Goal: Task Accomplishment & Management: Manage account settings

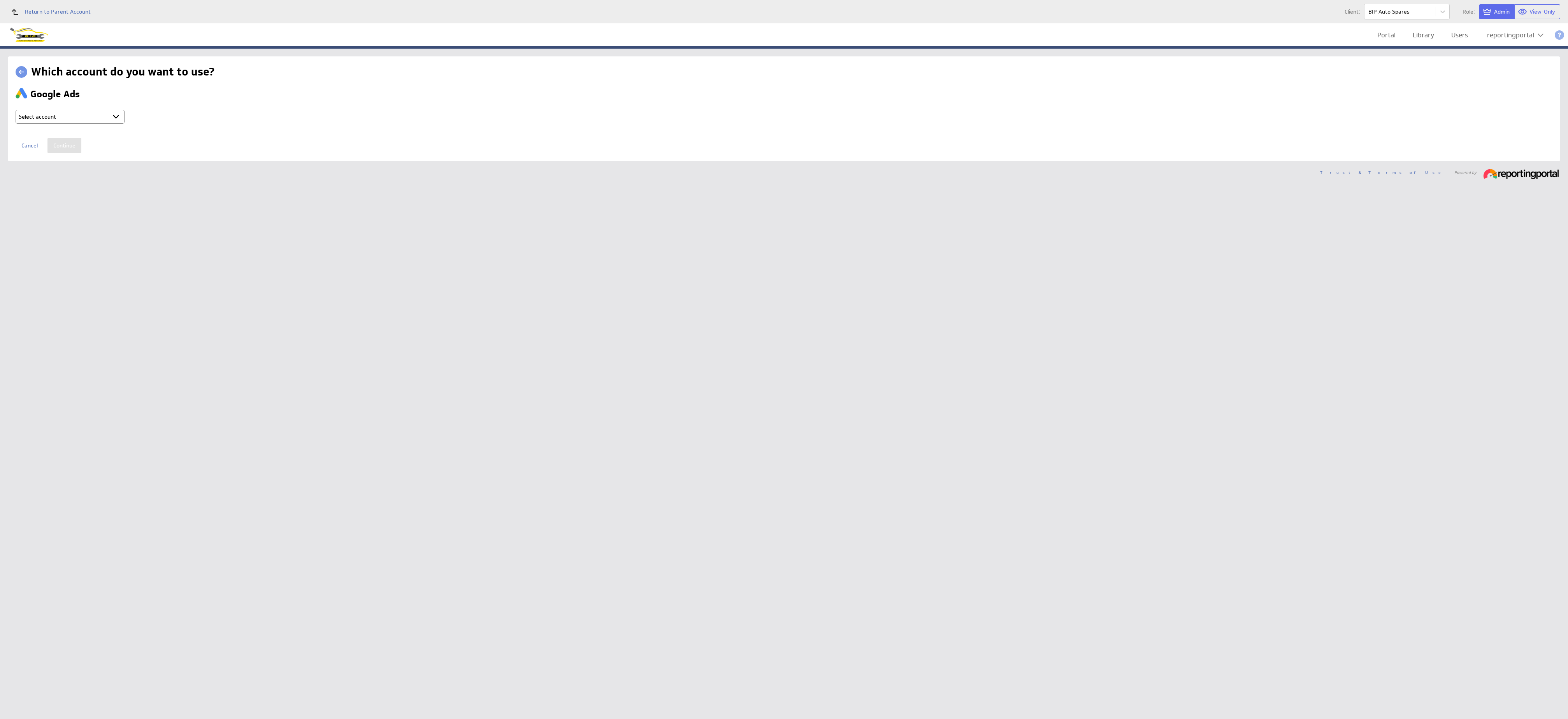
click at [112, 122] on select "Select account reportingportal @ Google created [DATE] 3:16 AM GMT + Connect ne…" at bounding box center [70, 116] width 109 height 14
select select "ab5da25e1103fe2b053120b3ed8a2182"
click at [68, 147] on input "Continue" at bounding box center [65, 145] width 34 height 16
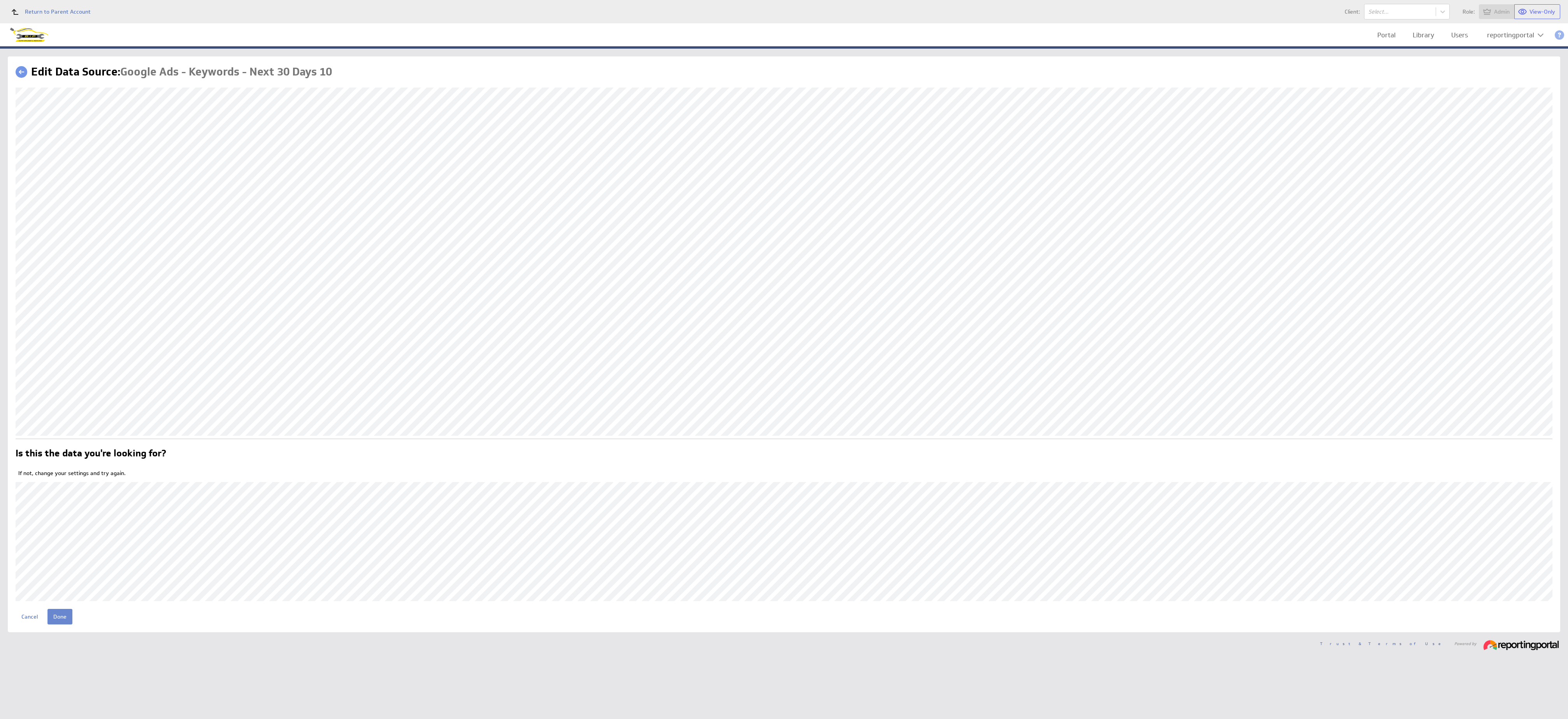
click at [62, 619] on input "Done" at bounding box center [60, 617] width 25 height 16
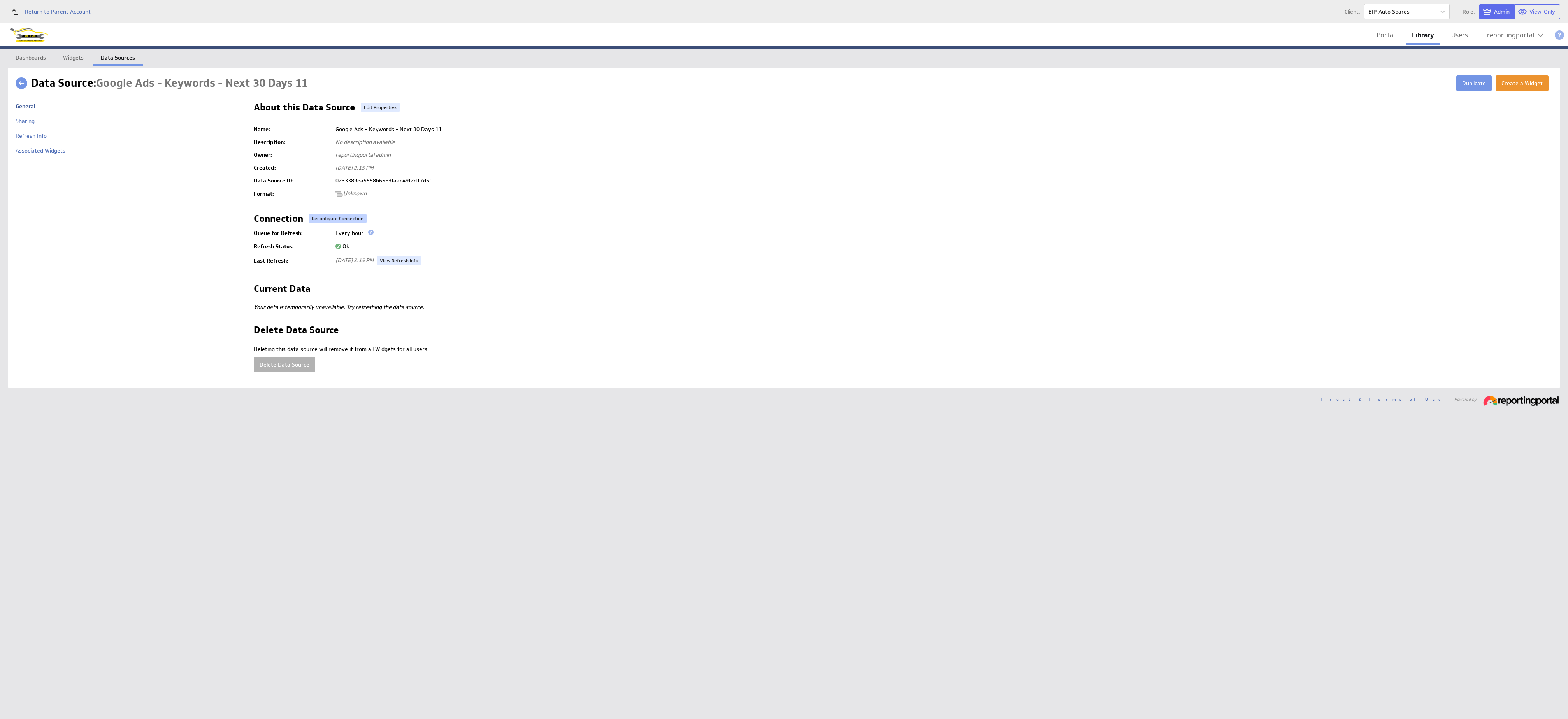
click at [328, 220] on button "Reconfigure Connection" at bounding box center [337, 218] width 58 height 9
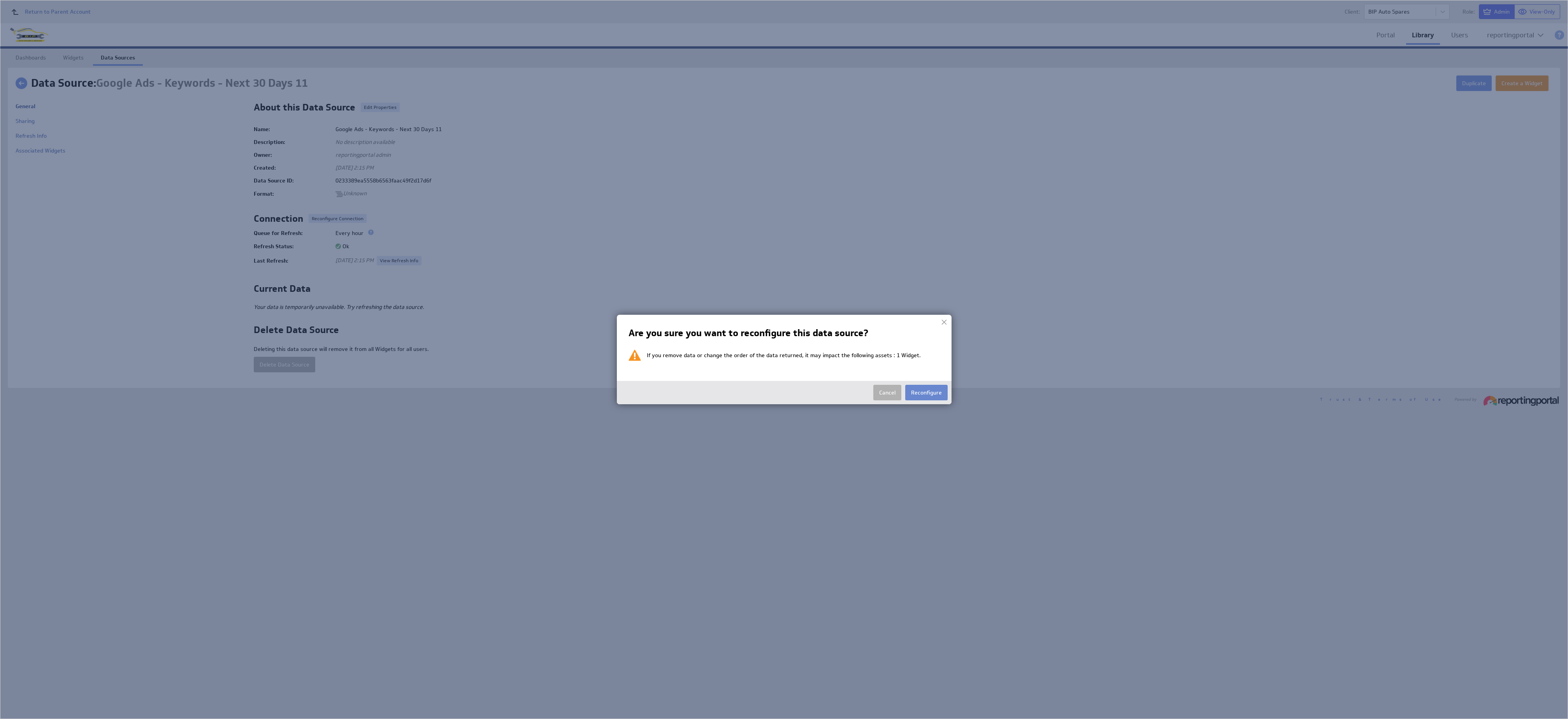
click at [929, 394] on button "Reconfigure" at bounding box center [926, 392] width 43 height 16
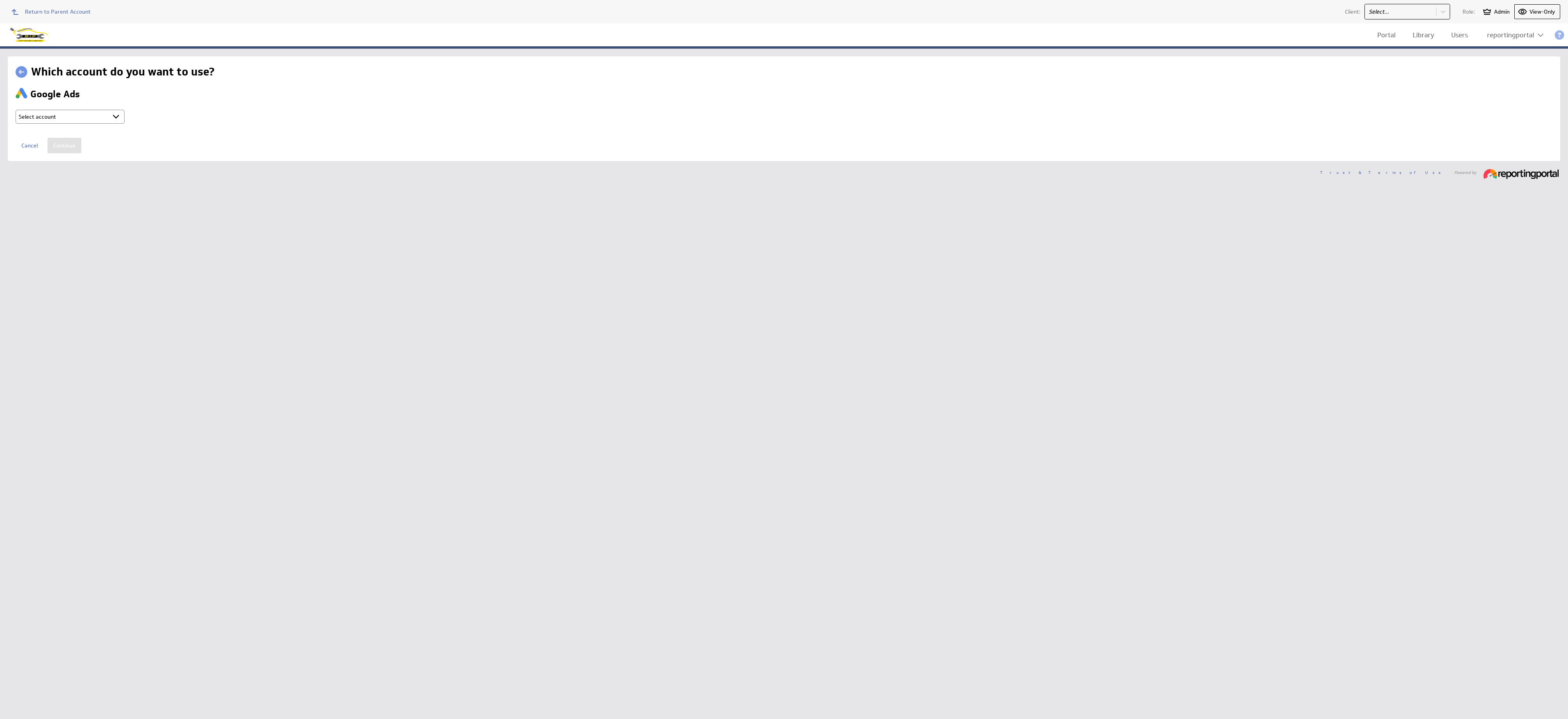
click at [93, 109] on select "Select account reportingportal @ Google created Oct 07, 2025 at 3:16 AM GMT + C…" at bounding box center [70, 116] width 109 height 14
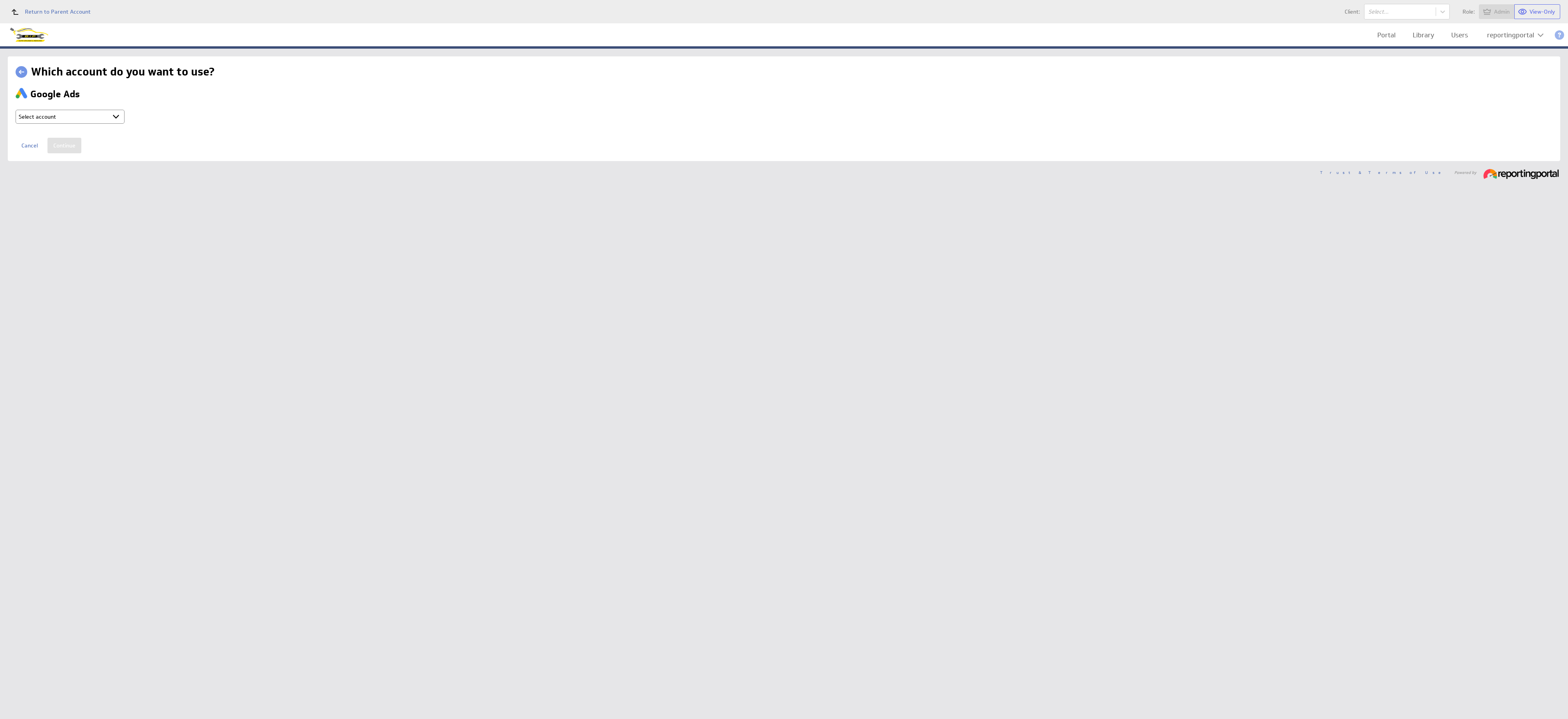
select select "ab5da25e1103fe2b053120b3ed8a2182"
click at [66, 142] on input "Continue" at bounding box center [65, 145] width 34 height 16
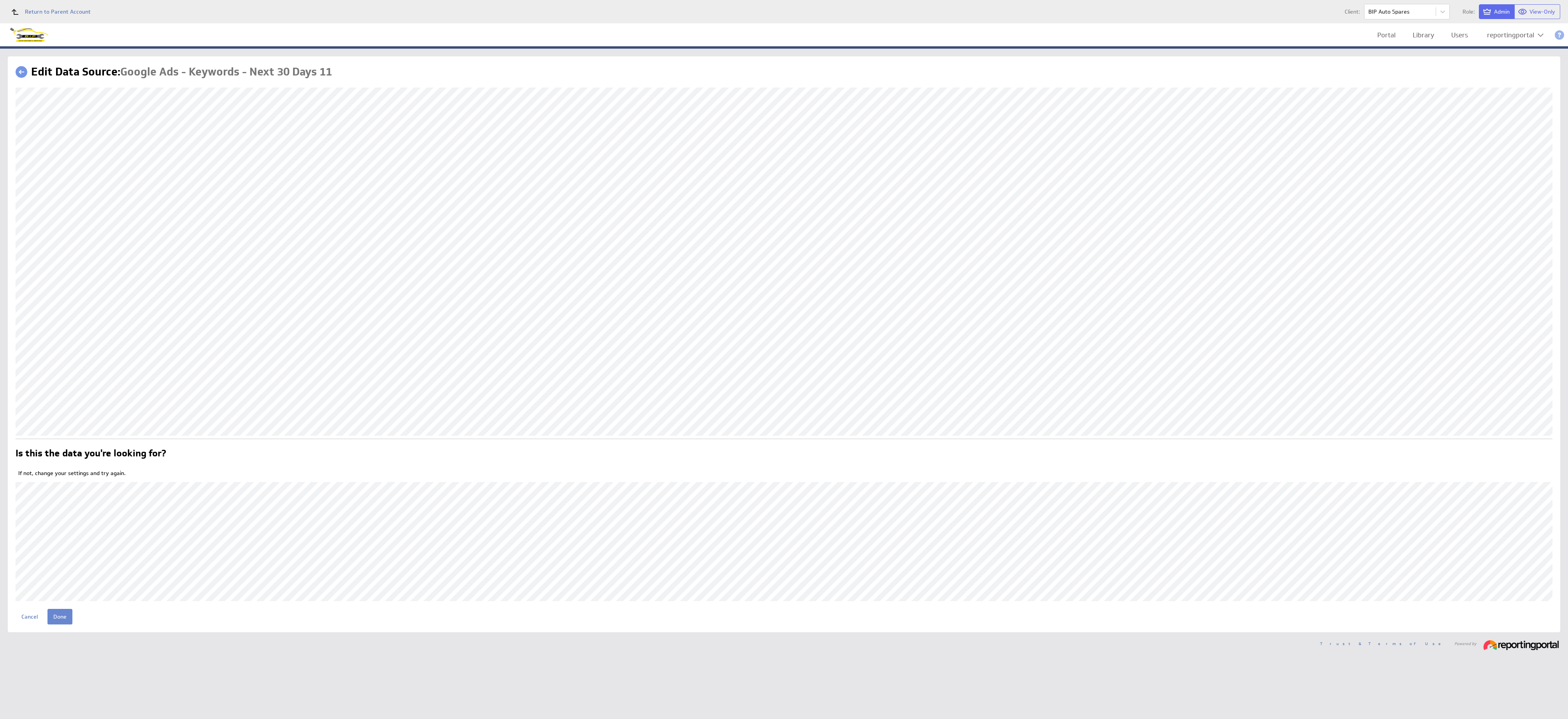
click at [61, 620] on input "Done" at bounding box center [60, 617] width 25 height 16
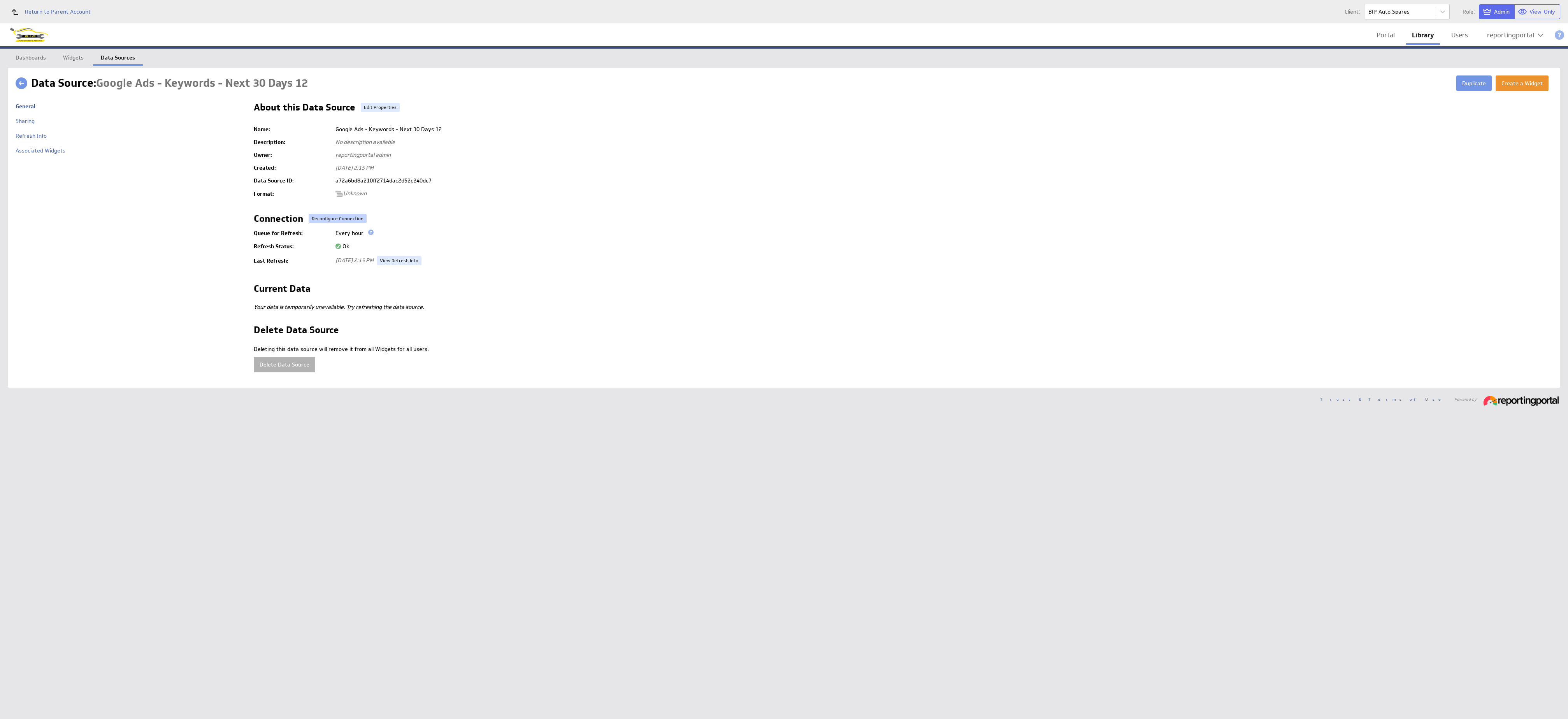
click at [331, 214] on button "Reconfigure Connection" at bounding box center [337, 218] width 58 height 9
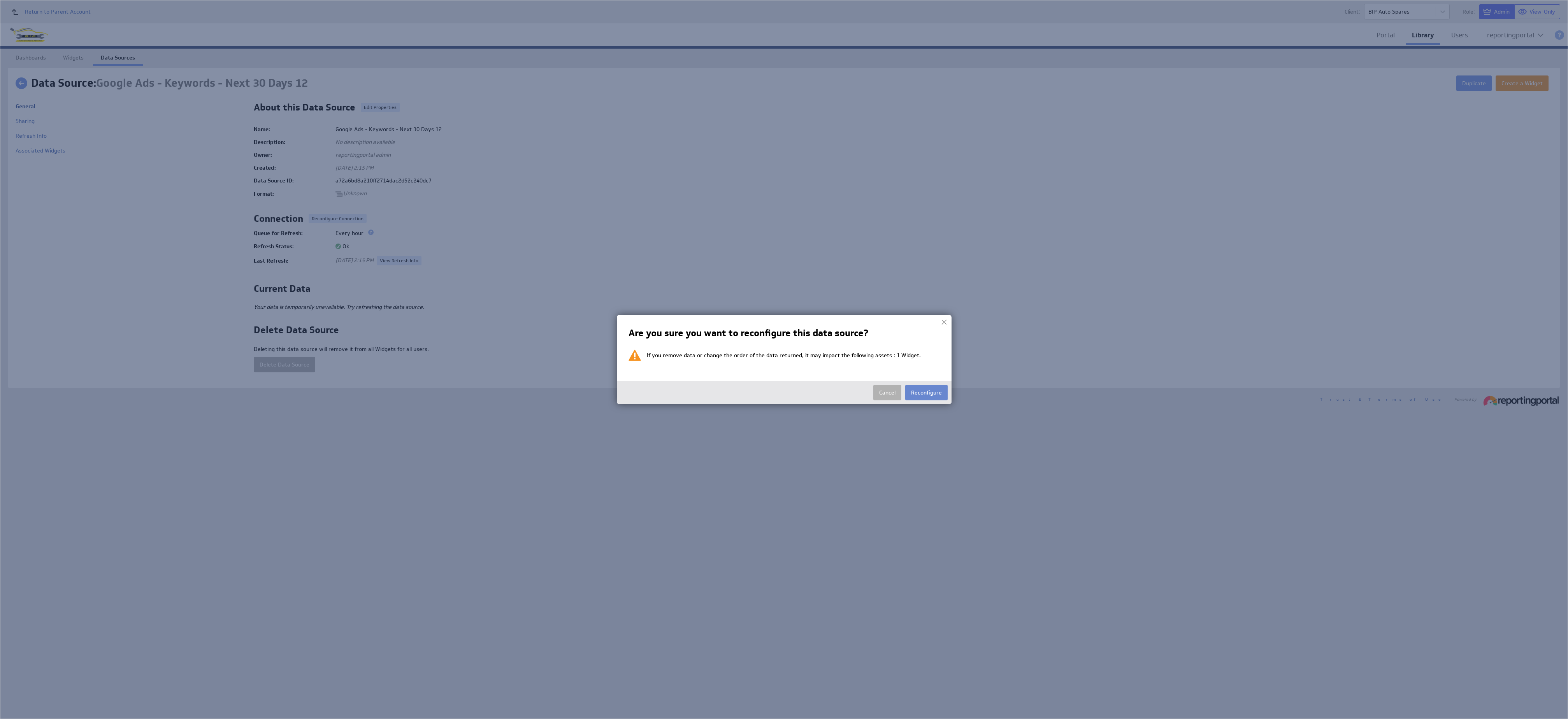
click at [922, 387] on button "Reconfigure" at bounding box center [926, 392] width 43 height 16
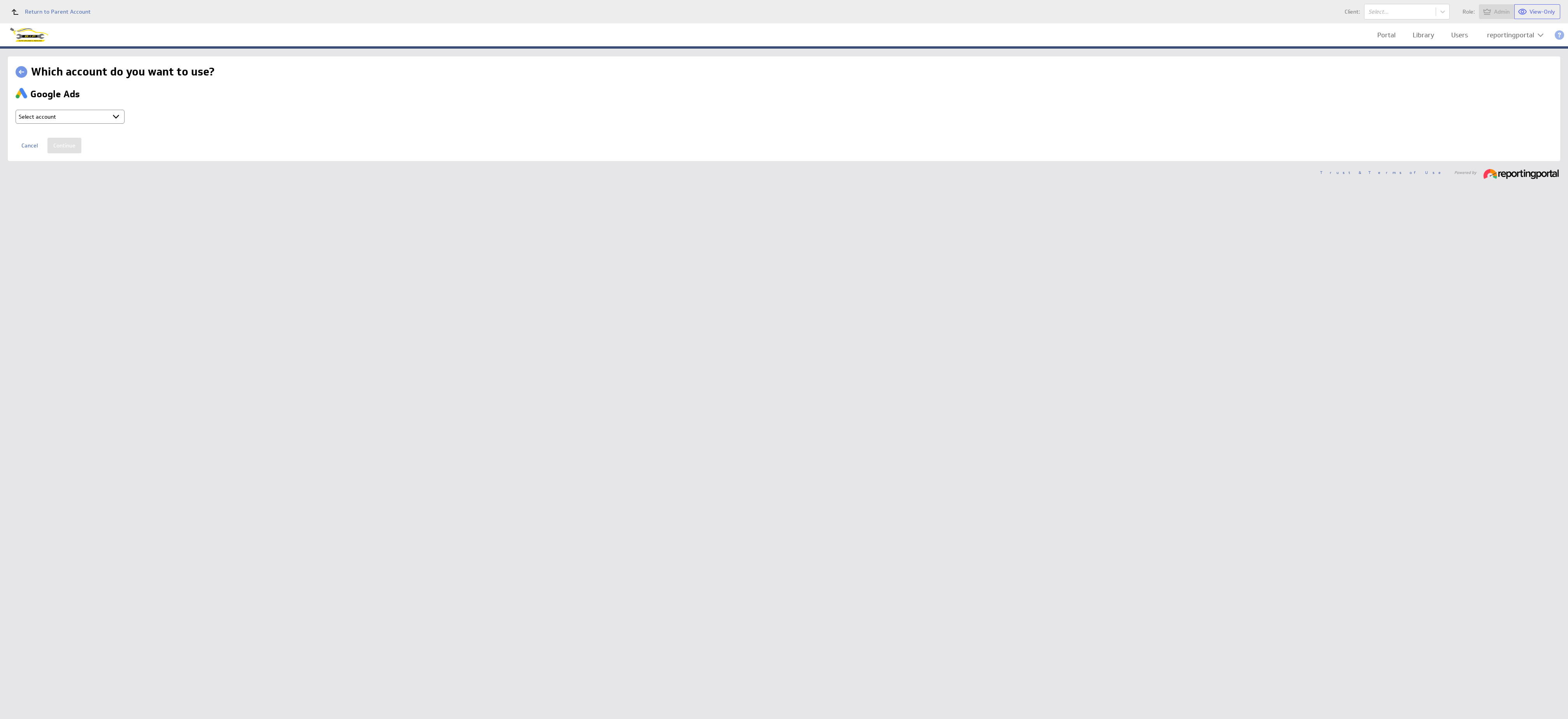
click at [91, 116] on select "Select account reportingportal @ Google created Oct 07, 2025 at 3:16 AM GMT + C…" at bounding box center [70, 116] width 109 height 14
select select "ab5da25e1103fe2b053120b3ed8a2182"
click at [58, 150] on input "Continue" at bounding box center [65, 145] width 34 height 16
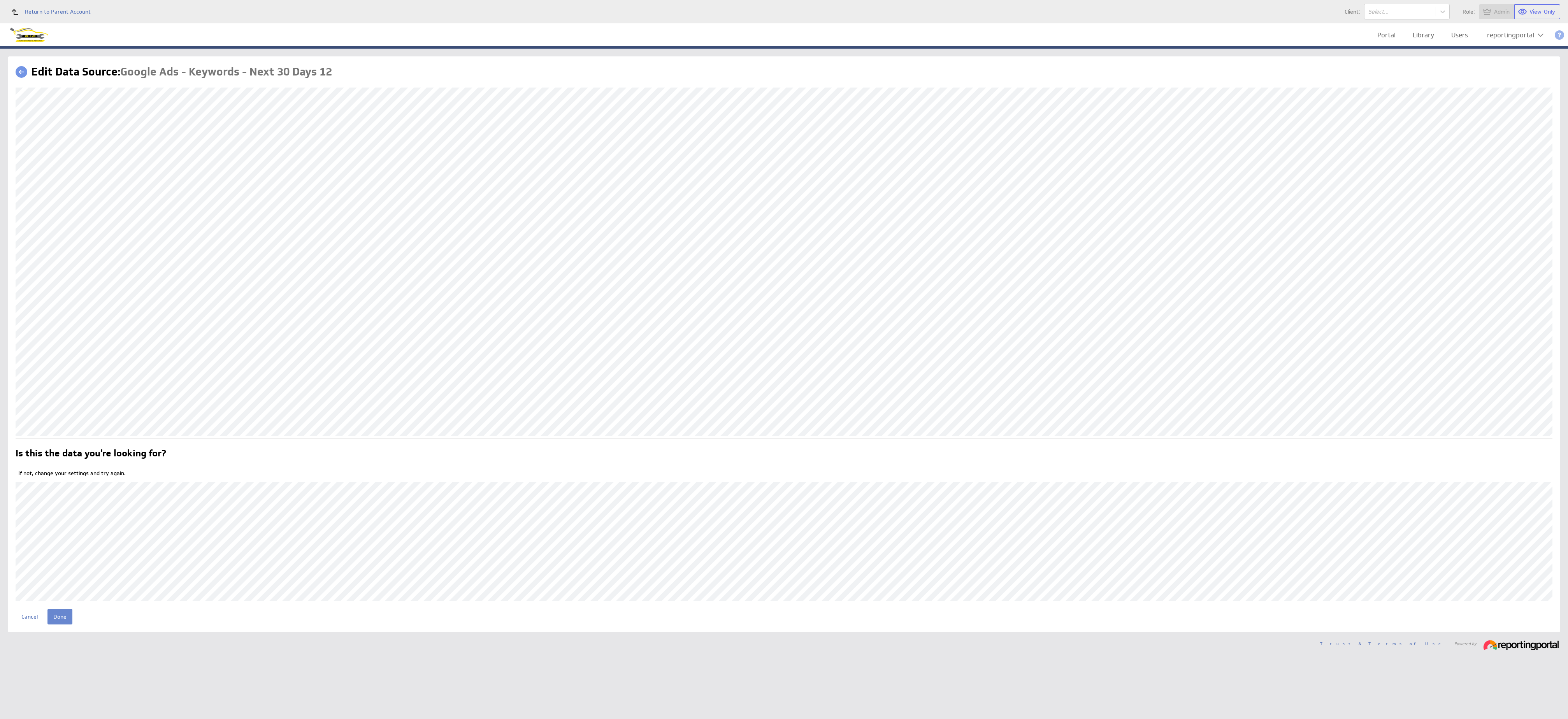
click at [54, 613] on input "Done" at bounding box center [60, 617] width 25 height 16
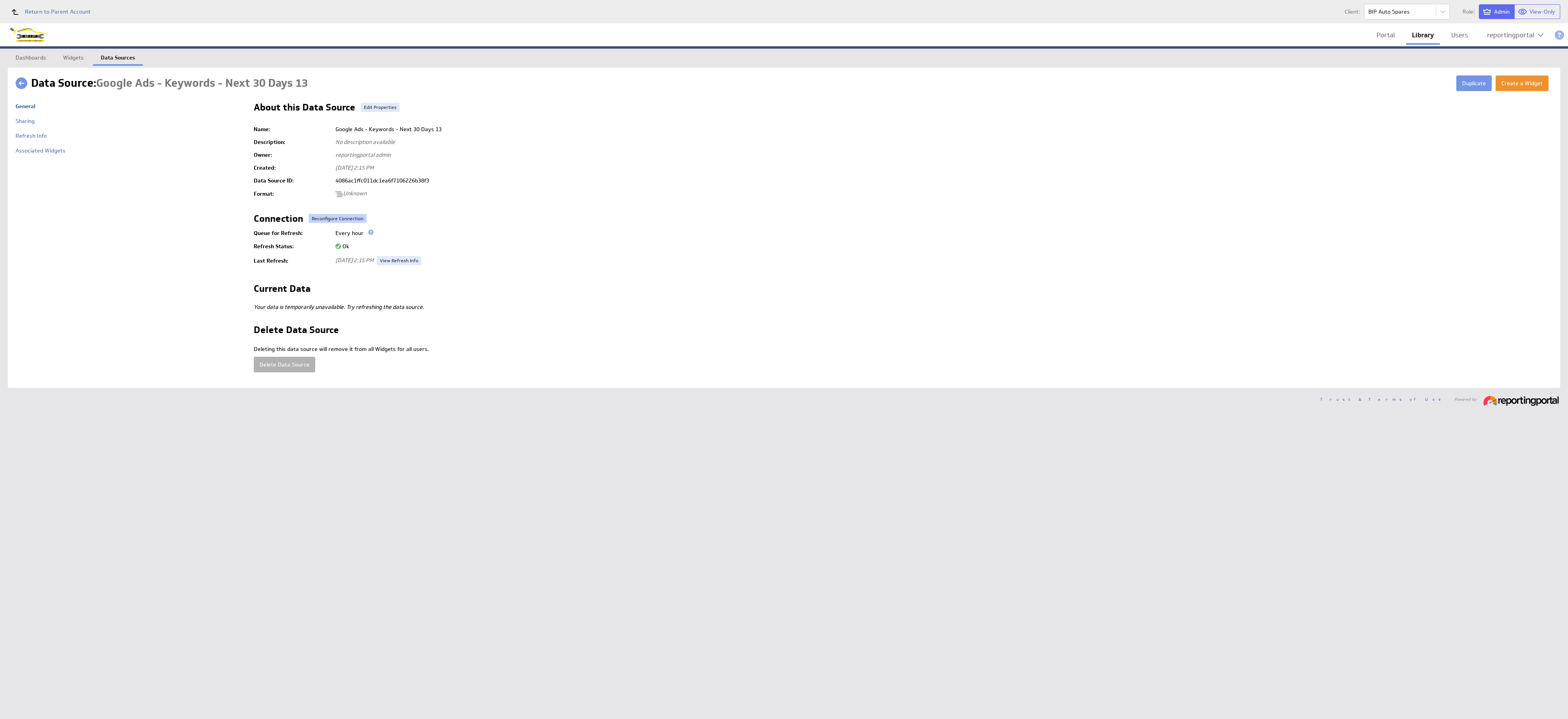
click at [328, 220] on button "Reconfigure Connection" at bounding box center [337, 218] width 58 height 9
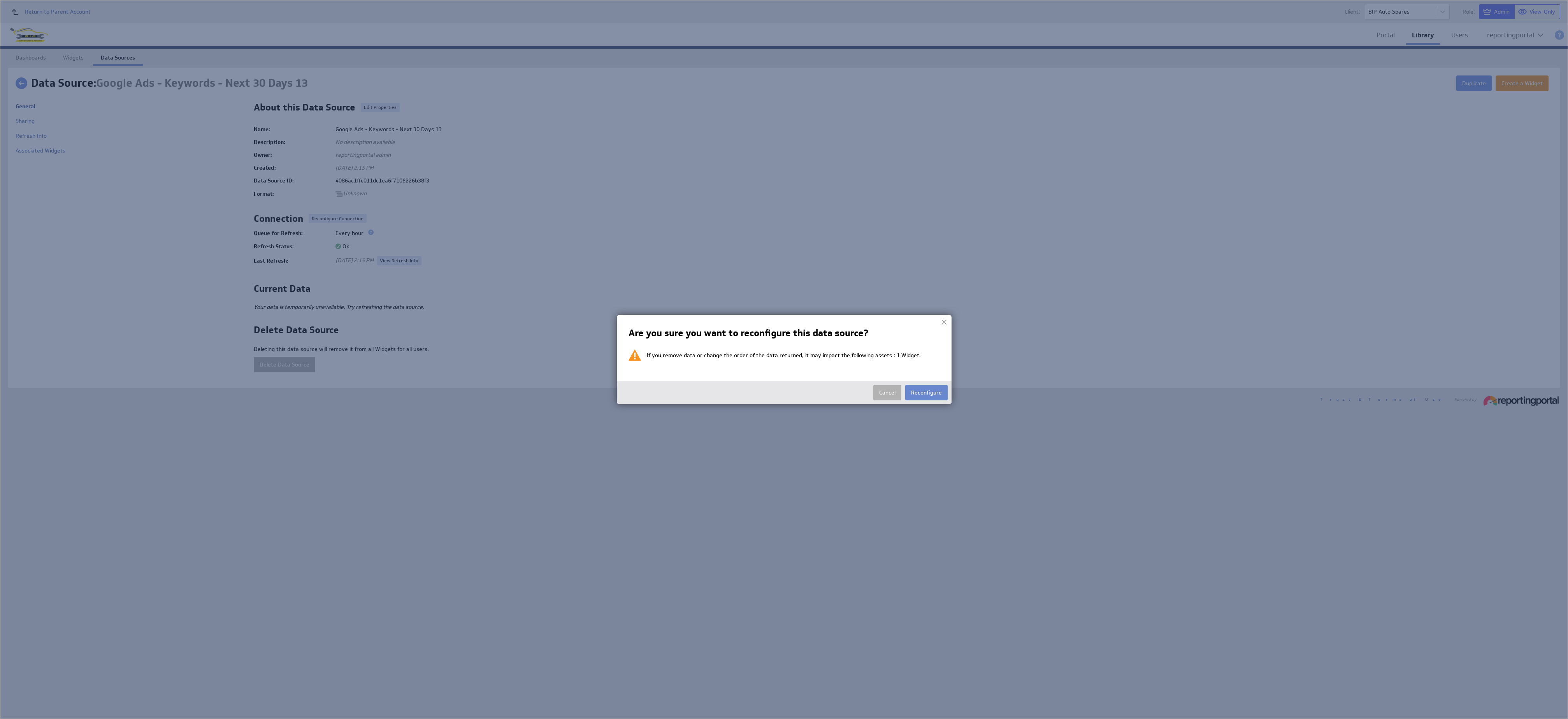
click at [933, 391] on button "Reconfigure" at bounding box center [926, 392] width 43 height 16
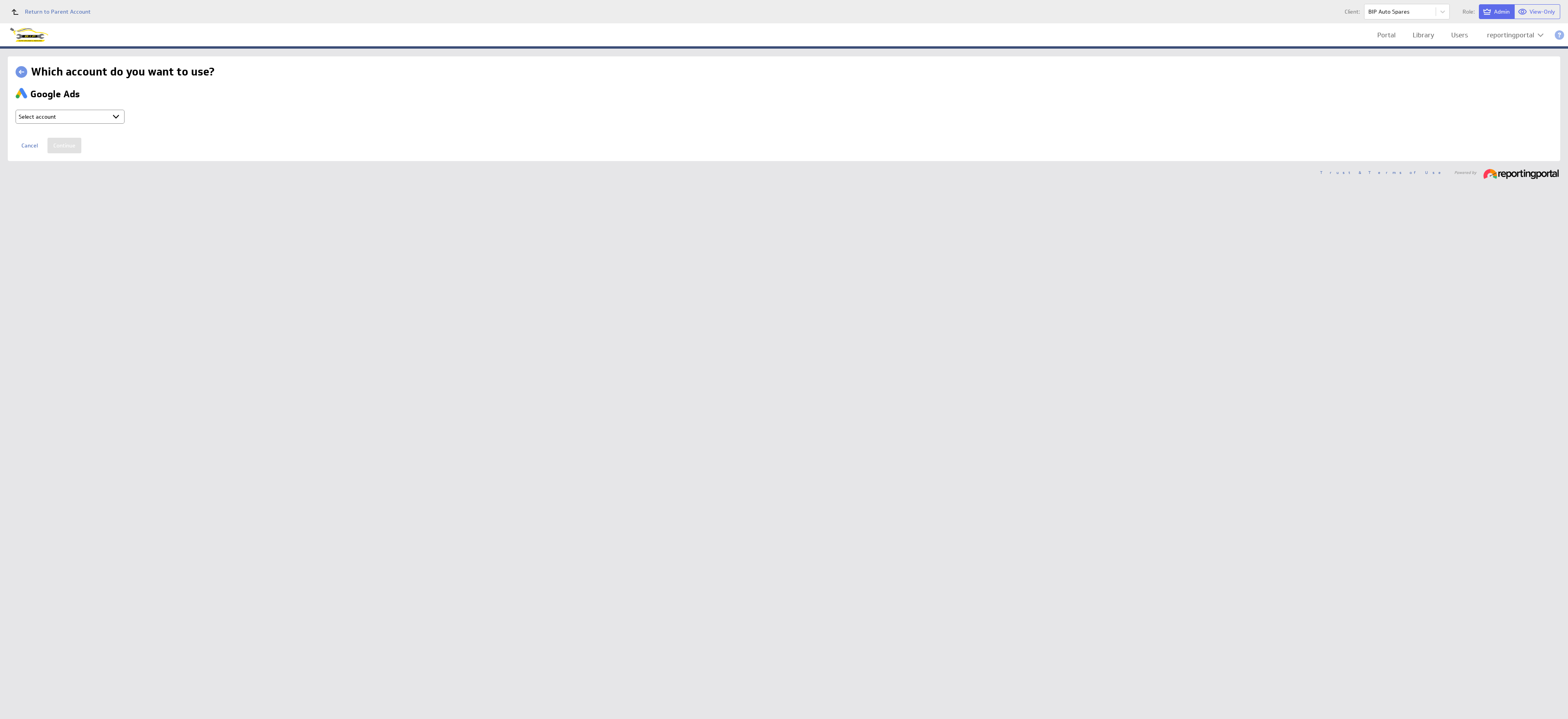
click at [80, 123] on div "Select account reportingportal @ Google created Oct 07, 2025 at 3:16 AM GMT + C…" at bounding box center [77, 116] width 122 height 14
click at [83, 123] on div "Select account reportingportal @ Google created Oct 07, 2025 at 3:16 AM GMT + C…" at bounding box center [77, 116] width 122 height 14
click at [83, 111] on select "Select account reportingportal @ Google created Oct 07, 2025 at 3:16 AM GMT + C…" at bounding box center [70, 116] width 109 height 14
select select "ab5da25e1103fe2b053120b3ed8a2182"
click at [68, 150] on input "Continue" at bounding box center [65, 145] width 34 height 16
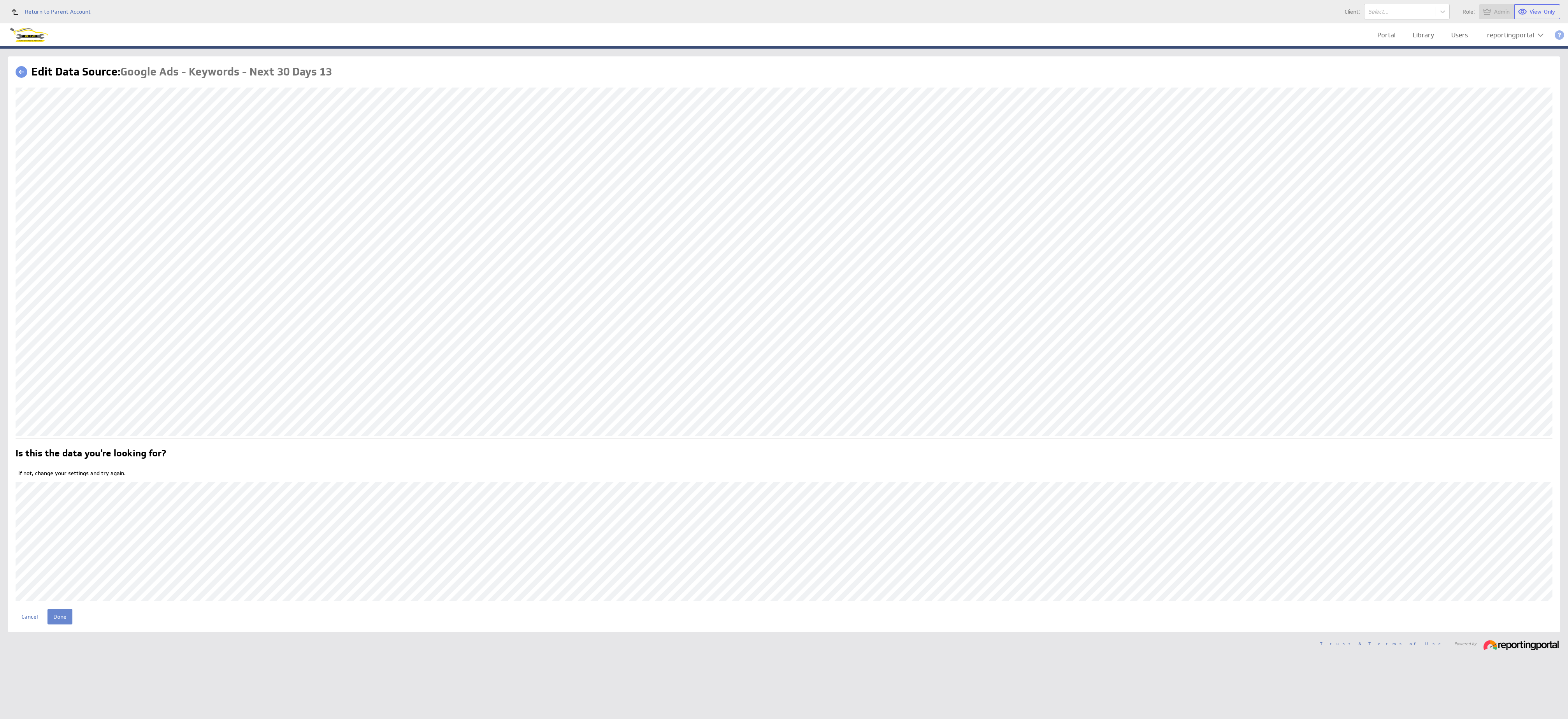
click at [55, 620] on input "Done" at bounding box center [60, 617] width 25 height 16
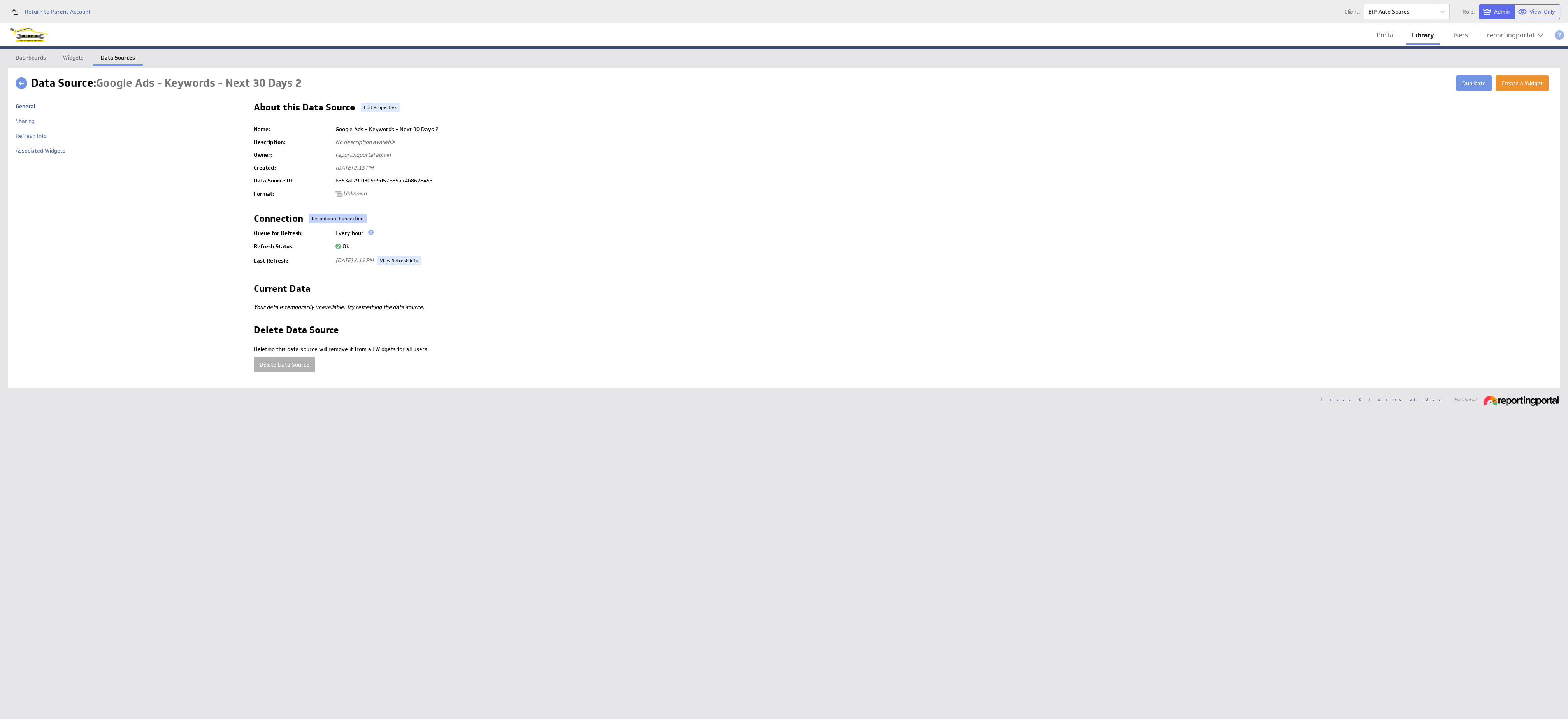
click at [327, 216] on button "Reconfigure Connection" at bounding box center [337, 218] width 58 height 9
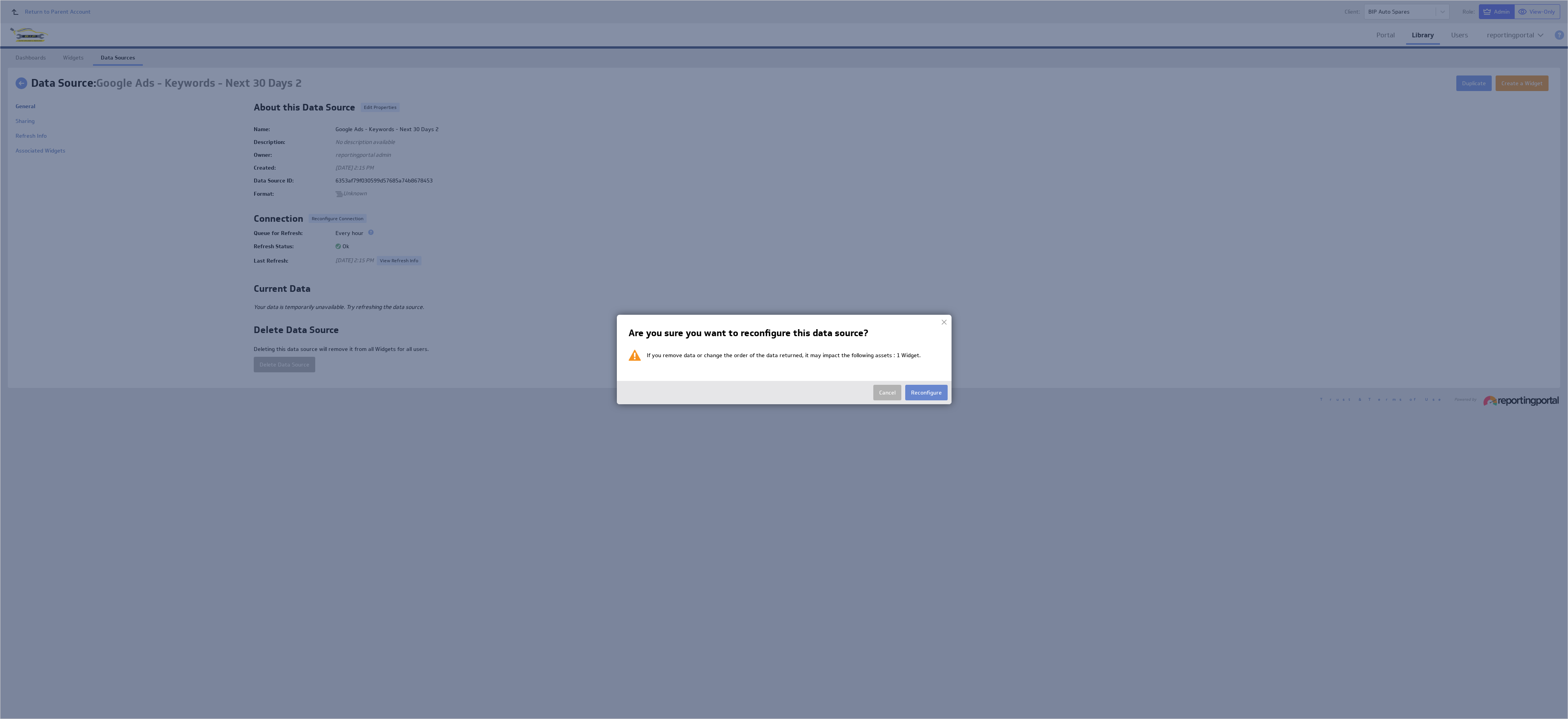
click at [927, 399] on button "Reconfigure" at bounding box center [926, 392] width 43 height 16
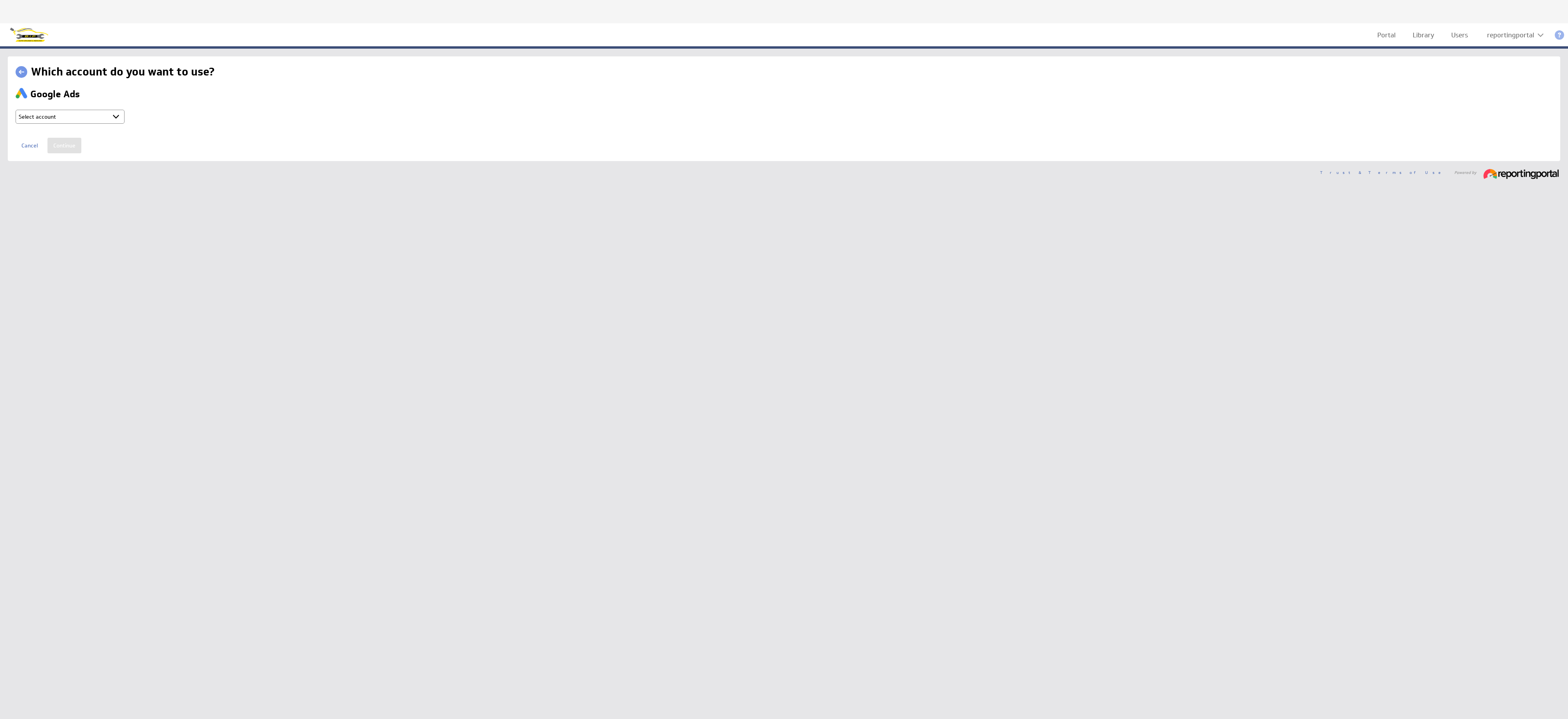
click at [68, 119] on select "Select account reportingportal @ Google created [DATE] 3:16 AM GMT + Connect ne…" at bounding box center [70, 116] width 109 height 14
select select "ab5da25e1103fe2b053120b3ed8a2182"
click at [68, 150] on input "Continue" at bounding box center [65, 145] width 34 height 16
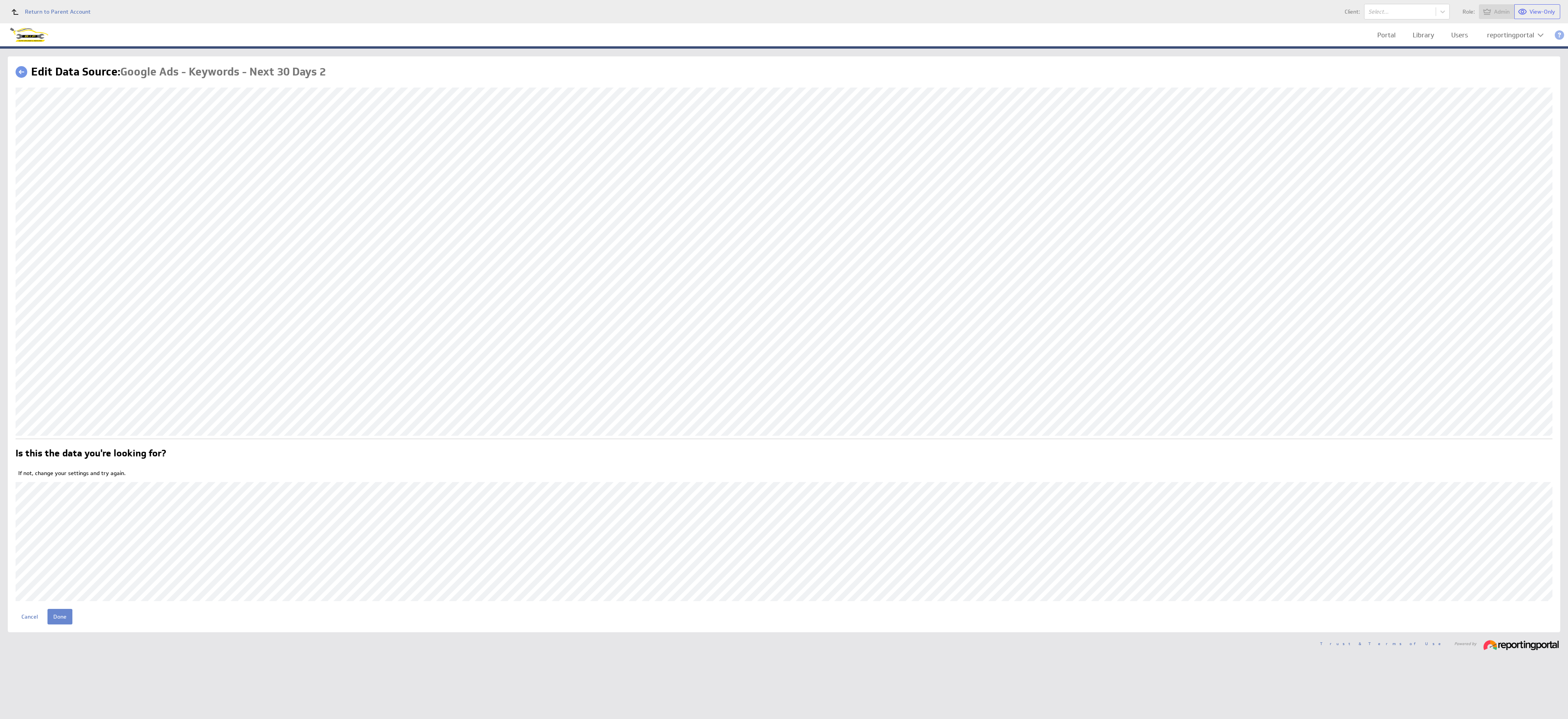
click at [57, 616] on input "Done" at bounding box center [60, 617] width 25 height 16
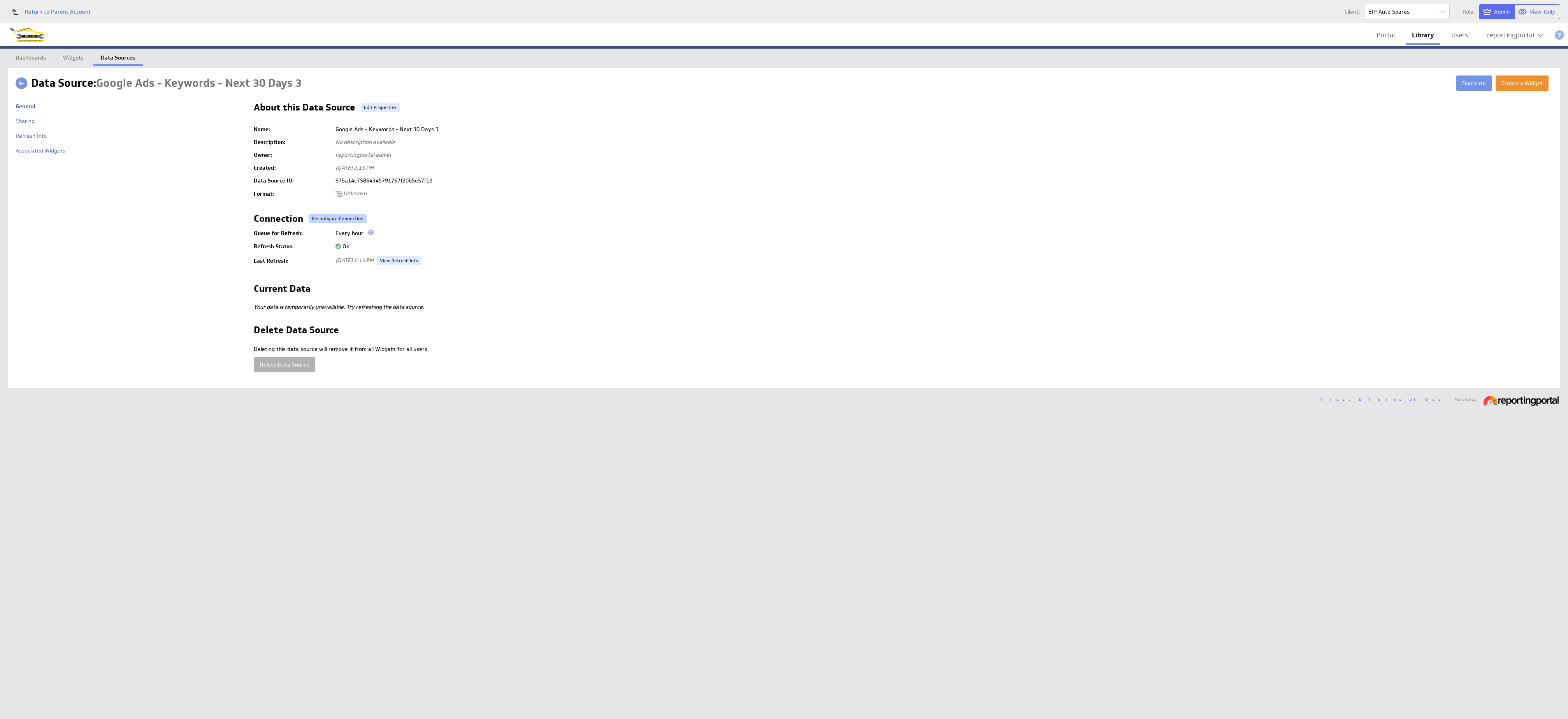
click at [331, 216] on button "Reconfigure Connection" at bounding box center [337, 218] width 58 height 9
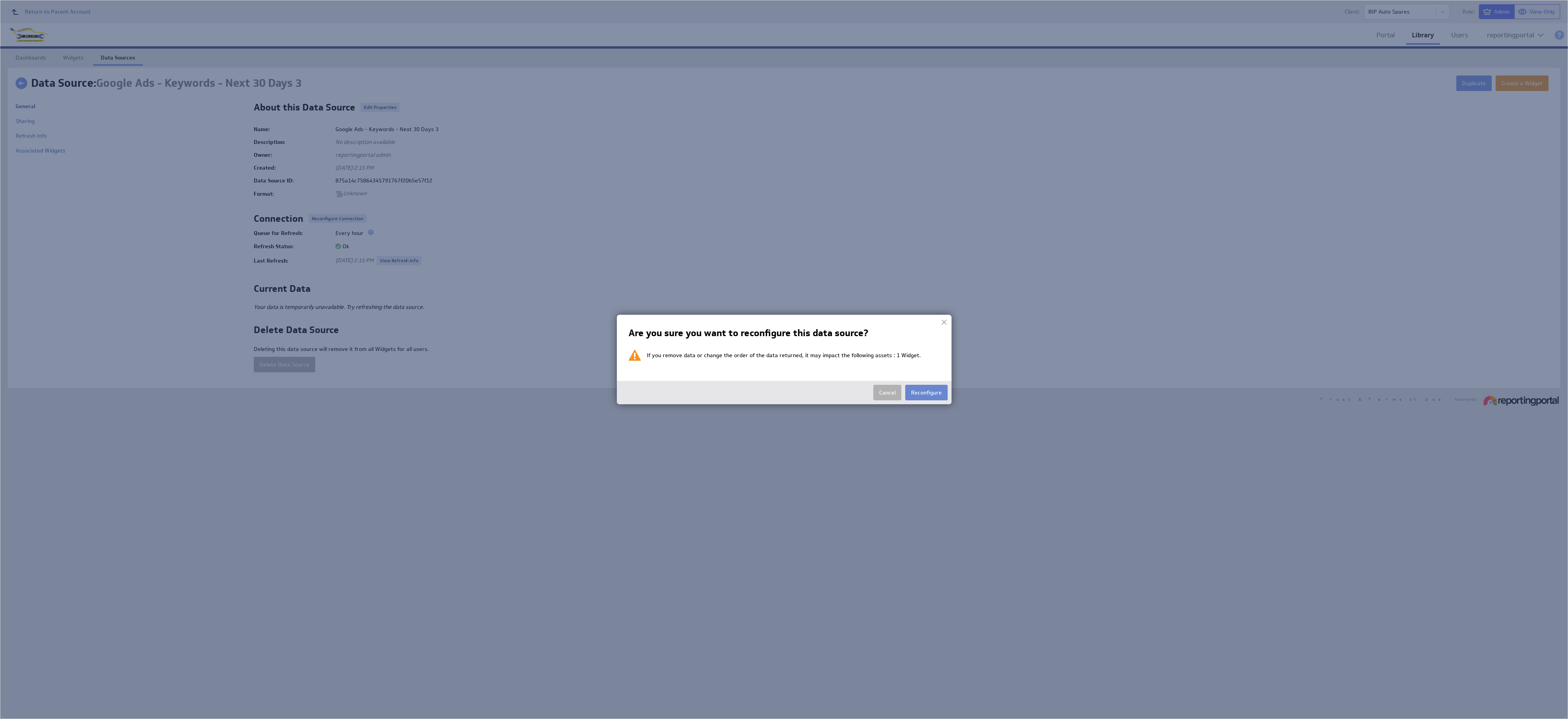
click at [933, 392] on button "Reconfigure" at bounding box center [926, 392] width 43 height 16
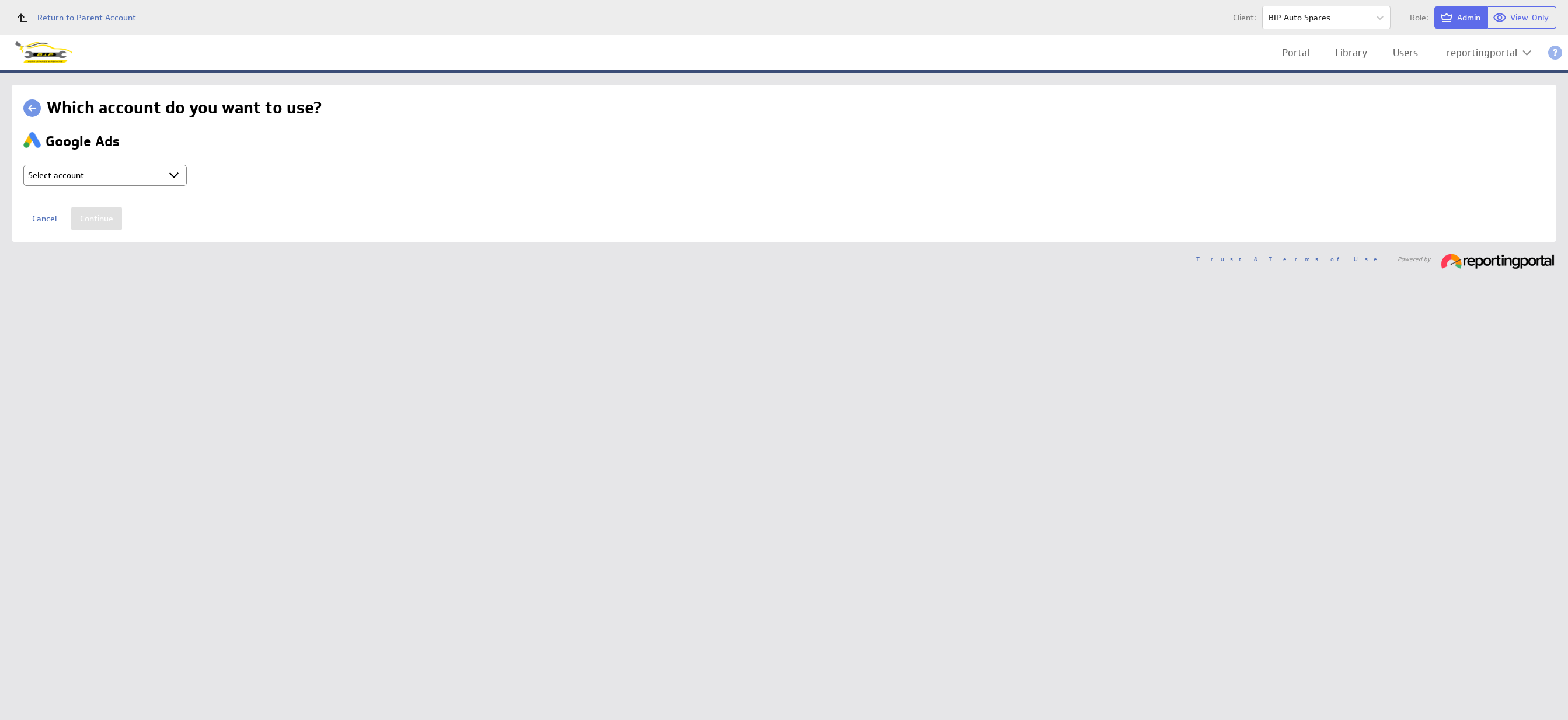
drag, startPoint x: 0, startPoint y: 0, endPoint x: 143, endPoint y: 180, distance: 229.9
click at [143, 180] on select "Select account reportingportal @ Google created Oct 07, 2025 at 3:16 AM GMT + C…" at bounding box center [105, 175] width 163 height 21
select select "ab5da25e1103fe2b053120b3ed8a2182"
click at [98, 219] on input "Continue" at bounding box center [97, 218] width 51 height 24
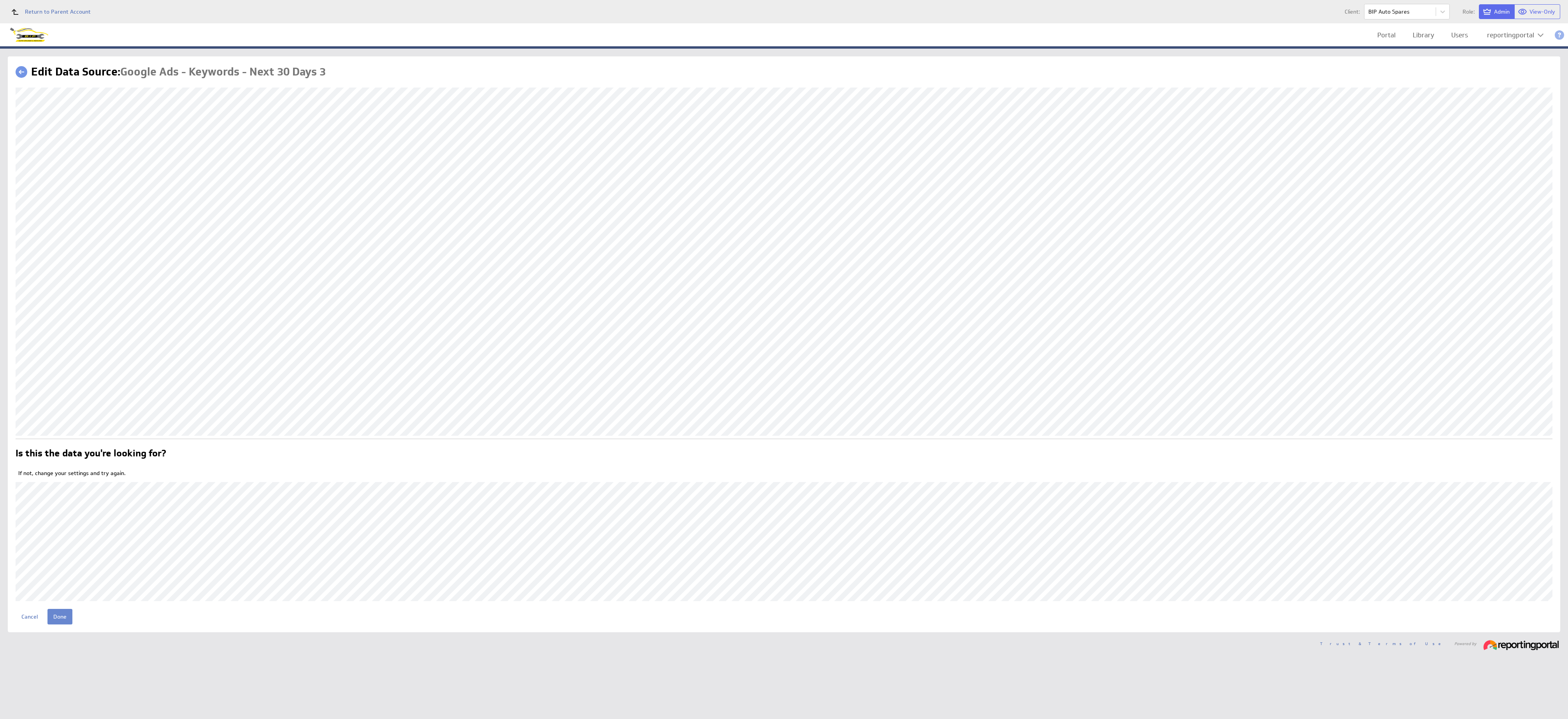
drag, startPoint x: 0, startPoint y: 0, endPoint x: 55, endPoint y: 609, distance: 611.5
click at [55, 479] on input "Done" at bounding box center [60, 617] width 25 height 16
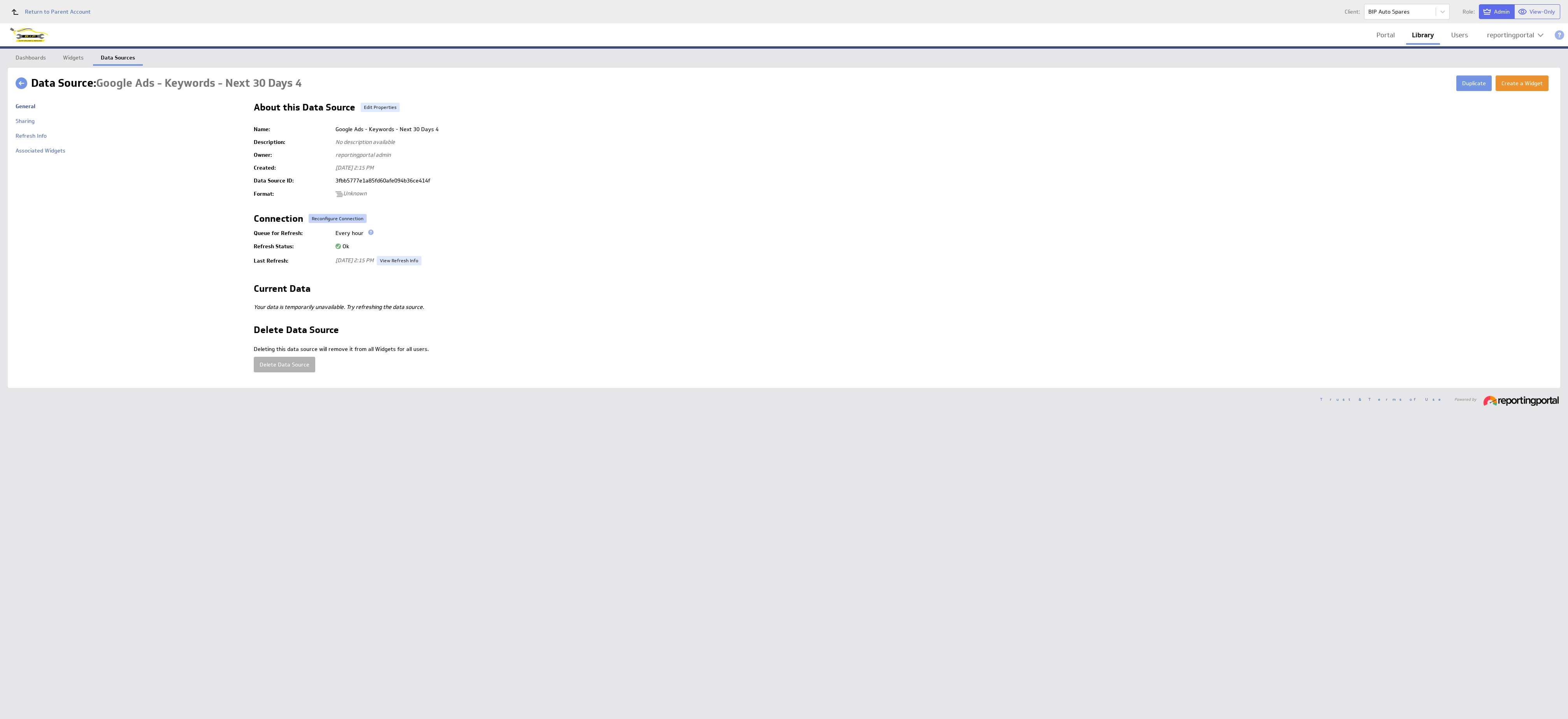
click at [328, 214] on button "Reconfigure Connection" at bounding box center [337, 218] width 58 height 9
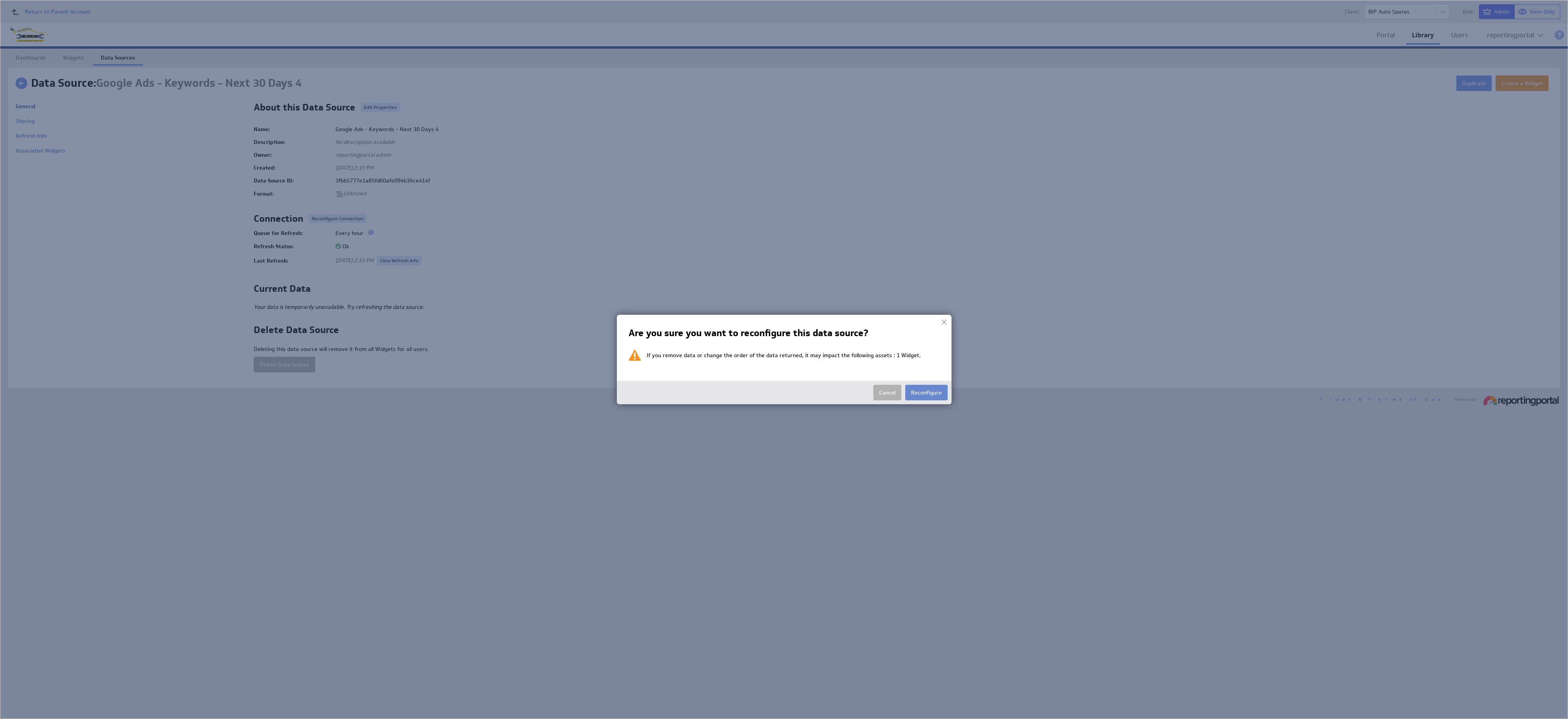
click at [937, 395] on button "Reconfigure" at bounding box center [926, 392] width 43 height 16
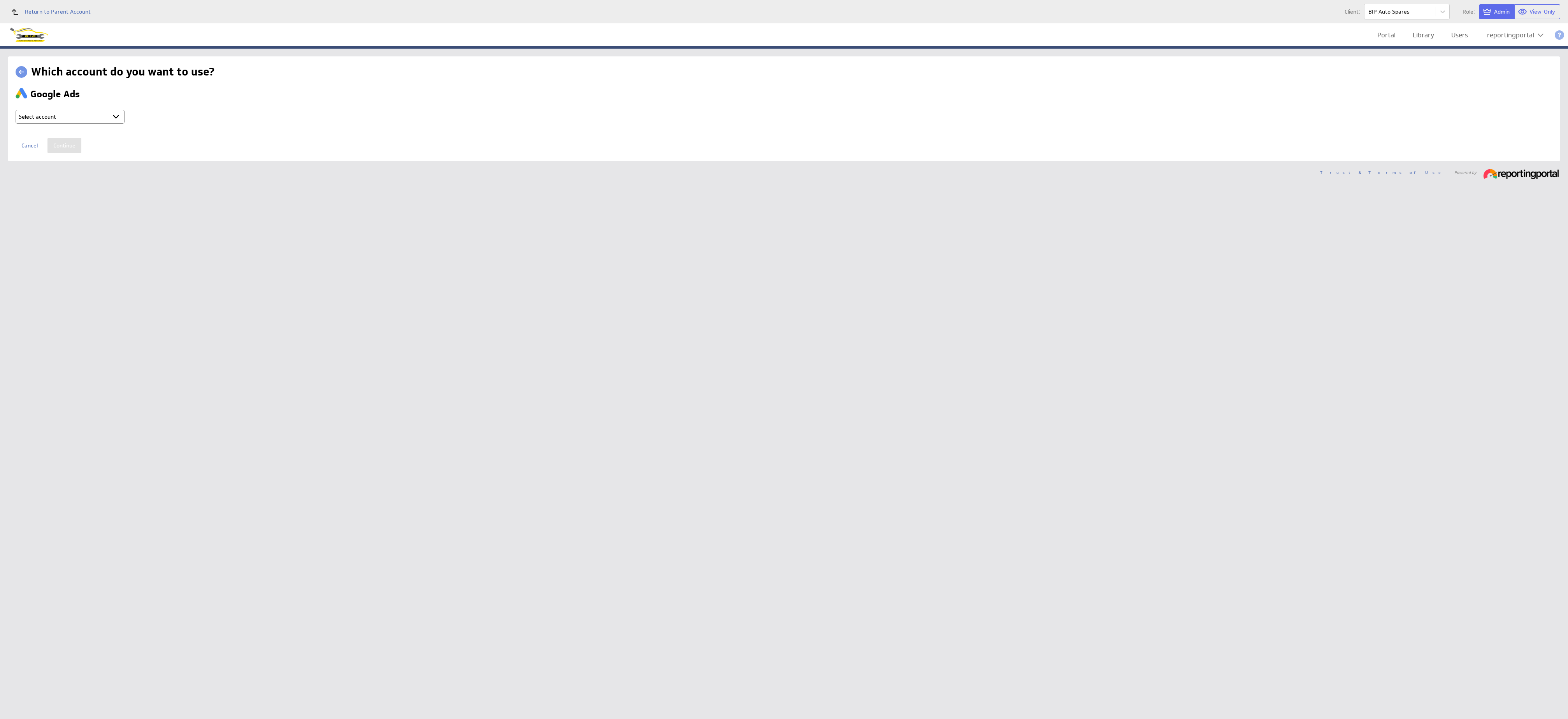
drag, startPoint x: 0, startPoint y: 0, endPoint x: 100, endPoint y: 122, distance: 157.7
click at [100, 122] on select "Select account reportingportal @ Google created Oct 07, 2025 at 3:16 AM GMT + C…" at bounding box center [70, 116] width 109 height 14
select select "ab5da25e1103fe2b053120b3ed8a2182"
click at [62, 146] on input "Continue" at bounding box center [65, 145] width 34 height 16
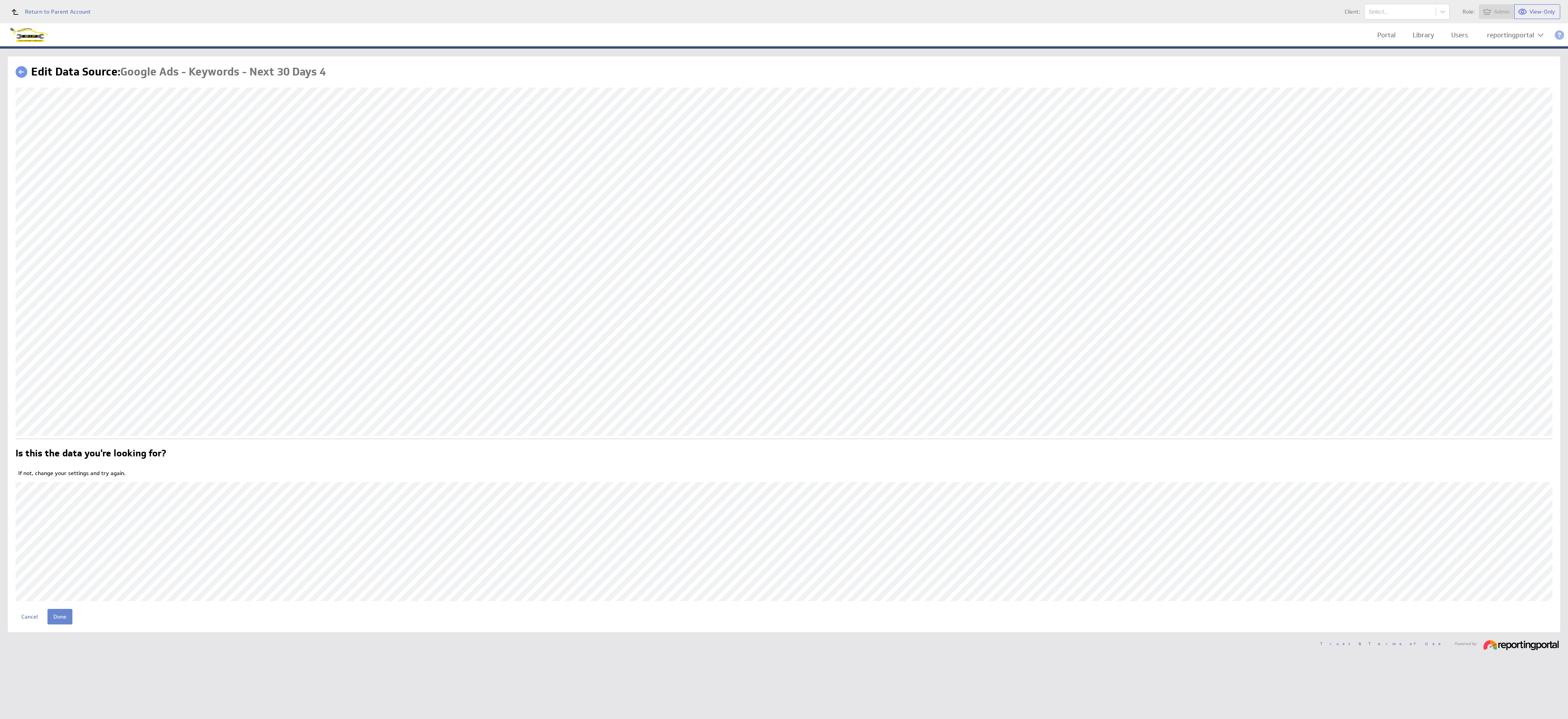
click at [52, 613] on input "Done" at bounding box center [60, 617] width 25 height 16
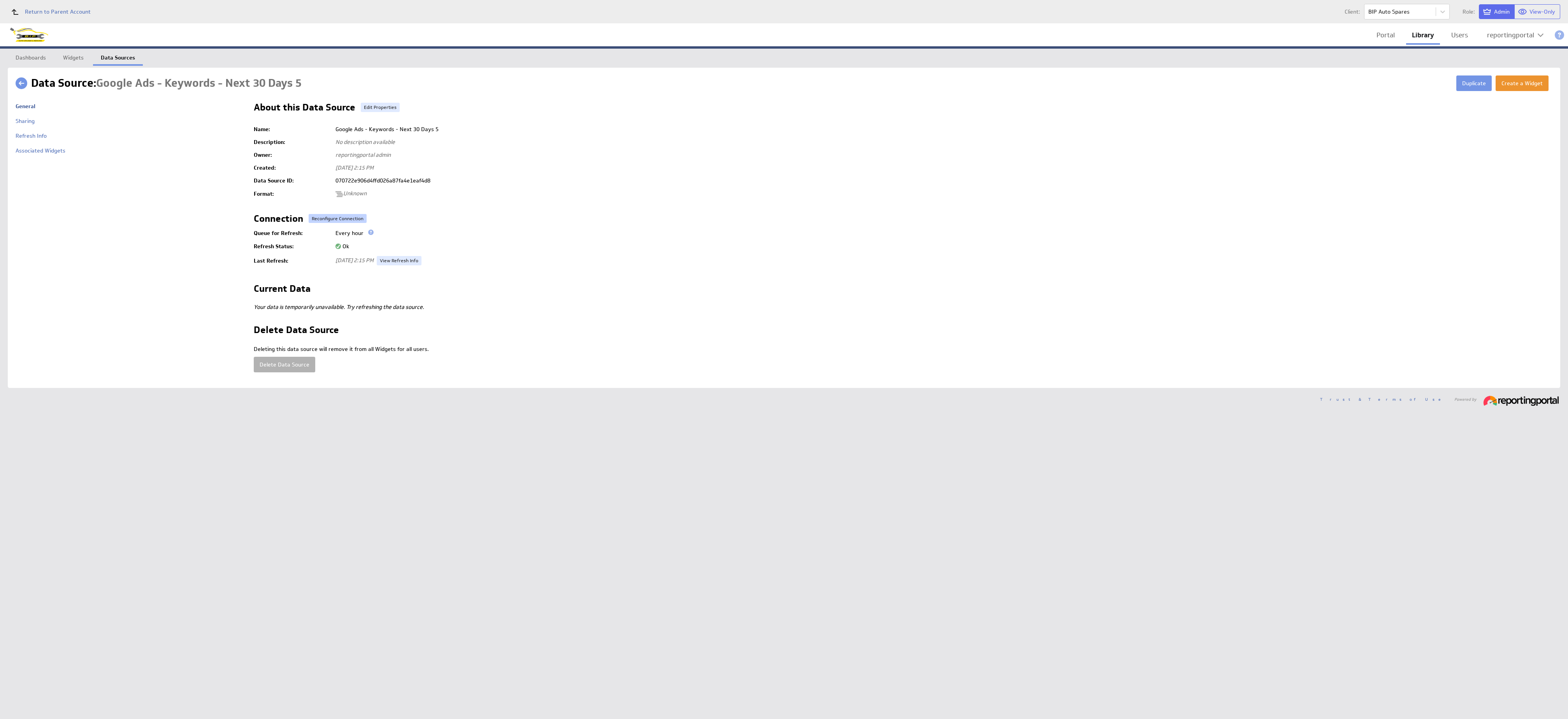
click at [327, 221] on button "Reconfigure Connection" at bounding box center [337, 218] width 58 height 9
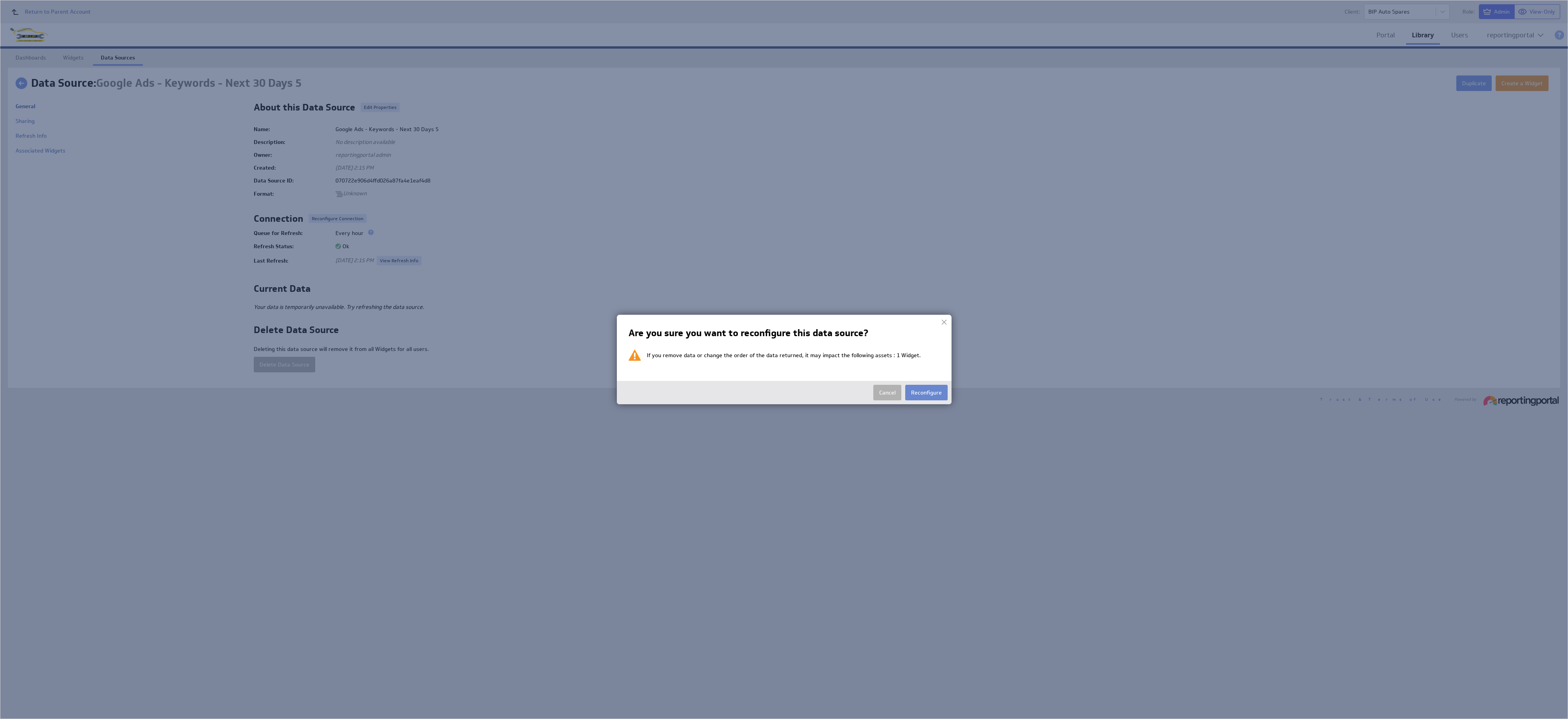
click at [923, 394] on button "Reconfigure" at bounding box center [926, 392] width 43 height 16
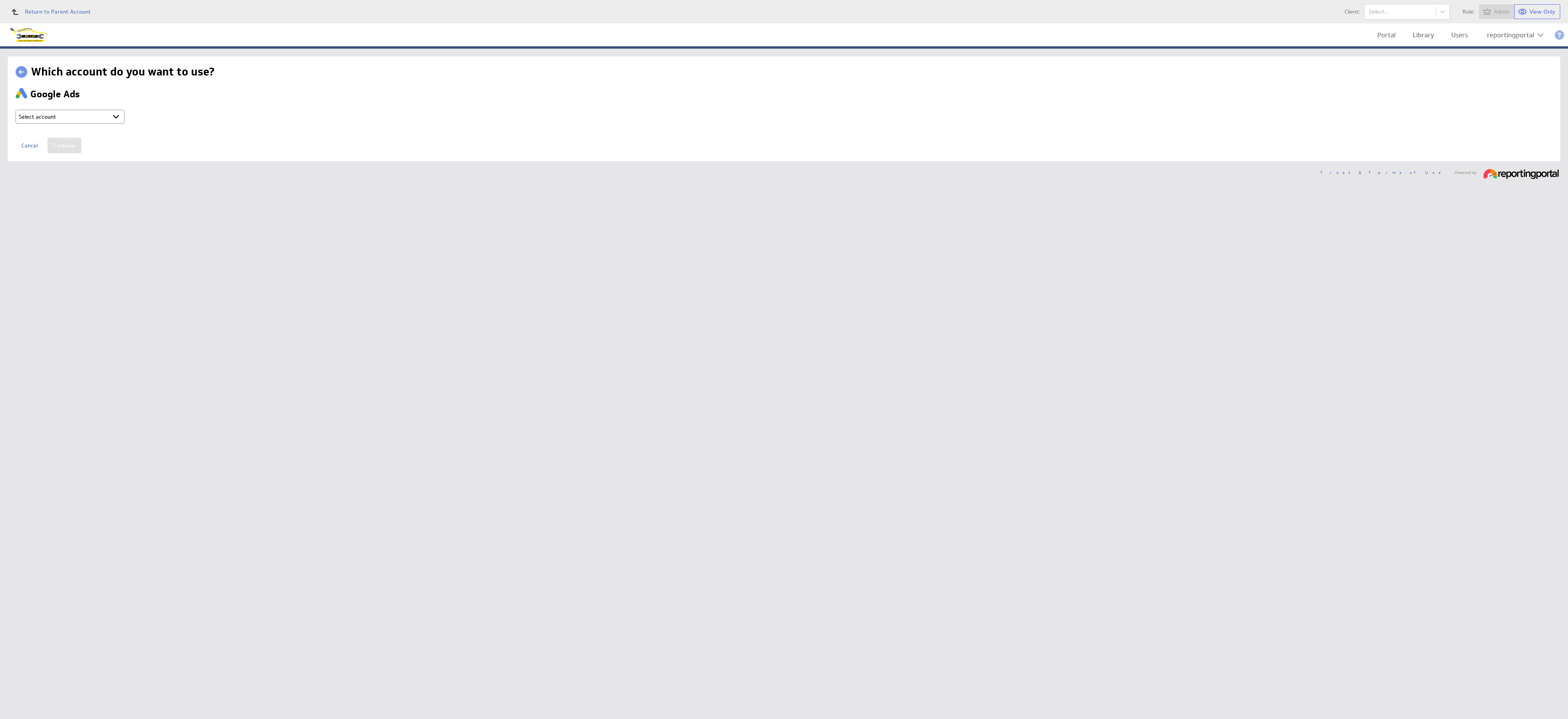
click at [89, 122] on select "Select account reportingportal @ Google created Oct 07, 2025 at 3:16 AM GMT + C…" at bounding box center [70, 116] width 109 height 14
select select "ab5da25e1103fe2b053120b3ed8a2182"
click at [71, 150] on input "Continue" at bounding box center [65, 145] width 34 height 16
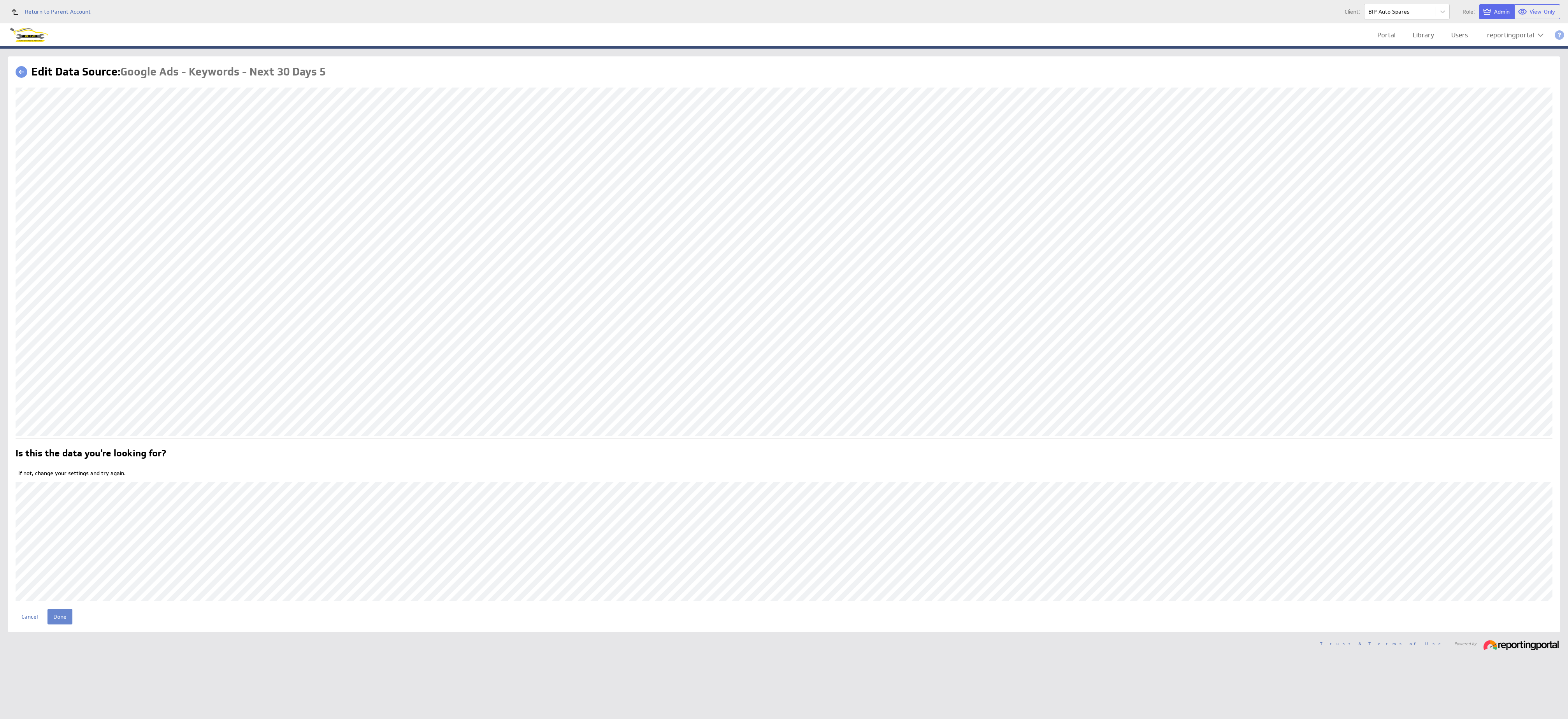
click at [58, 615] on input "Done" at bounding box center [60, 617] width 25 height 16
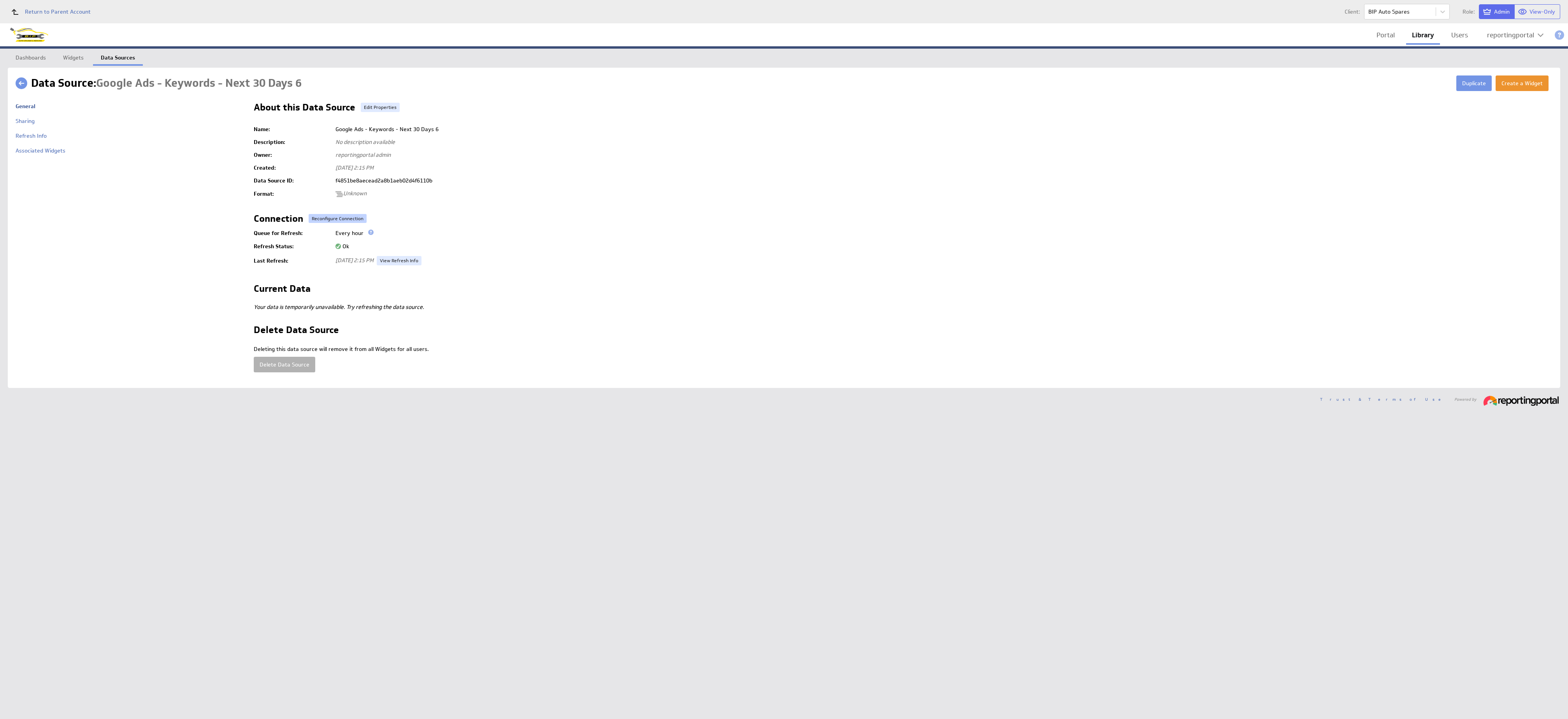
click at [319, 217] on button "Reconfigure Connection" at bounding box center [337, 218] width 58 height 9
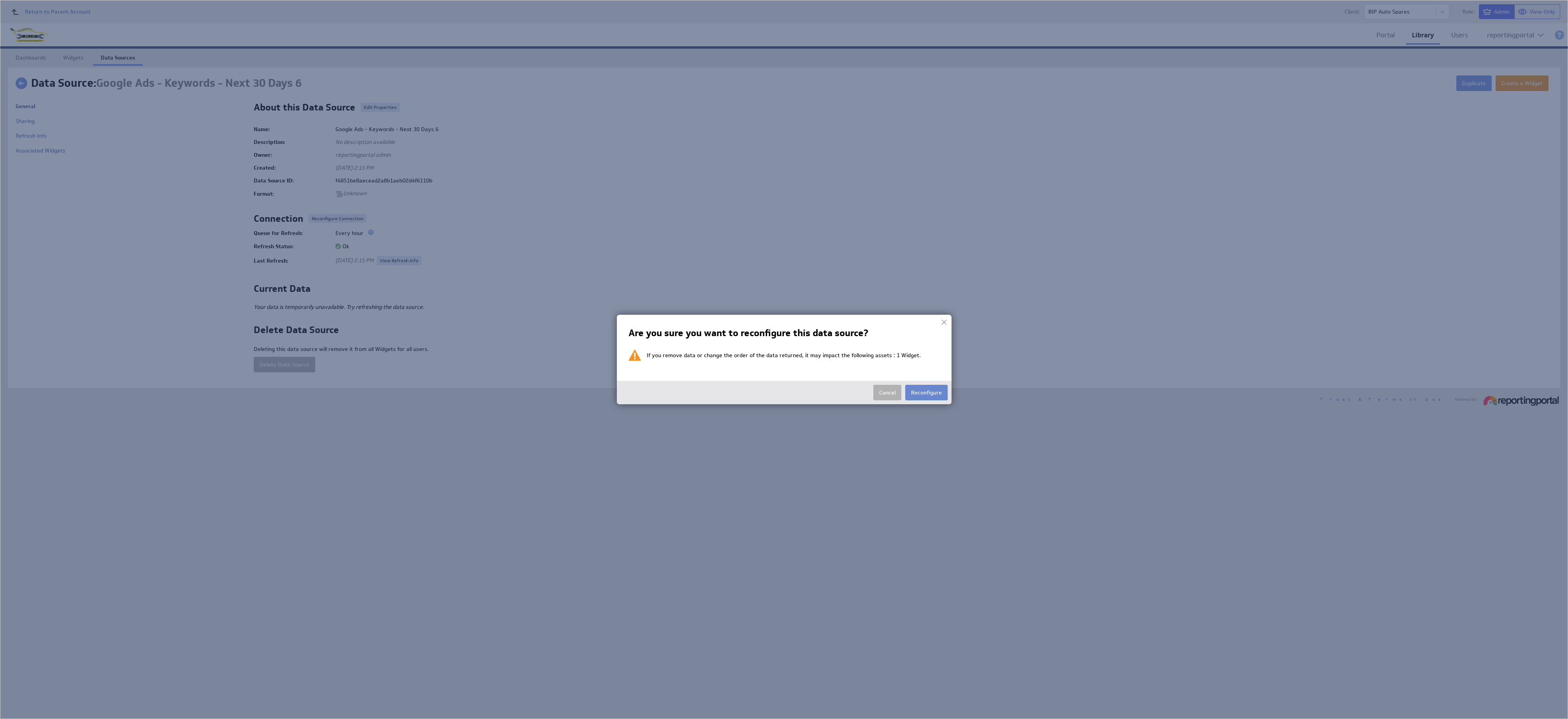
click at [928, 387] on button "Reconfigure" at bounding box center [926, 392] width 43 height 16
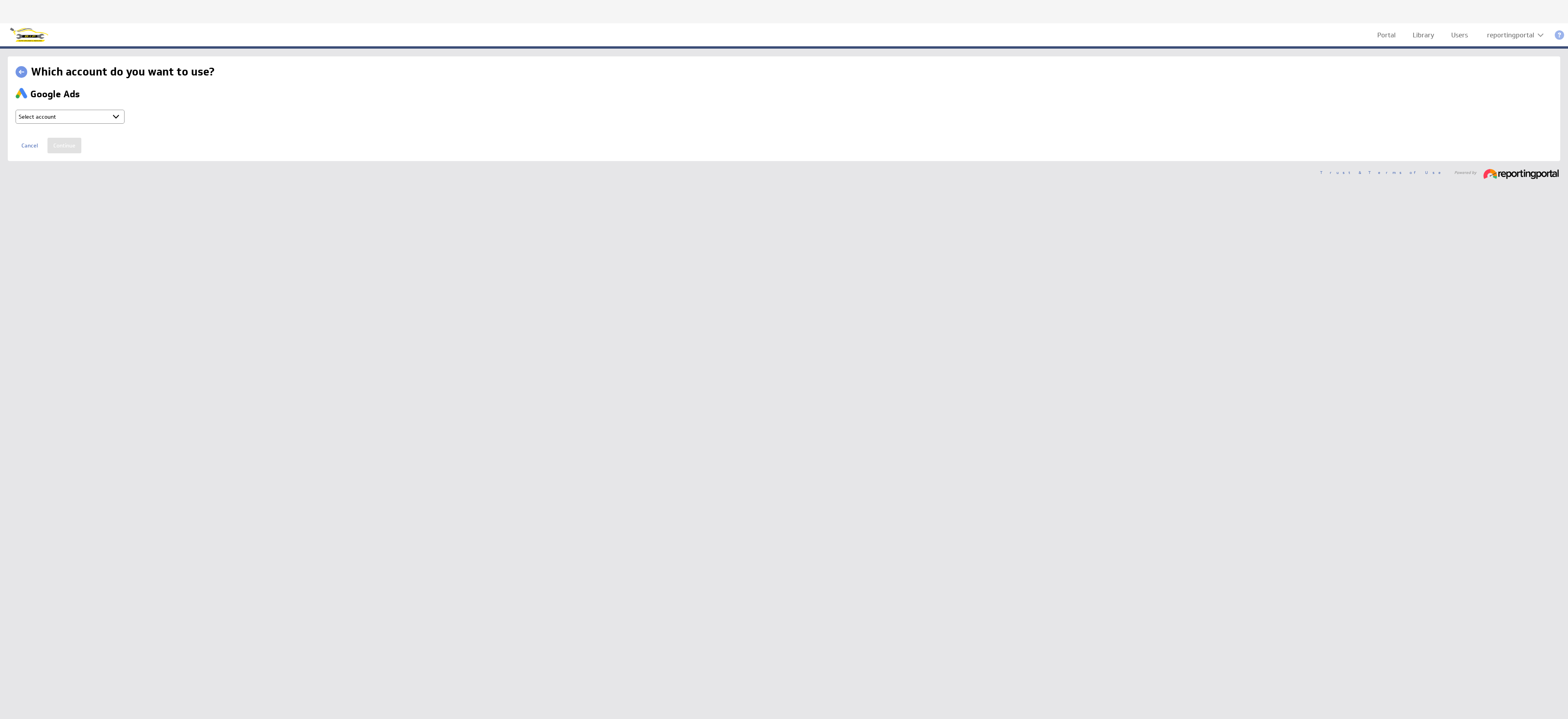
click at [79, 114] on select "Select account reportingportal @ Google created Oct 07, 2025 at 3:16 AM GMT + C…" at bounding box center [70, 116] width 109 height 14
select select "ab5da25e1103fe2b053120b3ed8a2182"
click at [64, 147] on input "Continue" at bounding box center [65, 145] width 34 height 16
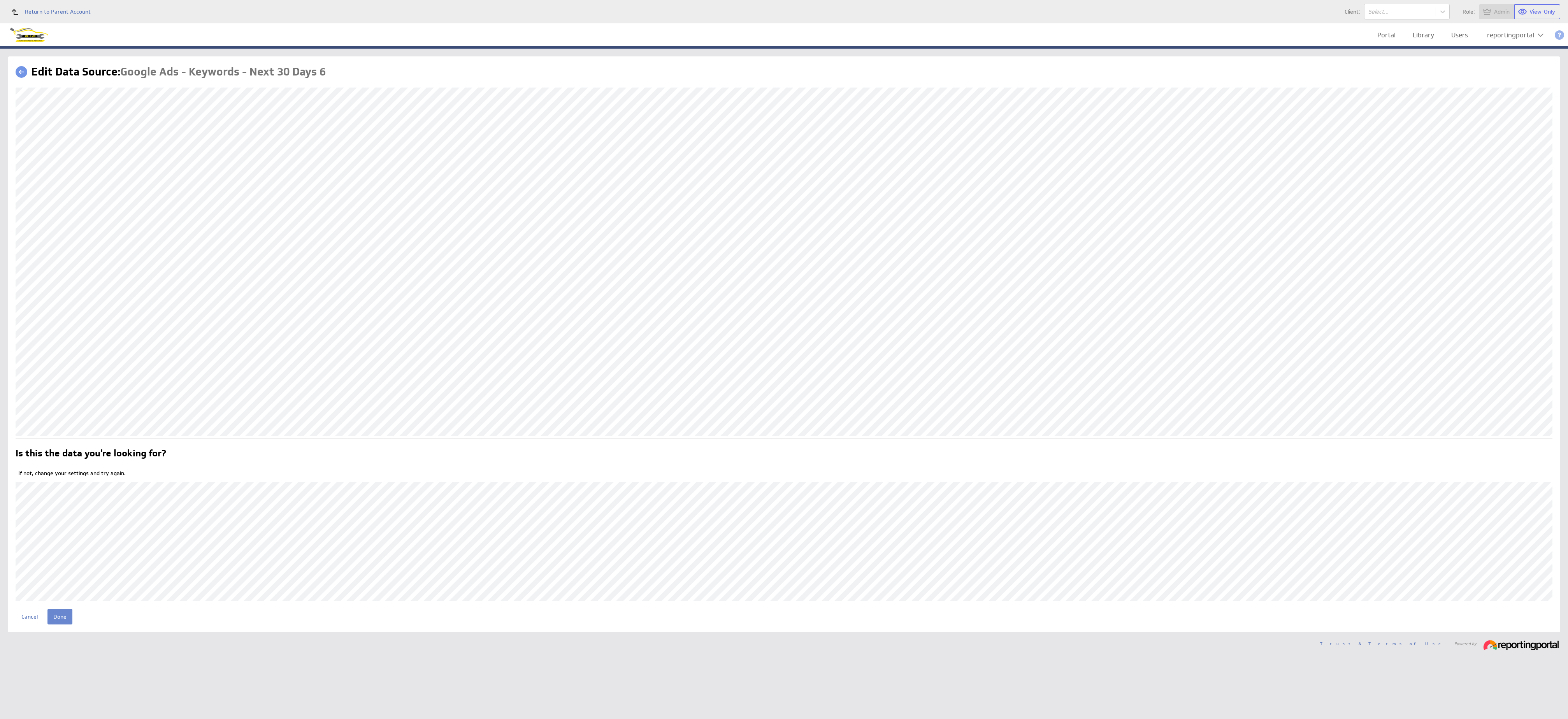
click at [52, 622] on input "Done" at bounding box center [60, 617] width 25 height 16
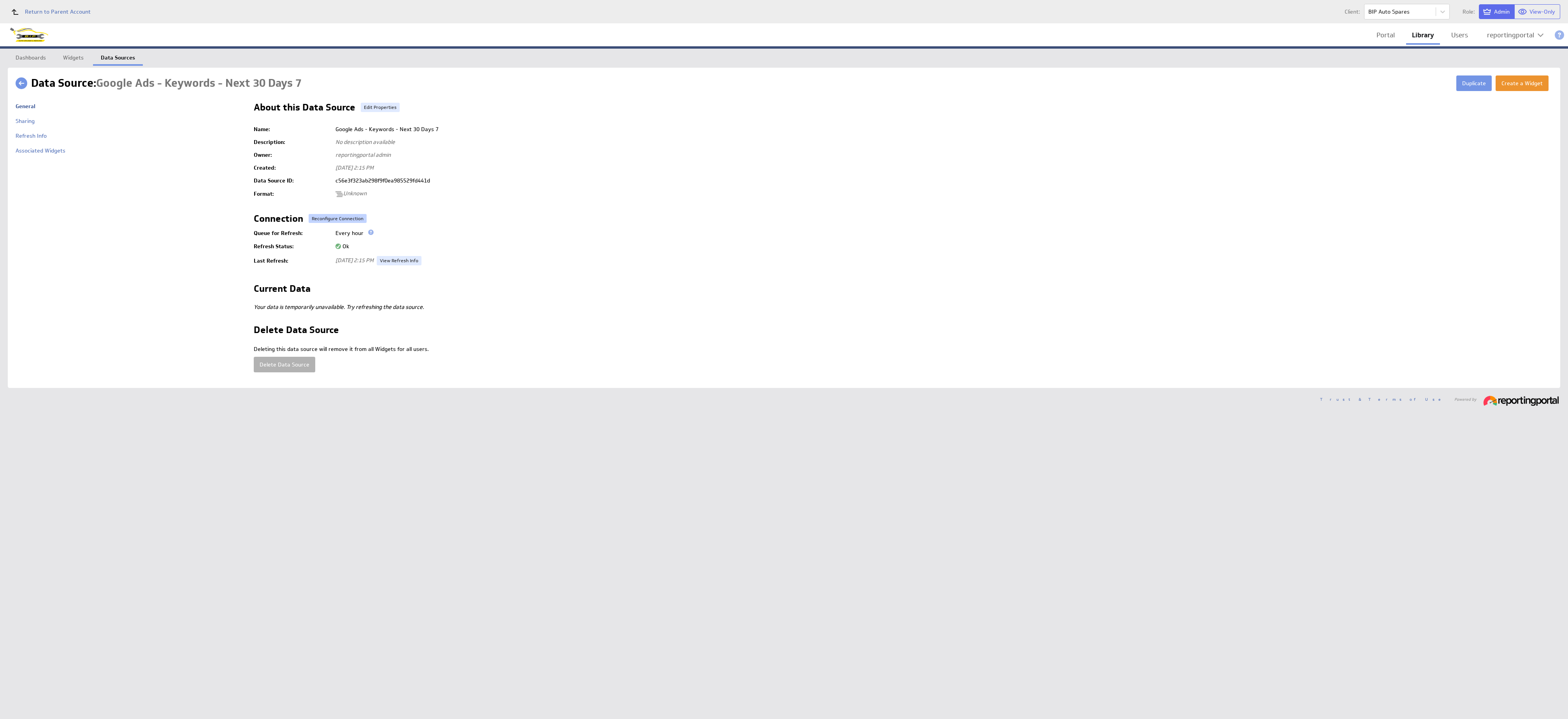
click at [332, 217] on button "Reconfigure Connection" at bounding box center [337, 218] width 58 height 9
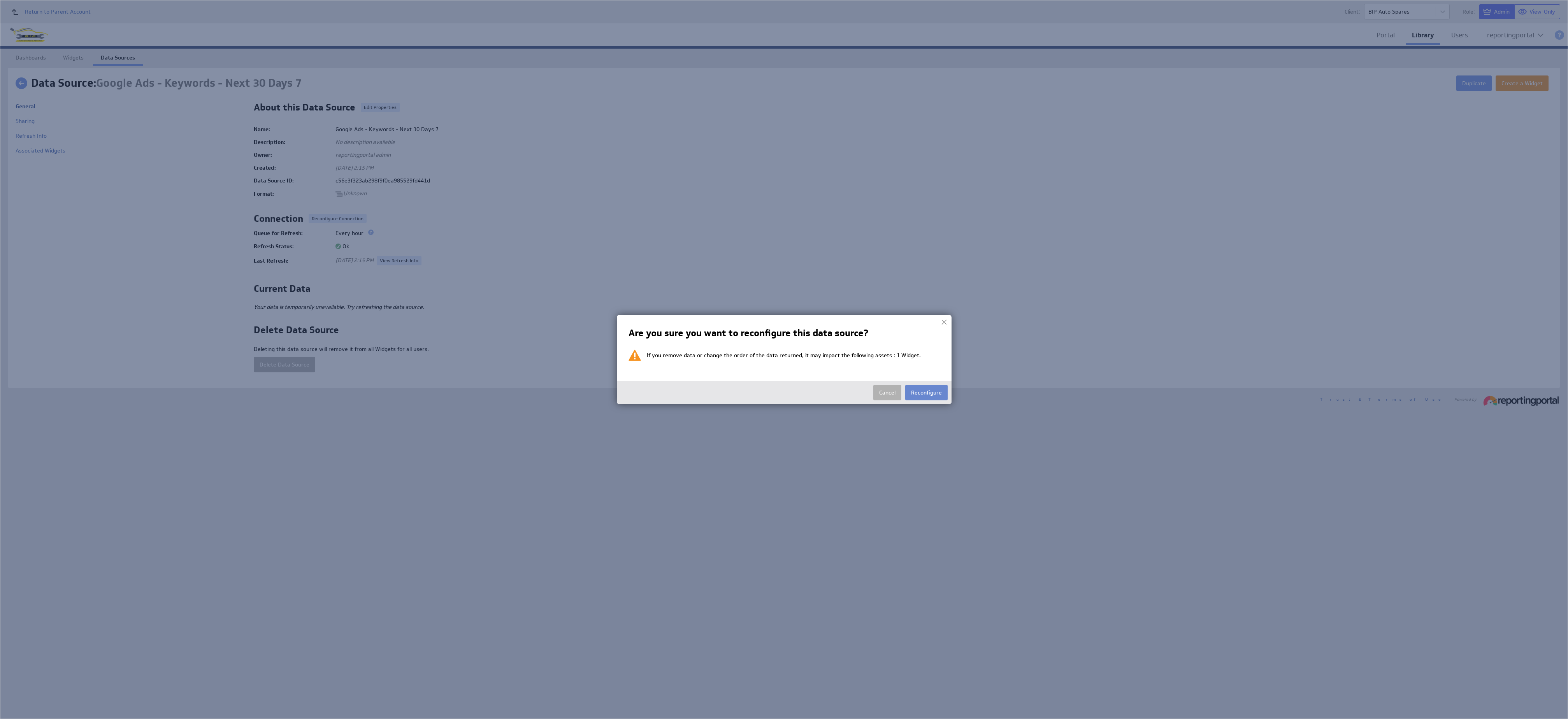
click at [933, 393] on button "Reconfigure" at bounding box center [926, 392] width 43 height 16
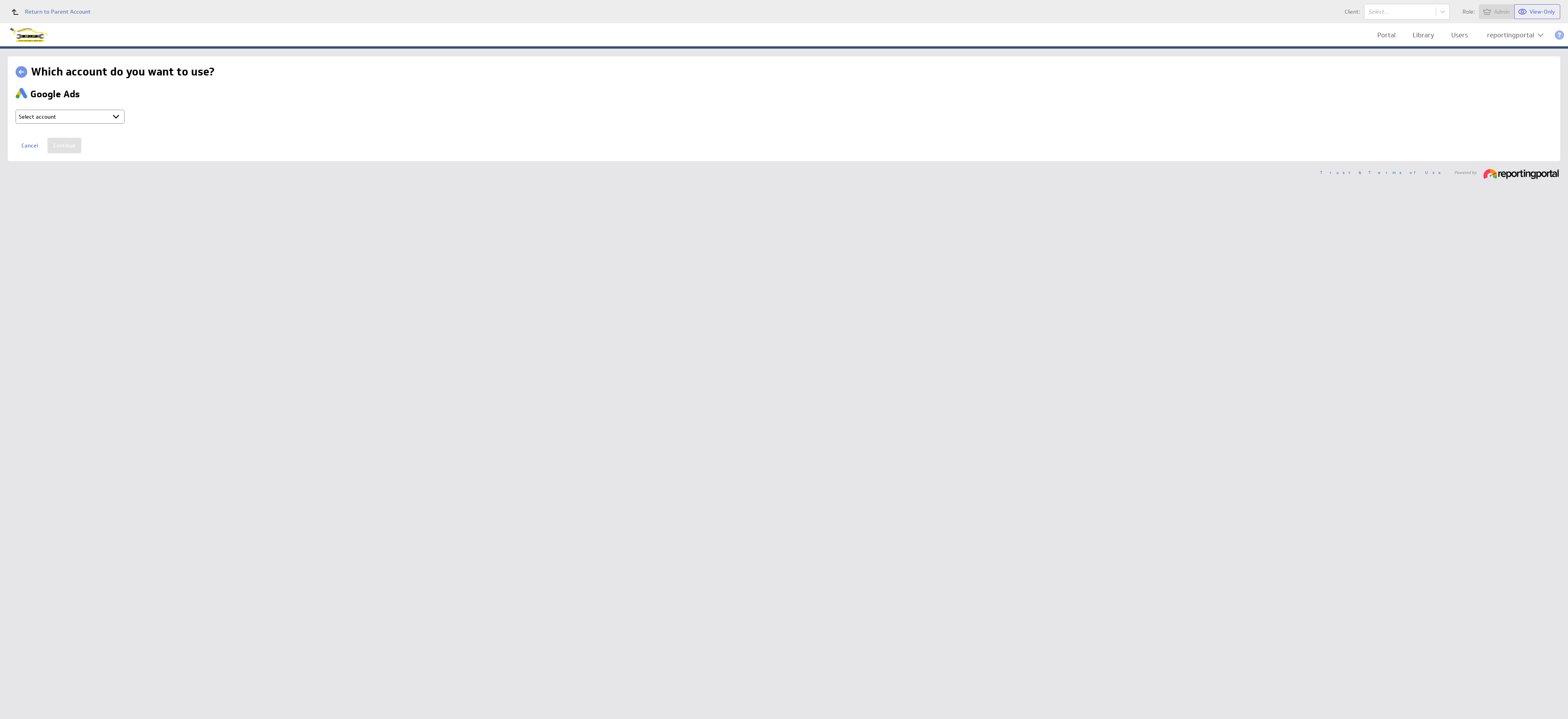
select select "ab5da25e1103fe2b053120b3ed8a2182"
click at [63, 146] on input "Continue" at bounding box center [65, 145] width 34 height 16
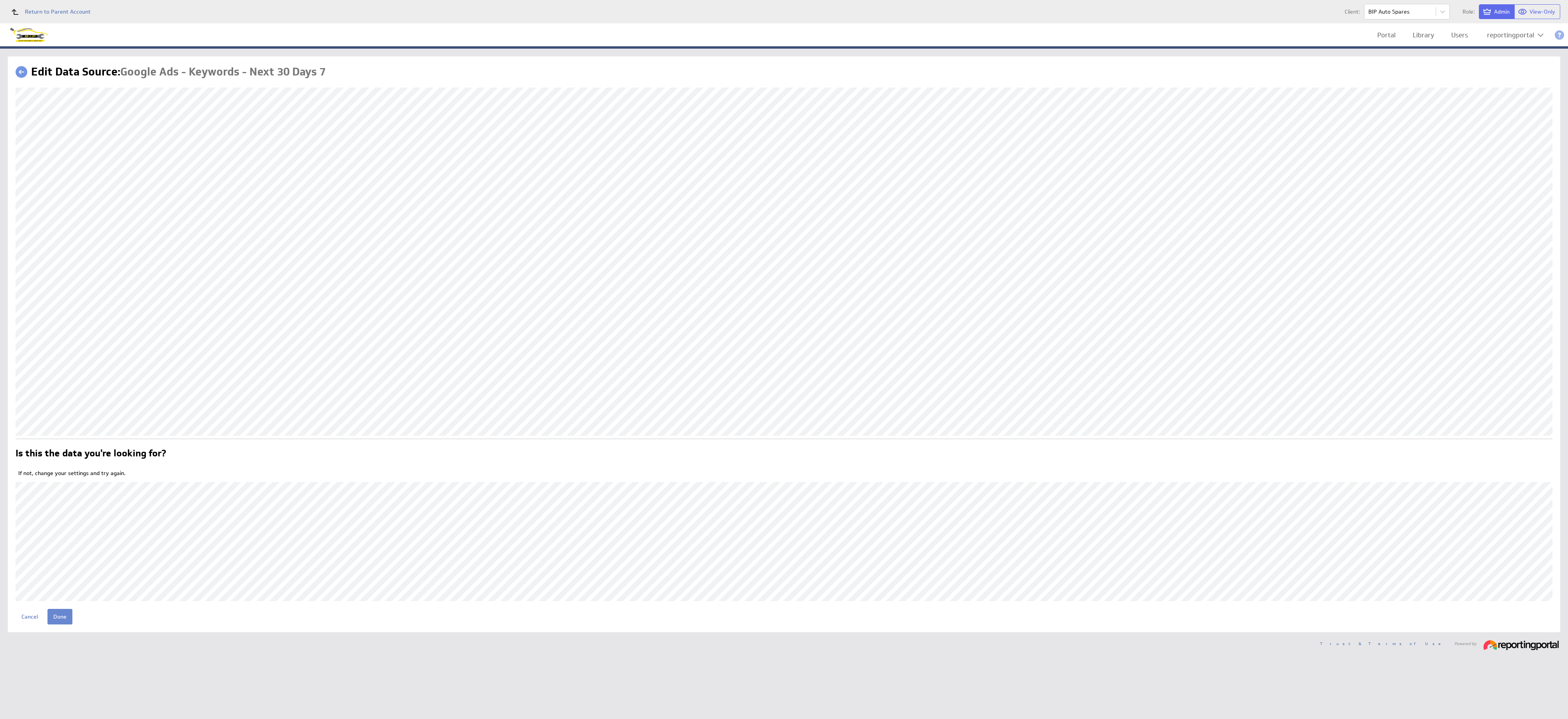
click at [56, 613] on input "Done" at bounding box center [60, 617] width 25 height 16
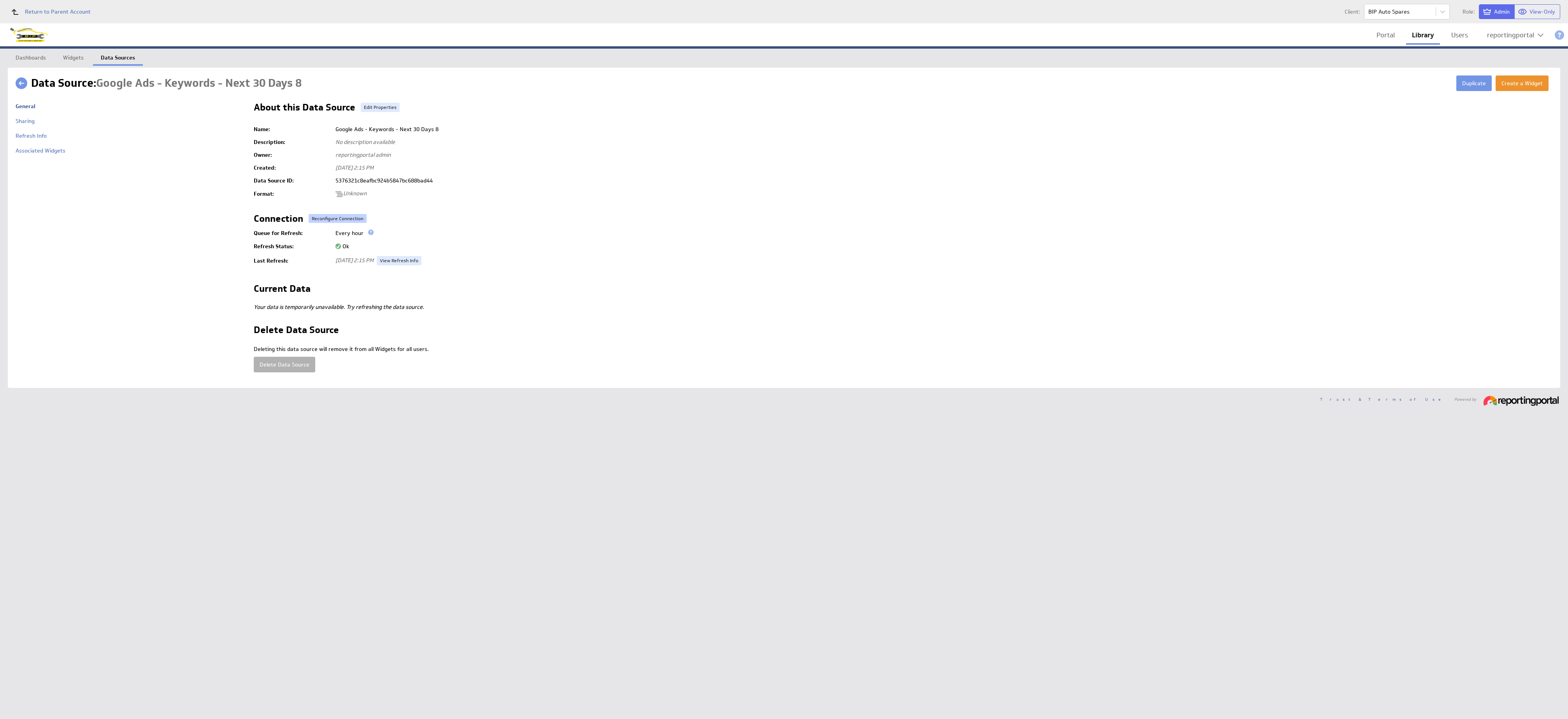
click at [332, 216] on button "Reconfigure Connection" at bounding box center [337, 218] width 58 height 9
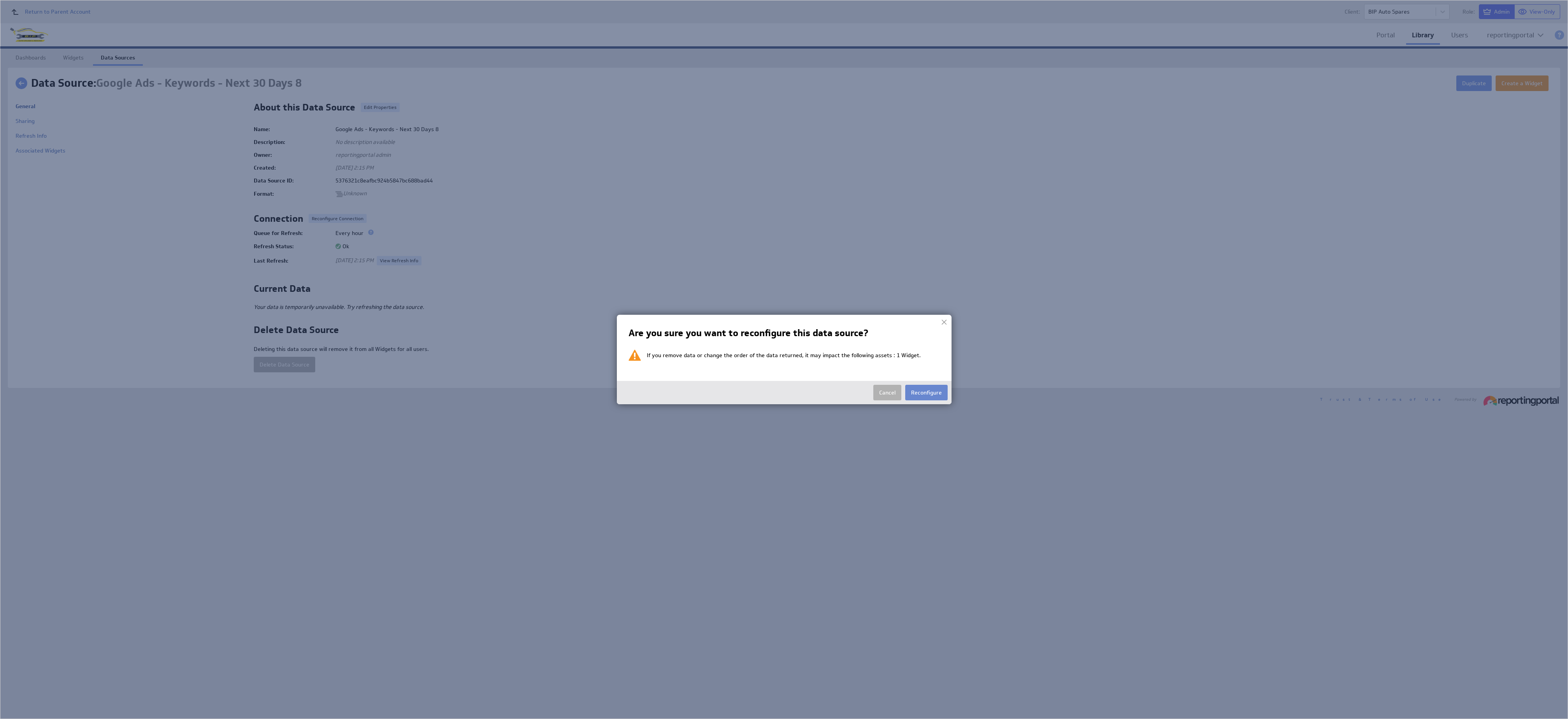
click at [913, 397] on button "Reconfigure" at bounding box center [926, 392] width 43 height 16
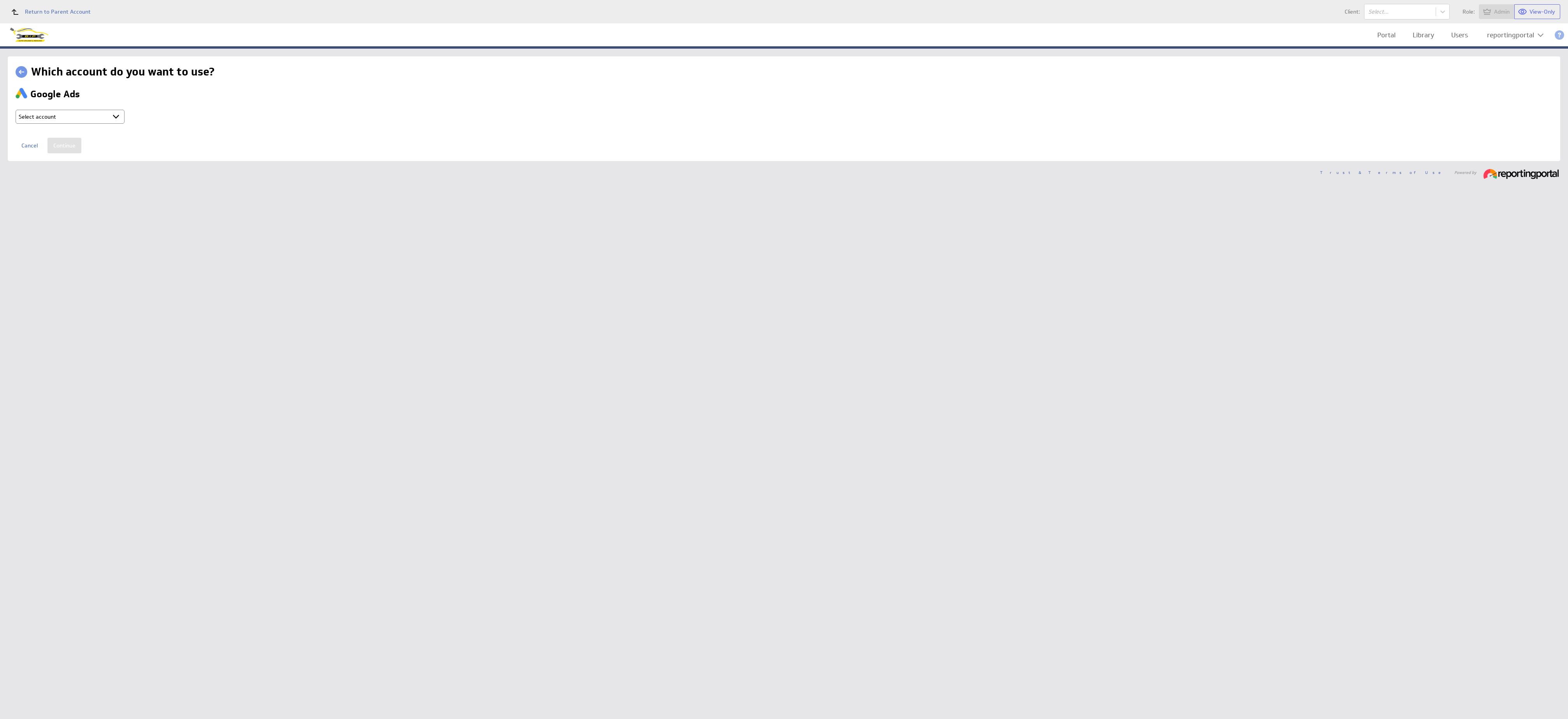
select select "ab5da25e1103fe2b053120b3ed8a2182"
click at [68, 145] on input "Continue" at bounding box center [65, 145] width 34 height 16
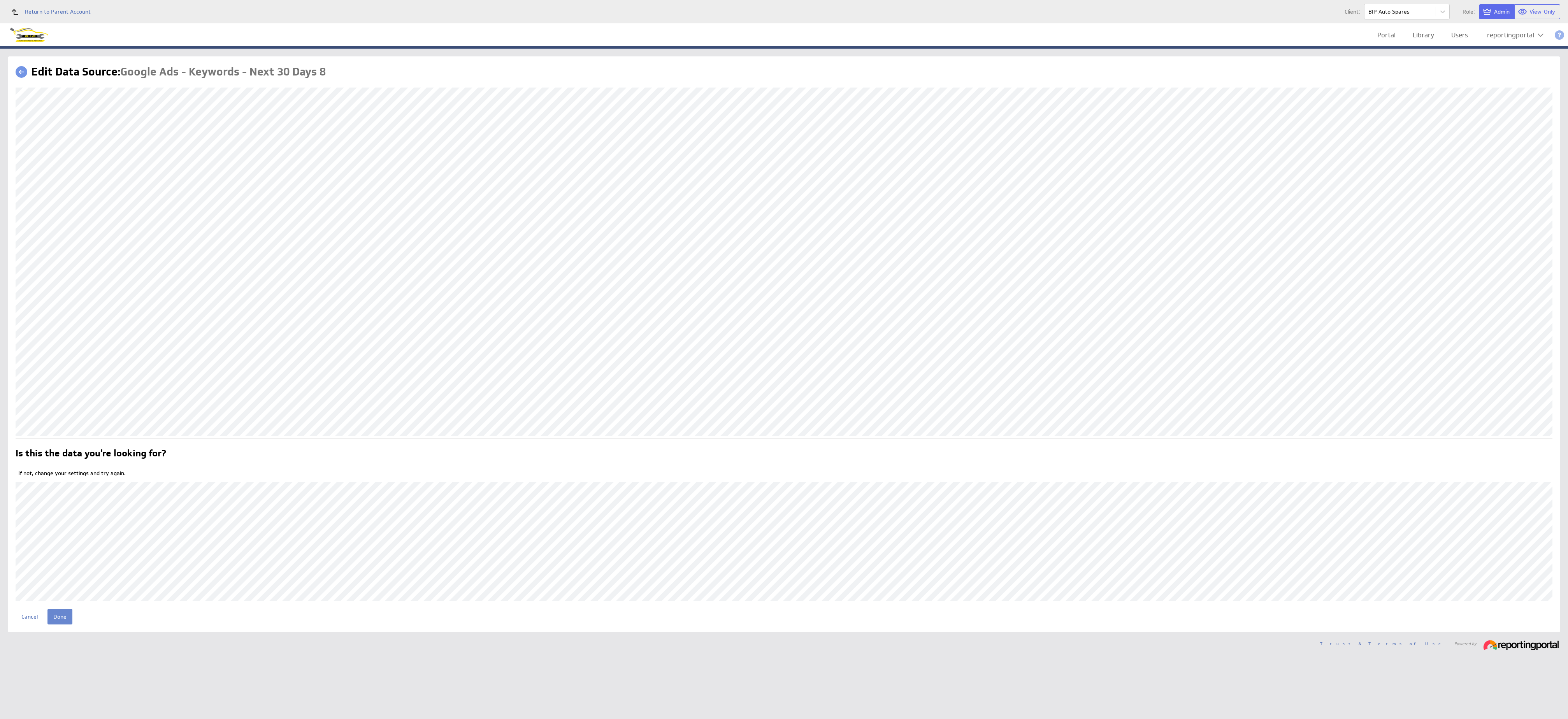
click at [57, 616] on input "Done" at bounding box center [60, 617] width 25 height 16
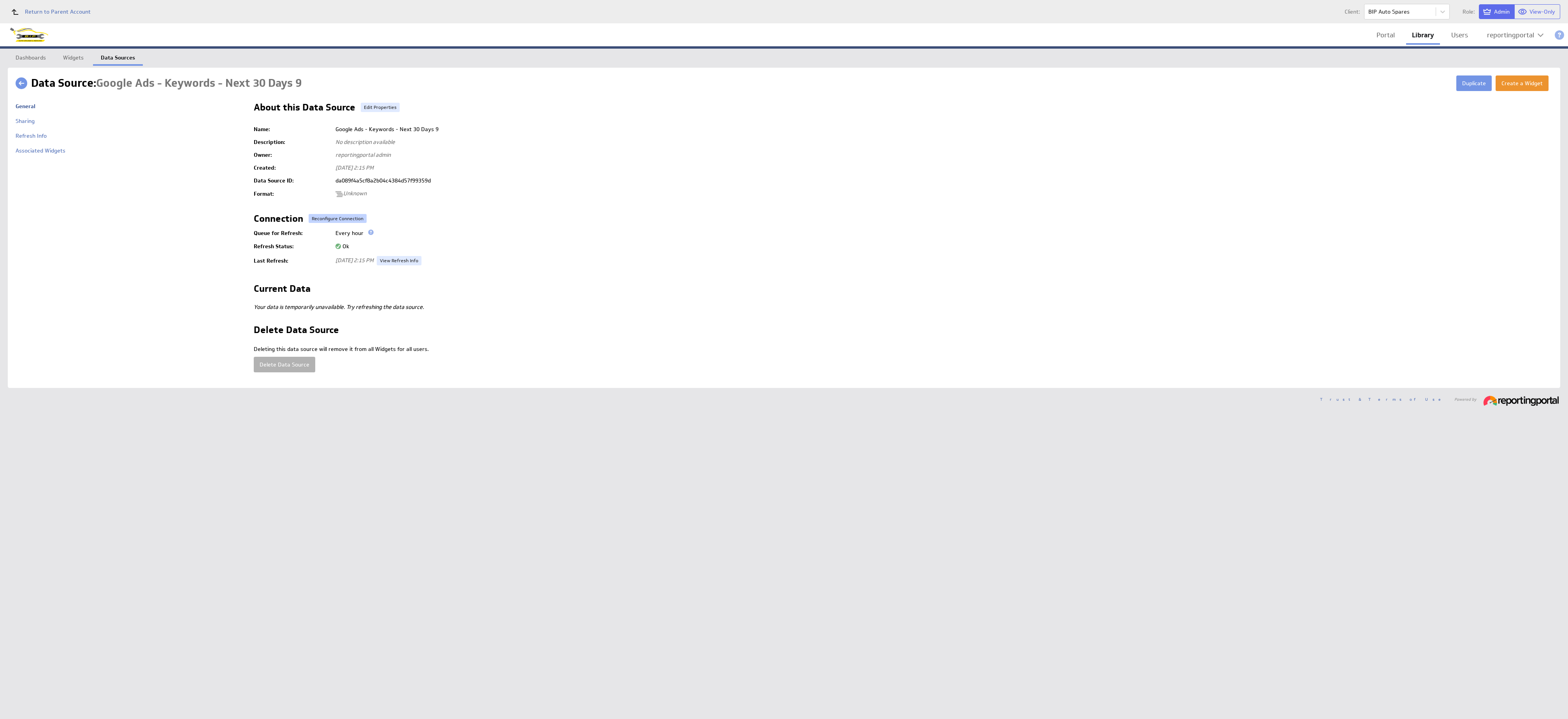
click at [317, 214] on button "Reconfigure Connection" at bounding box center [337, 218] width 58 height 9
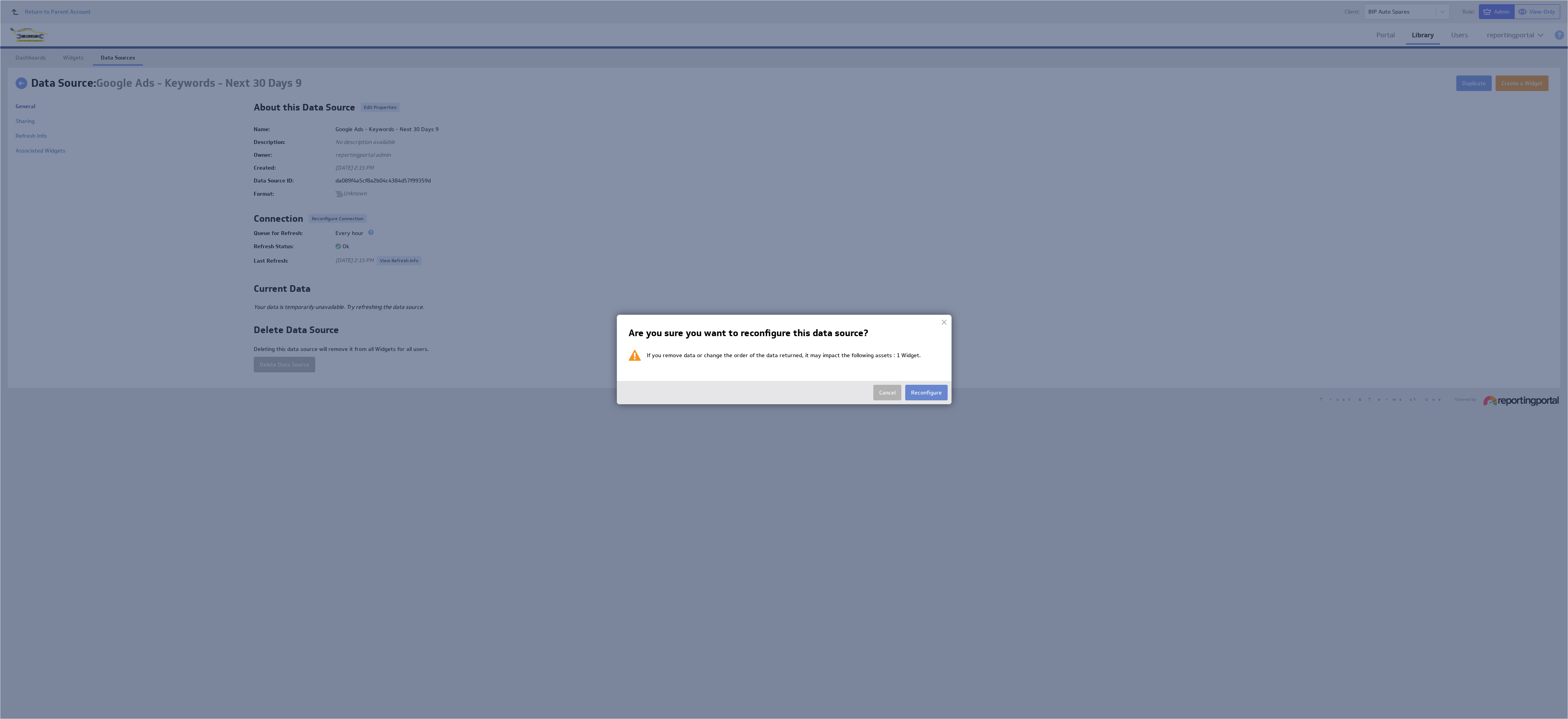
click at [928, 389] on button "Reconfigure" at bounding box center [926, 392] width 43 height 16
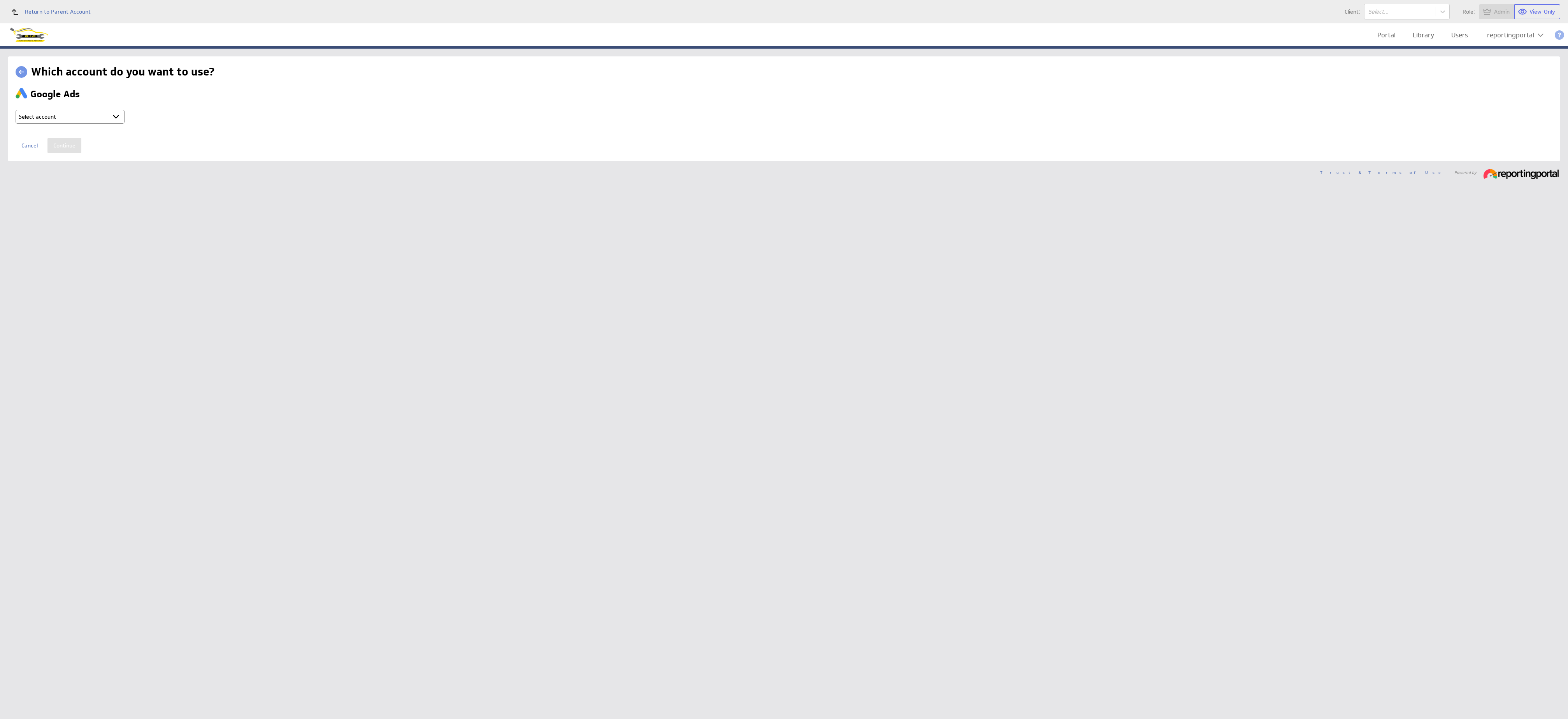
click at [65, 114] on select "Select account reportingportal @ Google created [DATE] 3:16 AM GMT + Connect ne…" at bounding box center [70, 116] width 109 height 14
select select "ab5da25e1103fe2b053120b3ed8a2182"
click at [57, 145] on input "Continue" at bounding box center [65, 145] width 34 height 16
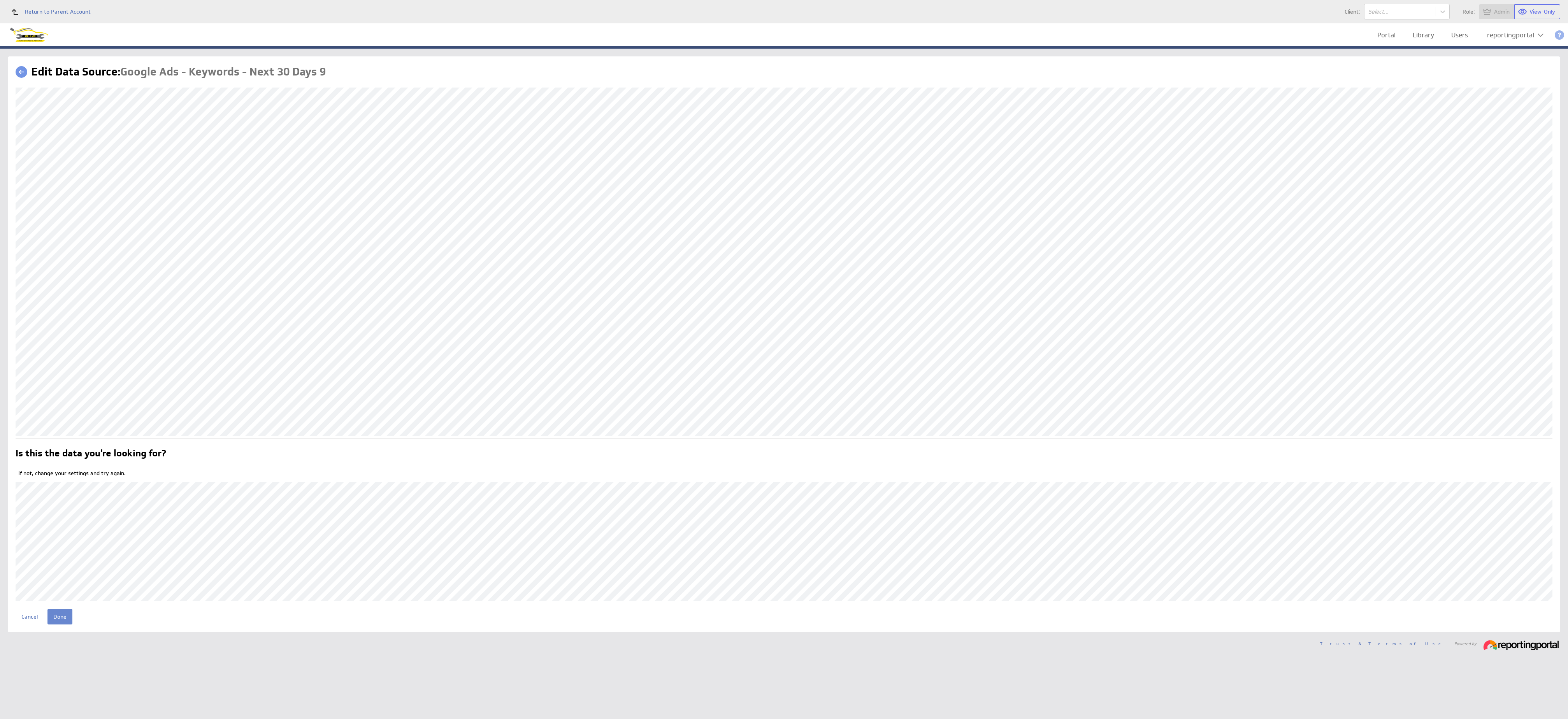
click at [60, 620] on input "Done" at bounding box center [60, 617] width 25 height 16
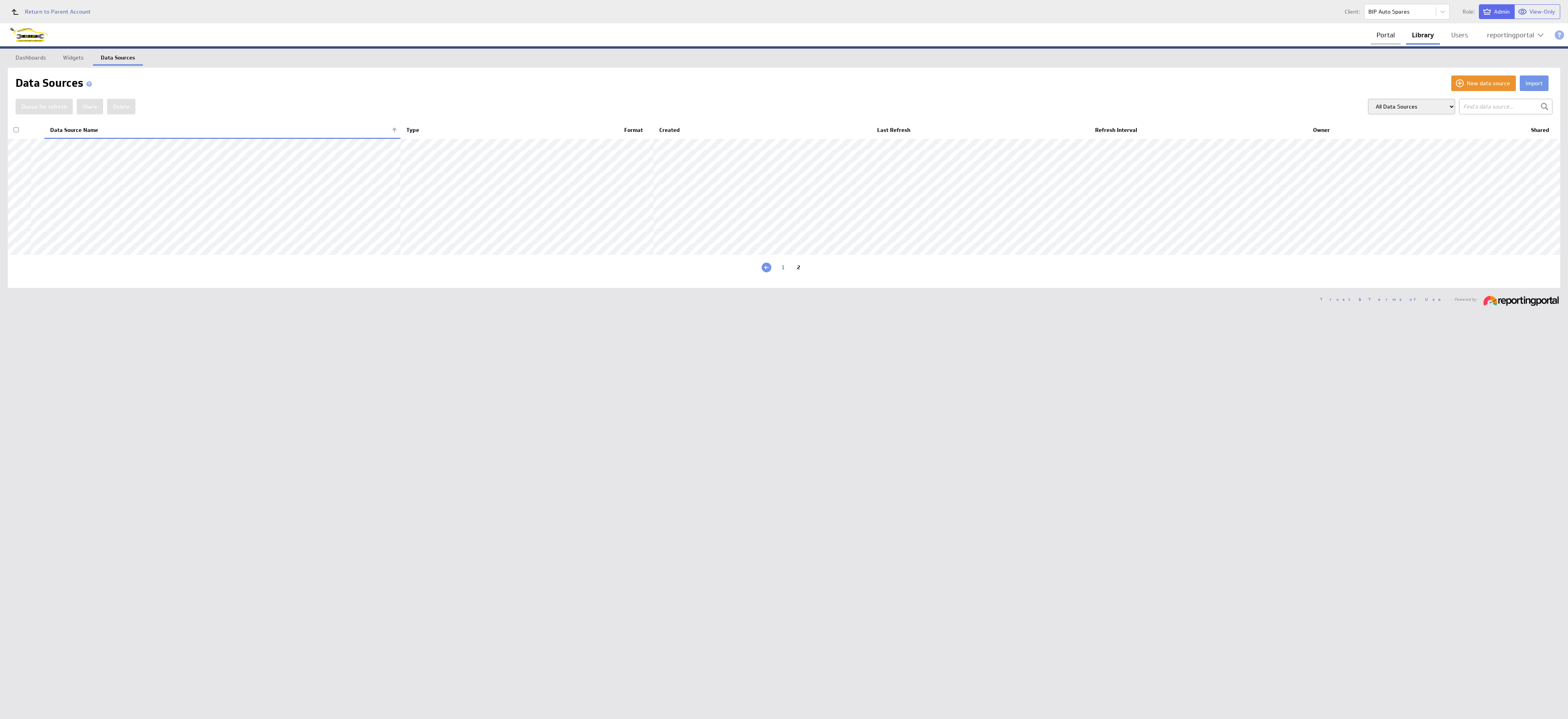
click at [1390, 37] on link "Portal" at bounding box center [1385, 35] width 30 height 16
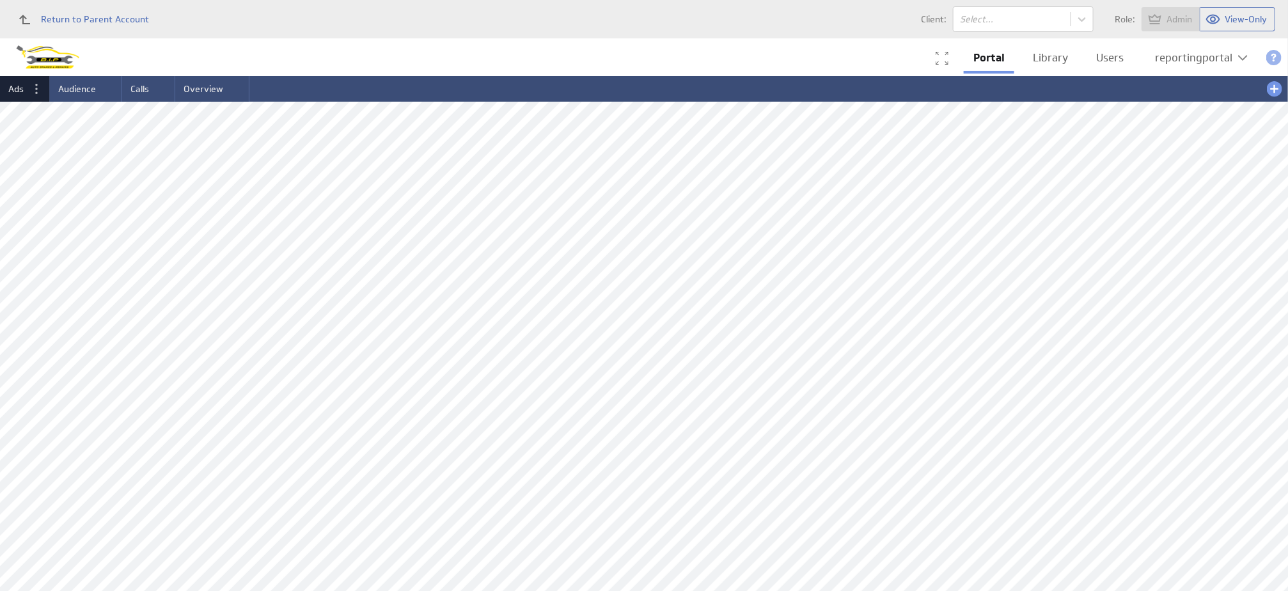
drag, startPoint x: 0, startPoint y: 0, endPoint x: 685, endPoint y: 52, distance: 686.7
click at [685, 52] on div "Portal Library Users reportingportal" at bounding box center [644, 57] width 1288 height 38
click at [1105, 59] on link "Users" at bounding box center [1109, 58] width 47 height 26
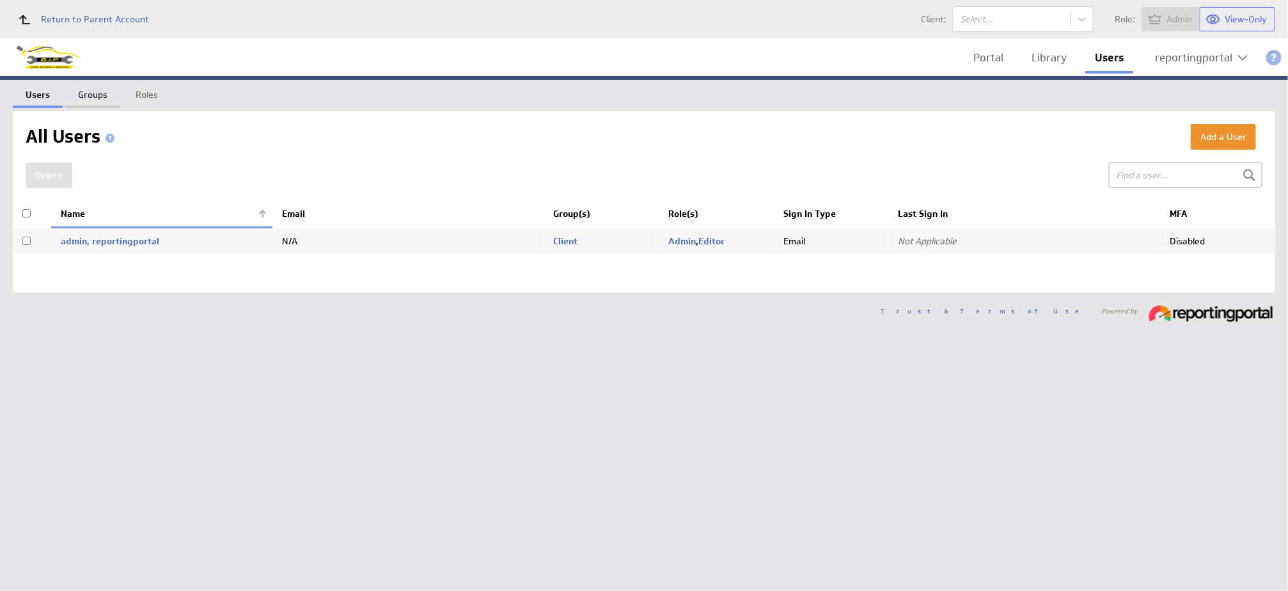
click at [94, 98] on link "Groups" at bounding box center [92, 93] width 55 height 26
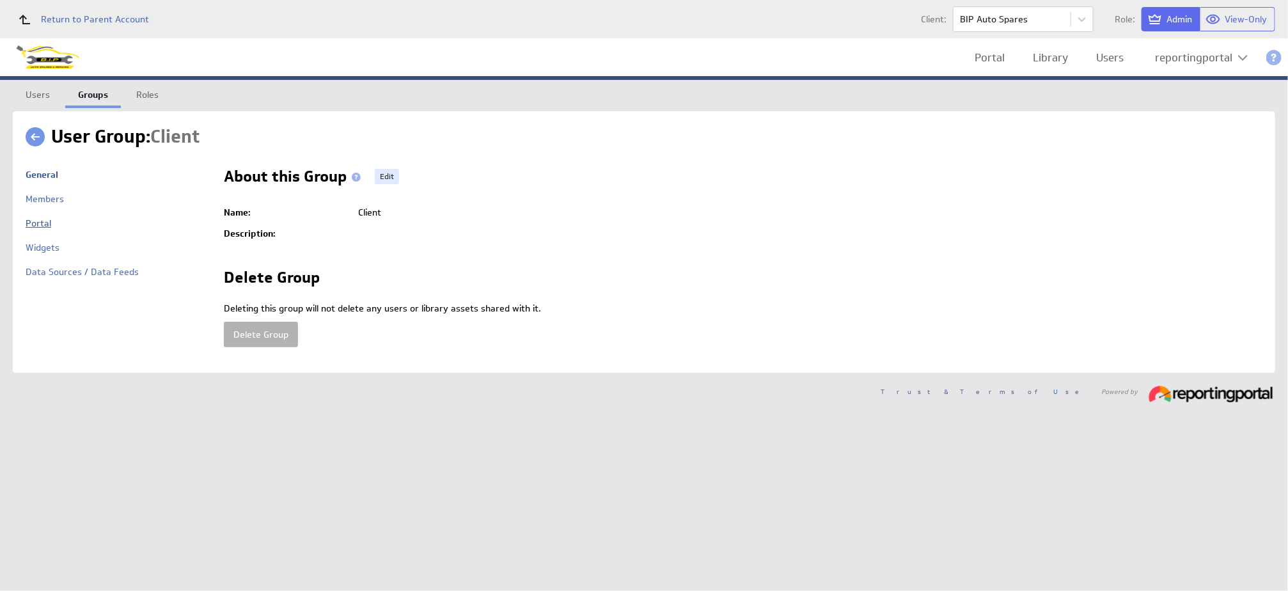
click at [35, 221] on link "Portal" at bounding box center [39, 223] width 26 height 12
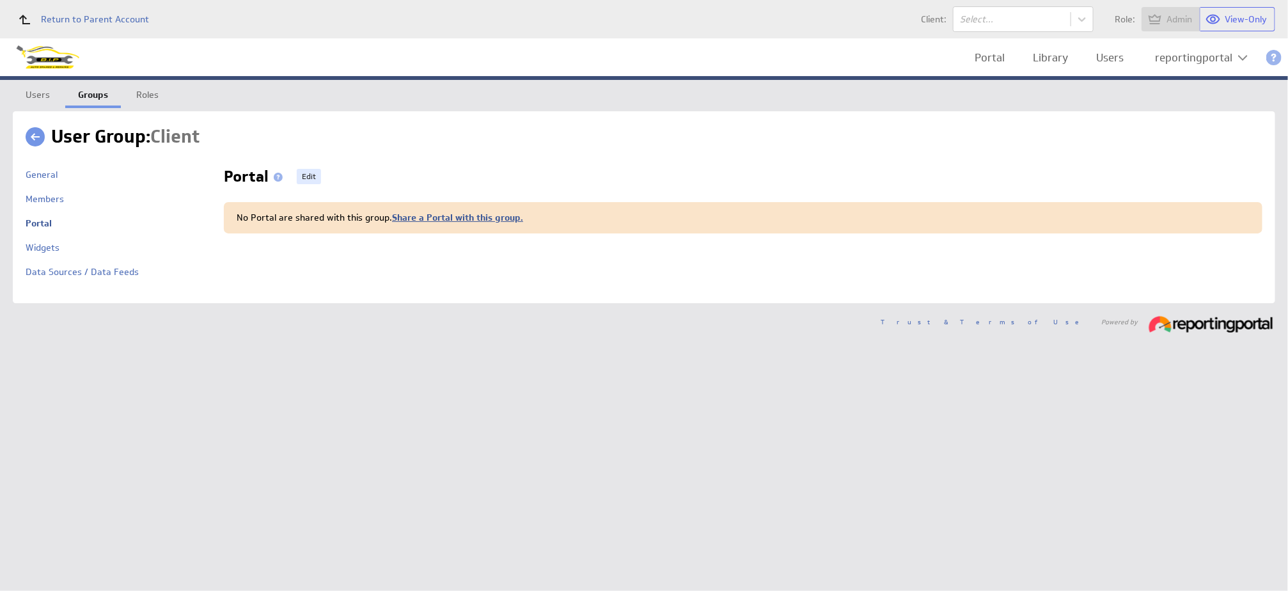
click at [412, 219] on link "Share a Portal with this group." at bounding box center [457, 218] width 131 height 12
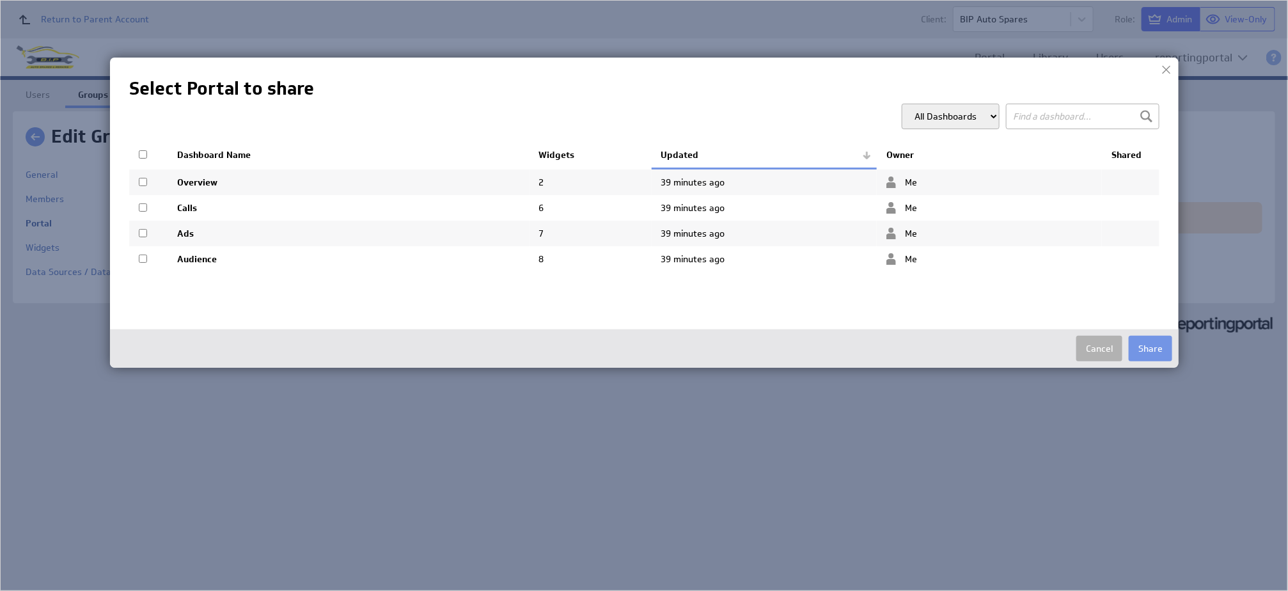
click at [141, 161] on th at bounding box center [148, 155] width 38 height 27
click at [141, 150] on input "checkbox" at bounding box center [143, 154] width 8 height 8
checkbox input "true"
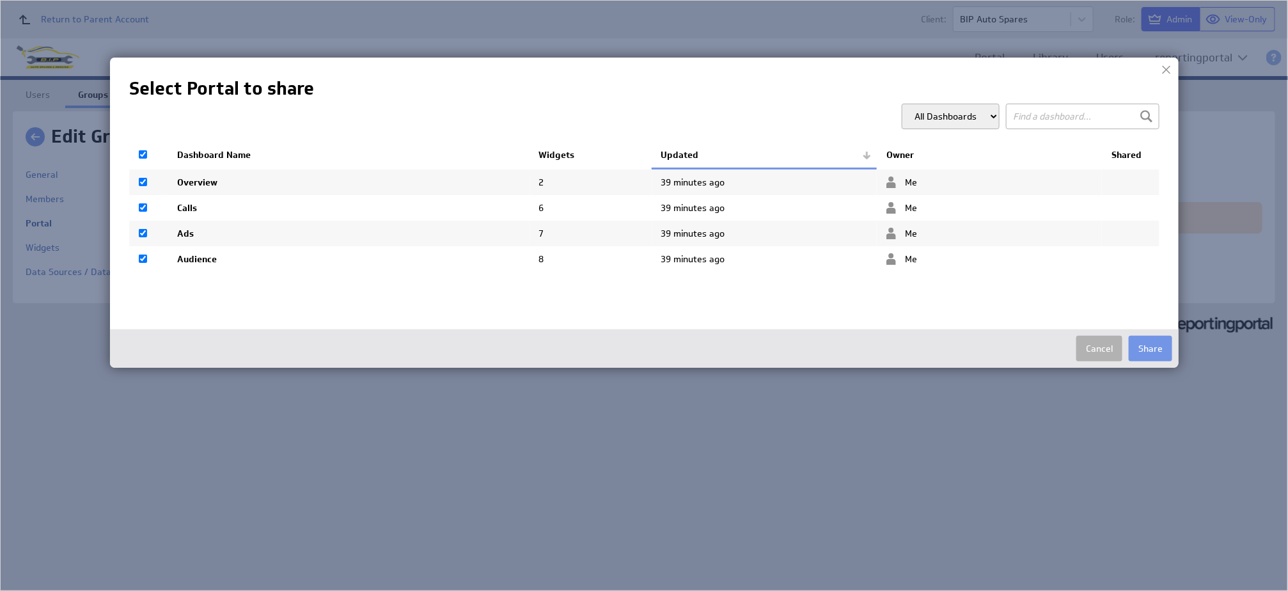
checkbox input "true"
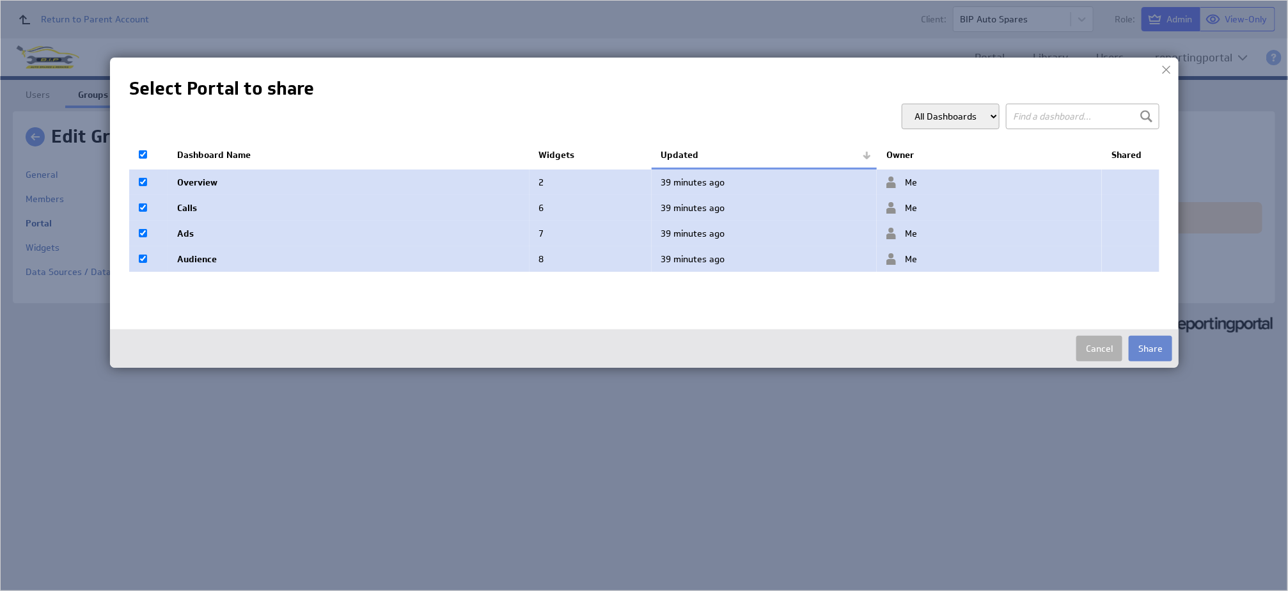
click at [1142, 361] on button "Share" at bounding box center [1149, 349] width 43 height 26
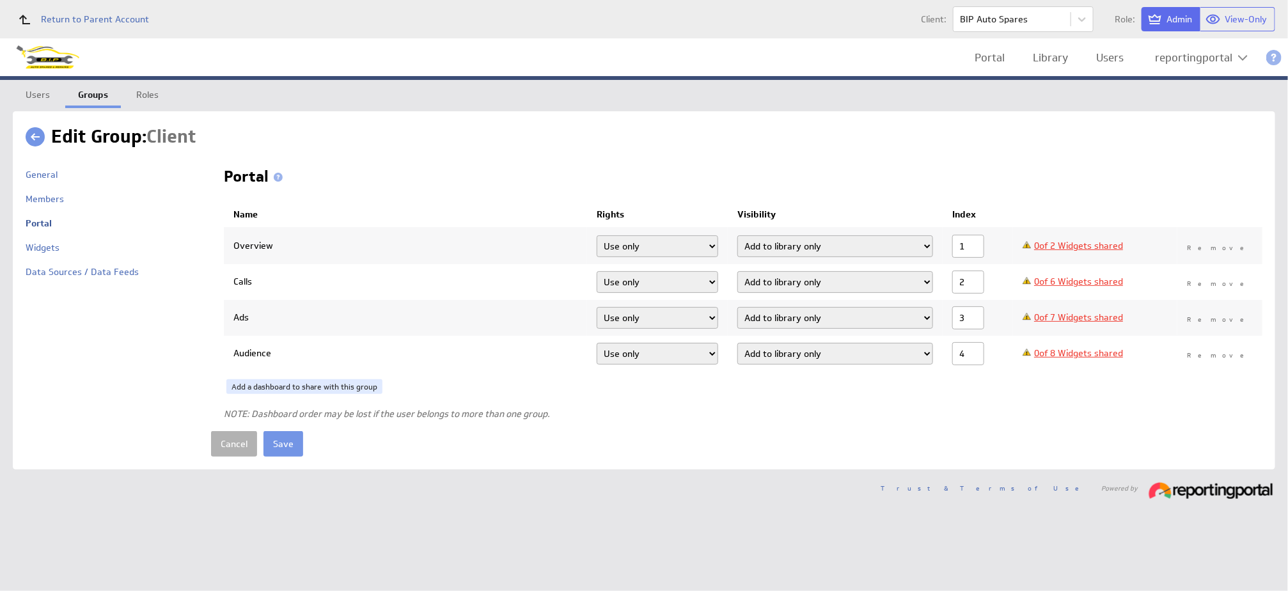
click at [777, 249] on select "Add dashboard (required) Add dashboard Add to library only" at bounding box center [835, 246] width 196 height 22
select select "3"
click at [749, 235] on select "Add dashboard (required) Add dashboard Add to library only" at bounding box center [835, 246] width 196 height 22
click at [798, 284] on select "Add dashboard (required) Add dashboard Add to library only" at bounding box center [835, 282] width 196 height 22
select select "3"
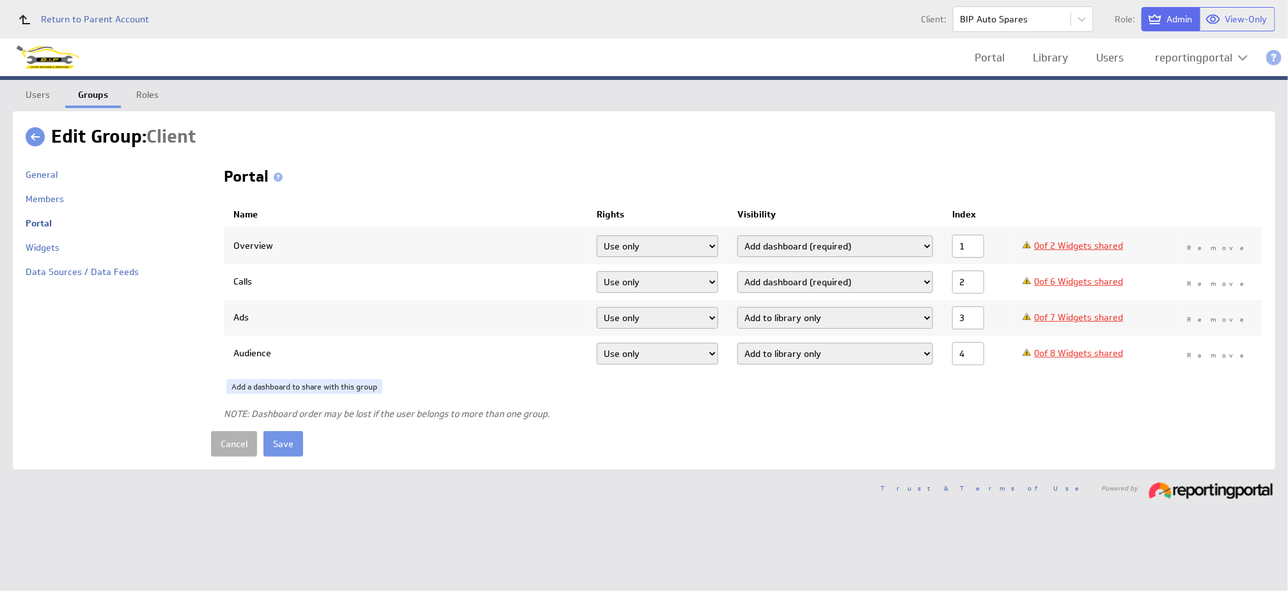
click at [749, 271] on select "Add dashboard (required) Add dashboard Add to library only" at bounding box center [835, 282] width 196 height 22
click at [836, 321] on select "Add dashboard (required) Add dashboard Add to library only" at bounding box center [835, 318] width 196 height 22
select select "3"
click at [749, 307] on select "Add dashboard (required) Add dashboard Add to library only" at bounding box center [835, 318] width 196 height 22
click at [850, 364] on select "Add dashboard (required) Add dashboard Add to library only" at bounding box center [835, 354] width 196 height 22
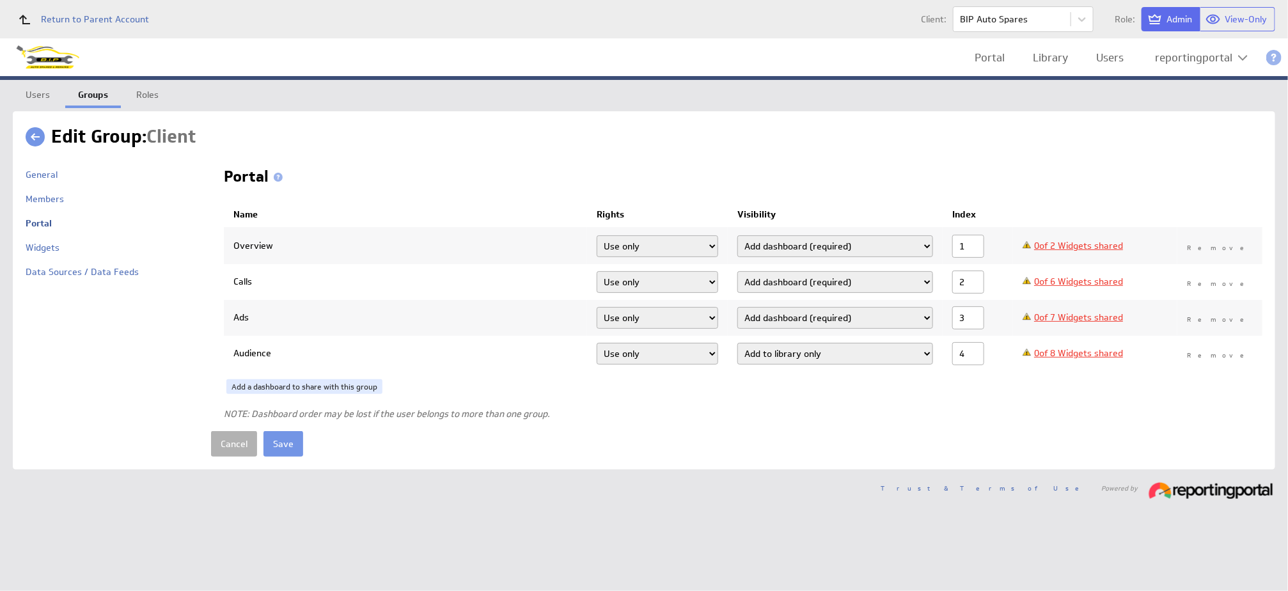
select select "3"
click at [749, 343] on select "Add dashboard (required) Add dashboard Add to library only" at bounding box center [835, 354] width 196 height 22
click at [1075, 246] on link "0 of 2 Widgets shared" at bounding box center [1078, 246] width 89 height 12
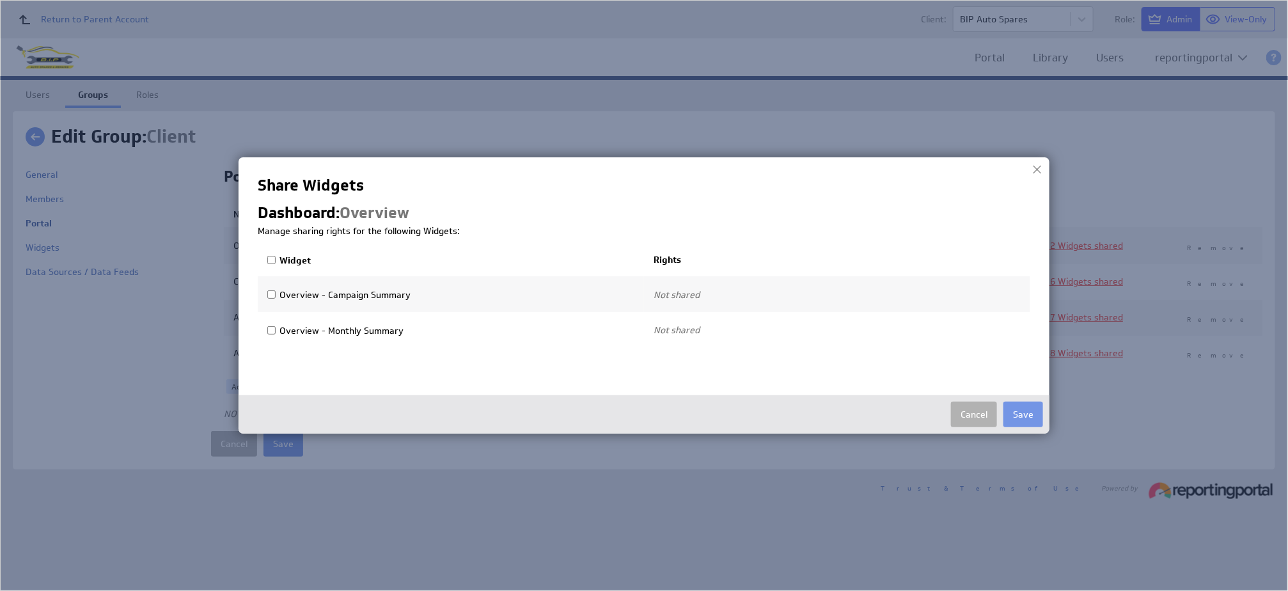
click at [271, 262] on input "Widget" at bounding box center [271, 260] width 8 height 8
checkbox input "true"
select select"] "a1ada21a8c61c2ab474d578829b86974:use"
checkbox input "true"
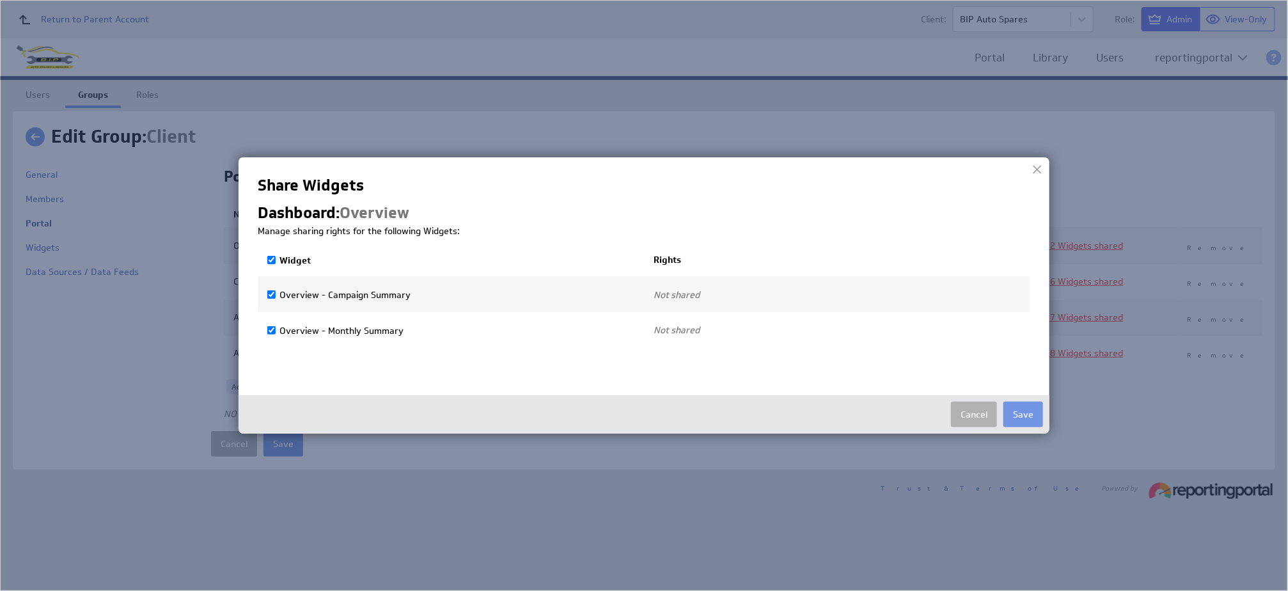
select select"] "61a5ad70bbd67305afdf525362460520:use"
click at [1013, 413] on button "Save" at bounding box center [1023, 415] width 40 height 26
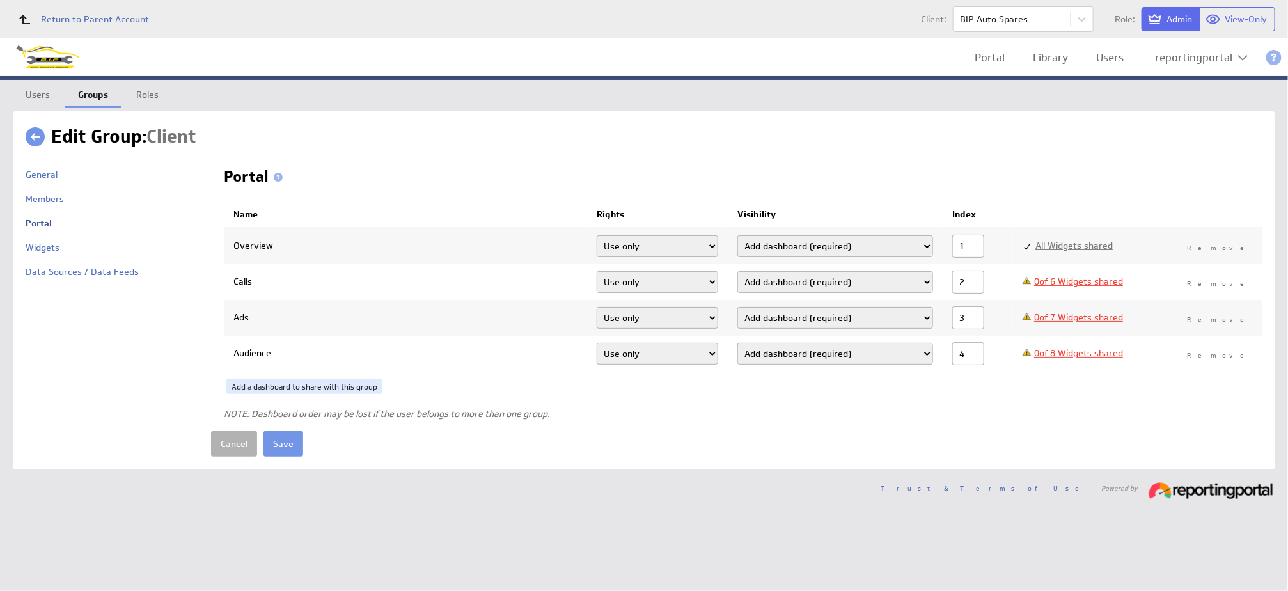
click at [1084, 352] on link "0 of 8 Widgets shared" at bounding box center [1078, 353] width 89 height 12
checkbox input "false"
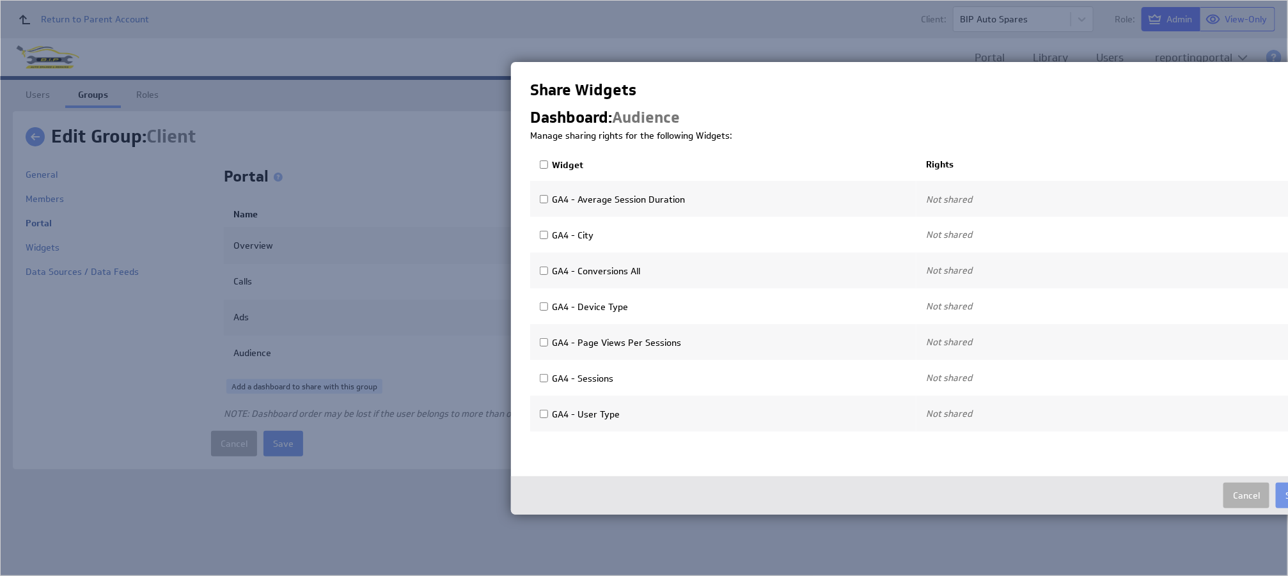
click at [543, 168] on input "Widget" at bounding box center [544, 164] width 8 height 8
checkbox input "true"
select select"] "3d81afd7898b83413890886349838638:use"
checkbox input "true"
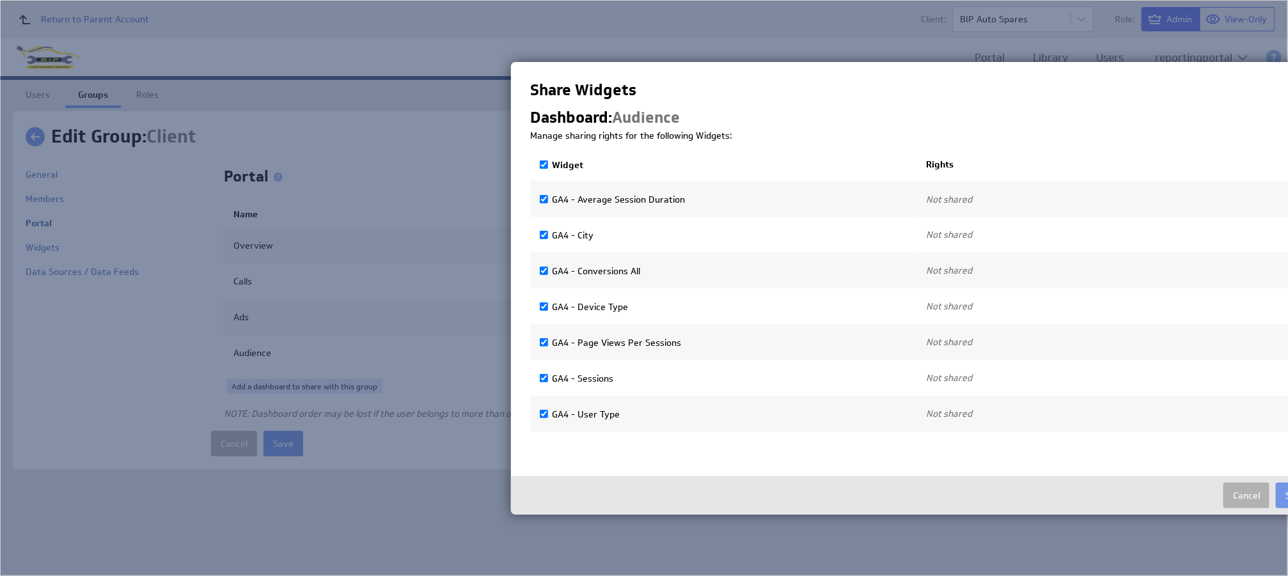
select select"] "28881f488b8e043187837d5846ad8881:use"
checkbox input "true"
select select"] "8d98adb57c1b91f667f8ce2abe9e3c24:use"
checkbox input "true"
select select"] "68b8bc7c1a919b75a7e6f4bfec606861:use"
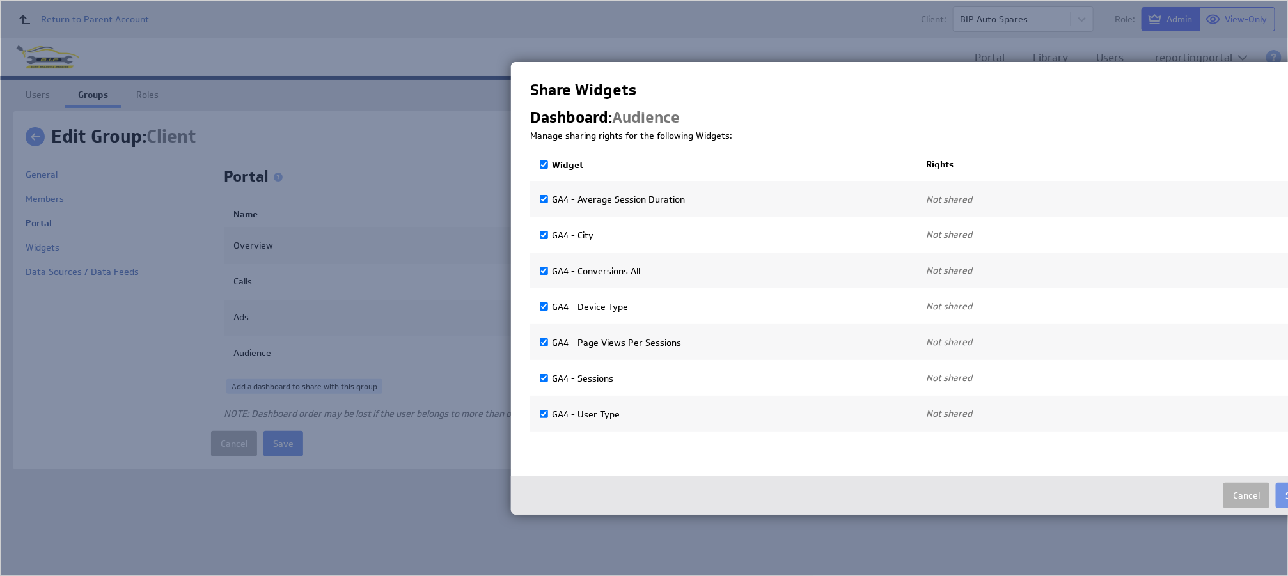
checkbox input "true"
select select"] "61dda8bcea5a3ec531e7e6625279dc84:use"
checkbox input "true"
select select"] "b9f87bbf96d5918fed8b182933fb2dce:use"
checkbox input "true"
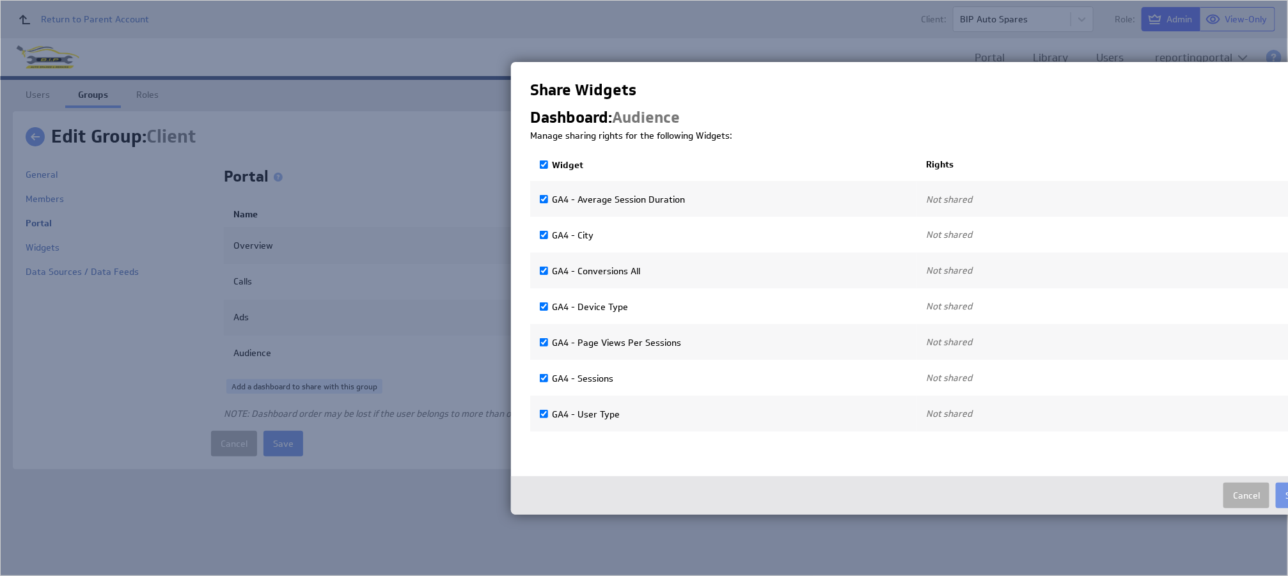
select select"] "4785555b9ce7ced5ea7206b19398e10b:use"
checkbox input "true"
select select"] "0aab5b75758979e42c623e2b80a2b97d:use"
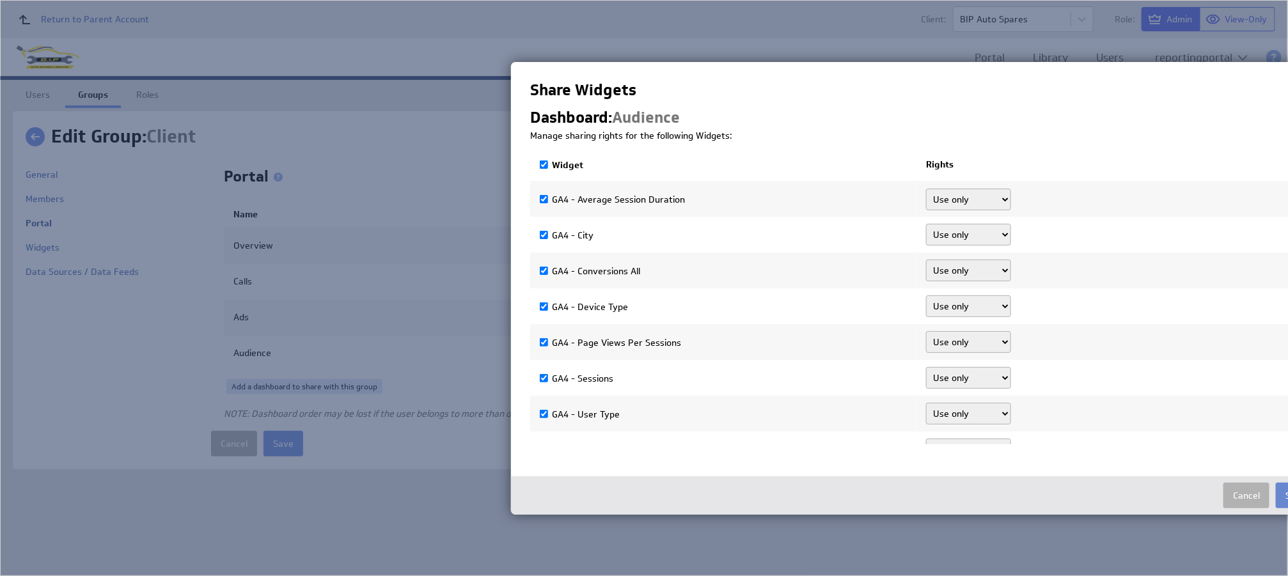
click at [1283, 492] on button "Save" at bounding box center [1296, 496] width 40 height 26
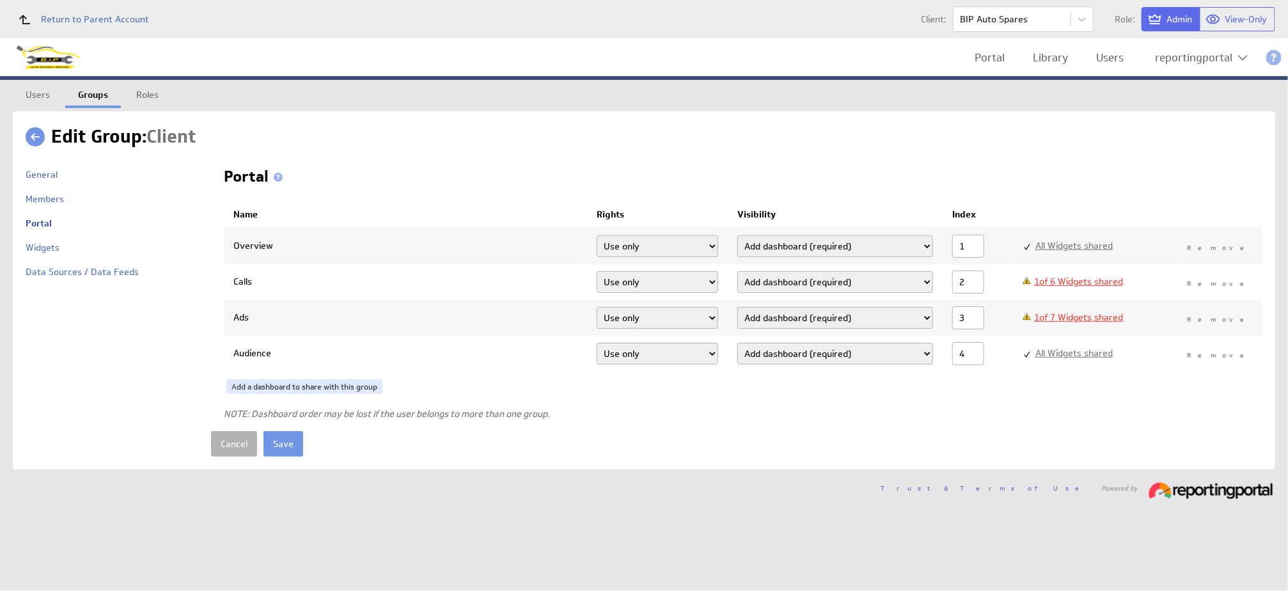
click at [1116, 319] on link "1 of 7 Widgets shared" at bounding box center [1078, 317] width 89 height 12
checkbox input "false"
checkbox input "true"
select select"] "0aab5b75758979e42c623e2b80a2b97d:use"
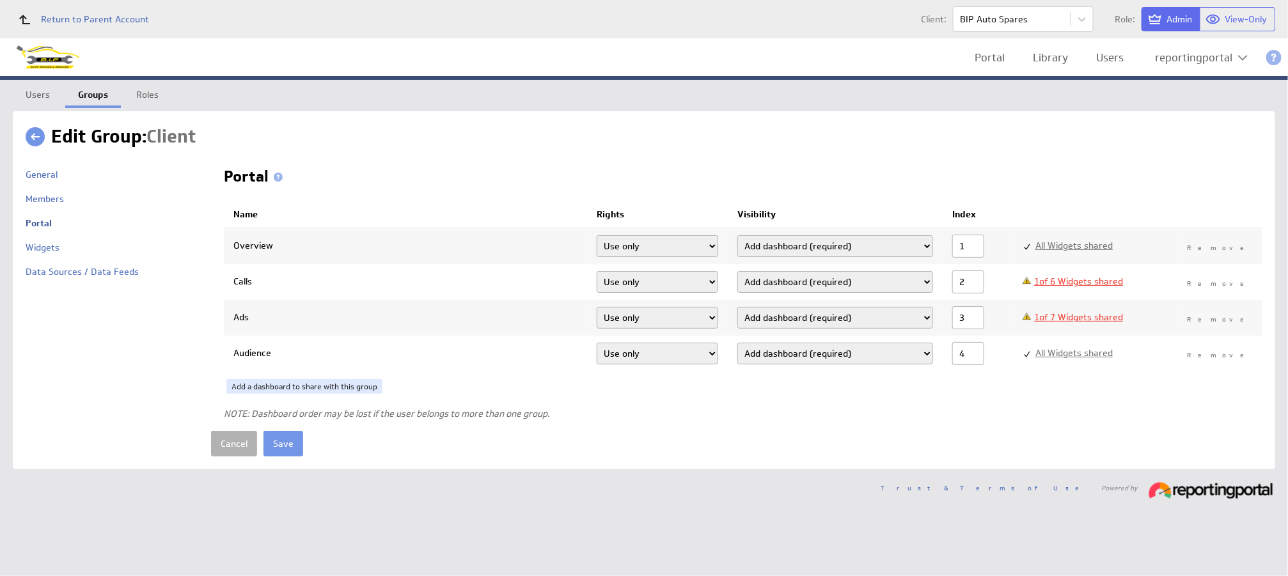
select select"] "0aab5b75758979e42c623e2b80a2b97d:use"
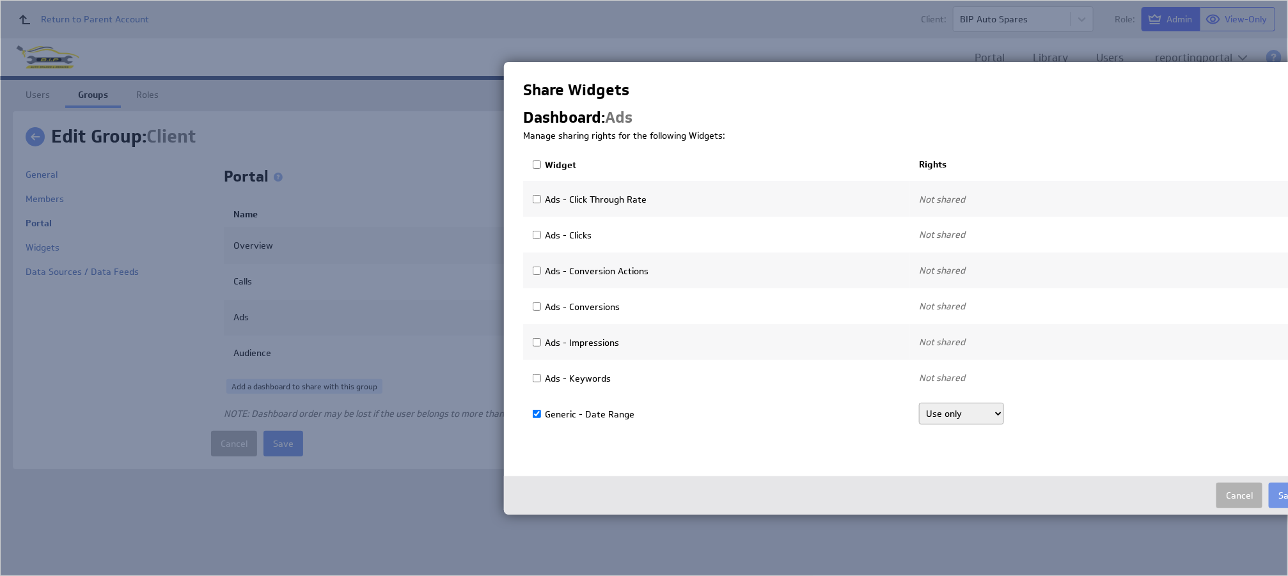
click at [540, 164] on input "Widget" at bounding box center [537, 164] width 8 height 8
checkbox input "true"
select select"] "e1ee10e7d709d9f5daff1b28fd3abfa1:use"
checkbox input "true"
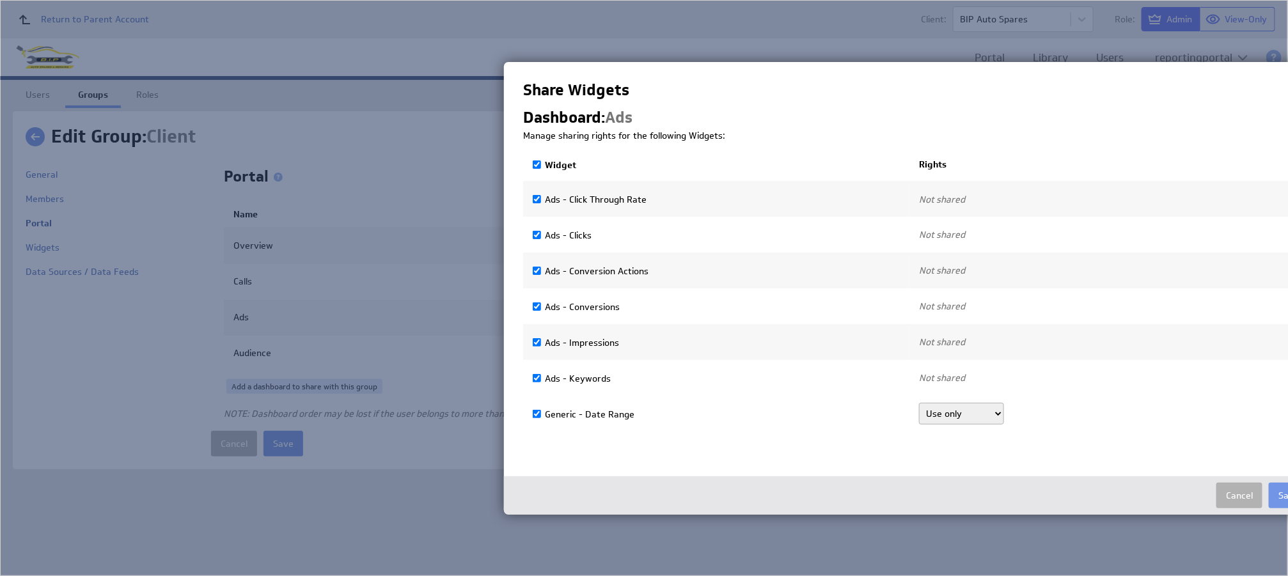
select select"] "d0a52b9446d82ab4084dafce1035e9ff:use"
checkbox input "true"
select select"] "f0765ea2b61751ae6175a0cc81f1f6b9:use"
checkbox input "true"
select select"] "b20929a9588b95ce5ea24272c5d92082:use"
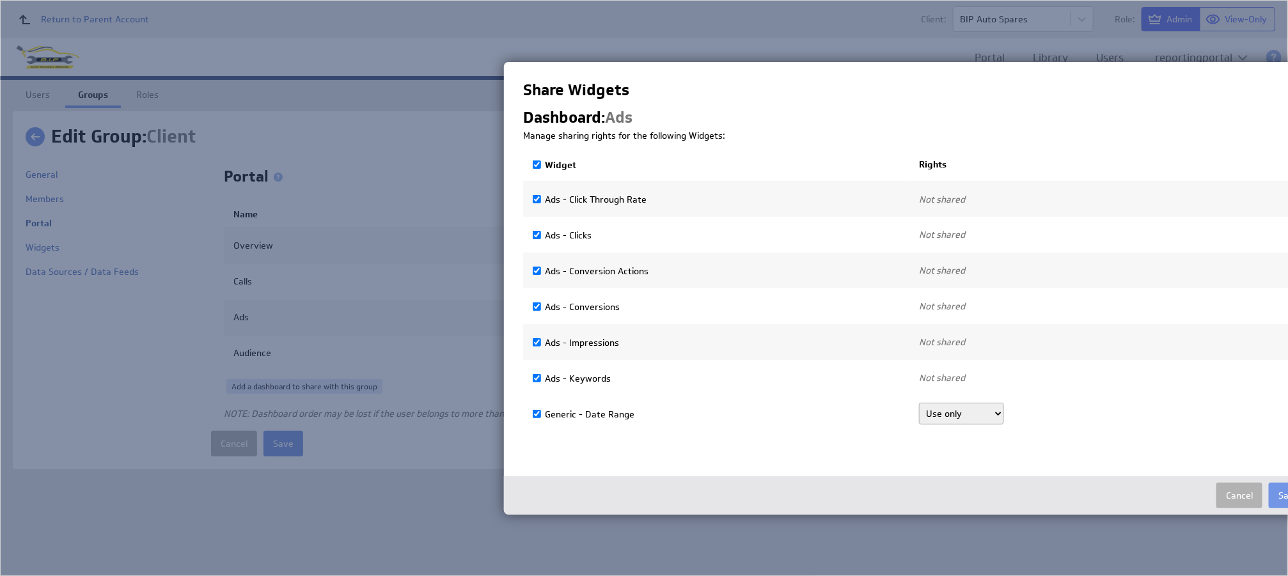
checkbox input "true"
select select"] "b20c5c07a9df251206a8c617bff7b43d:use"
checkbox input "true"
select select"] "fb62397e1e66c0d6658702e5aaaa6549:use"
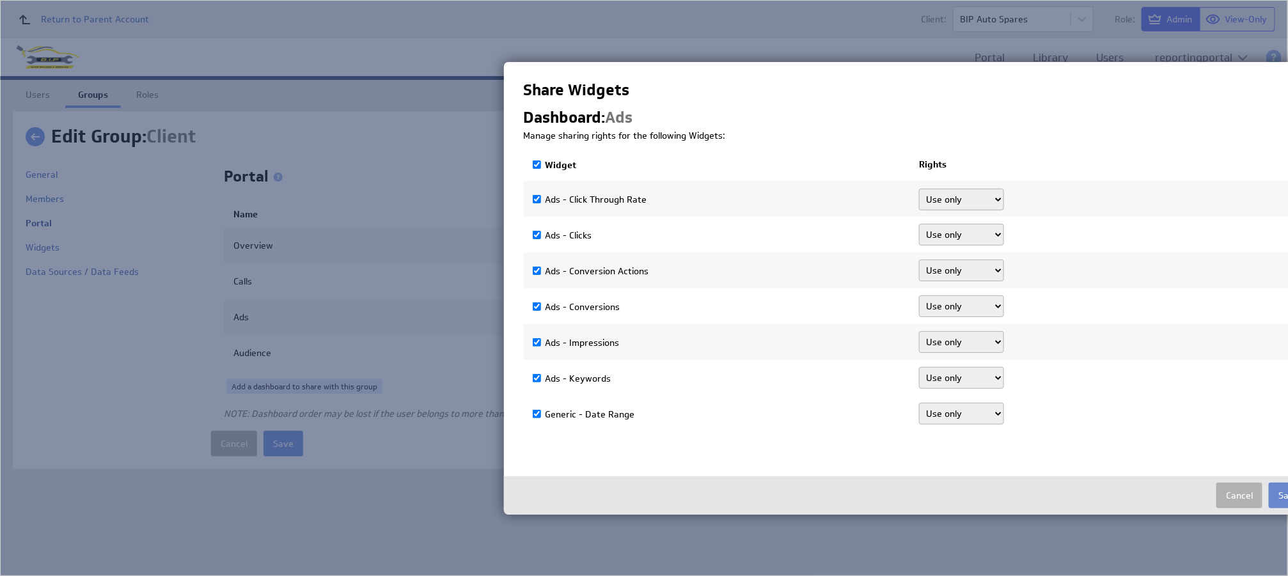
click at [1277, 492] on button "Save" at bounding box center [1288, 496] width 40 height 26
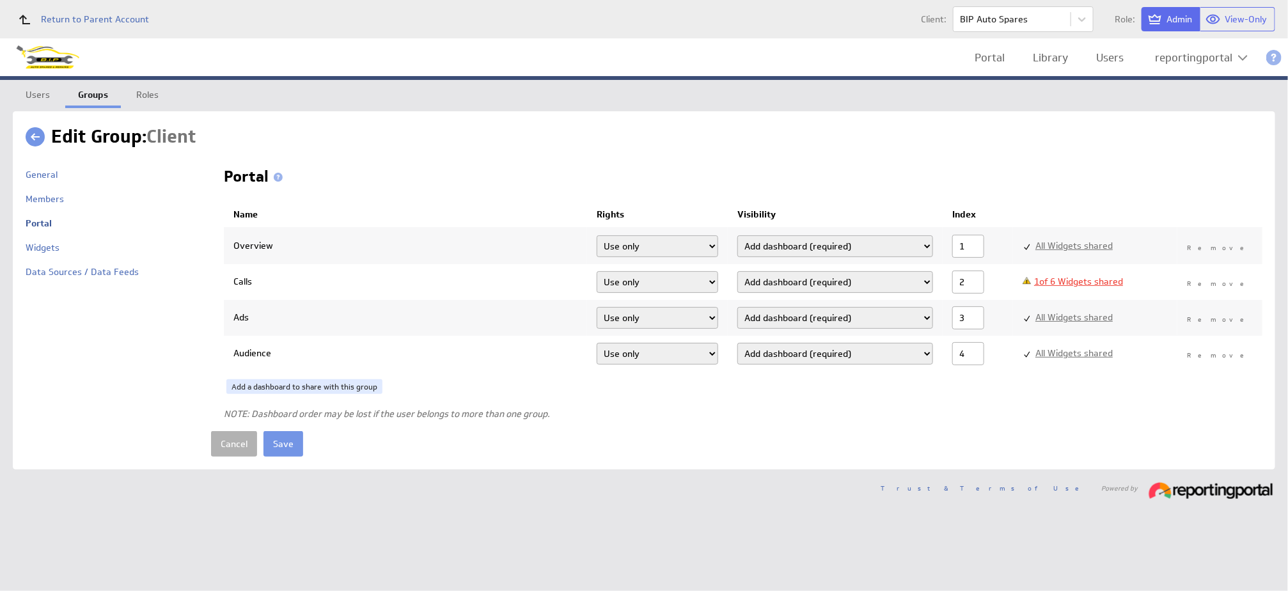
click at [1074, 279] on link "1 of 6 Widgets shared" at bounding box center [1078, 282] width 89 height 12
checkbox input "false"
checkbox input "true"
select select"] "0aab5b75758979e42c623e2b80a2b97d:use"
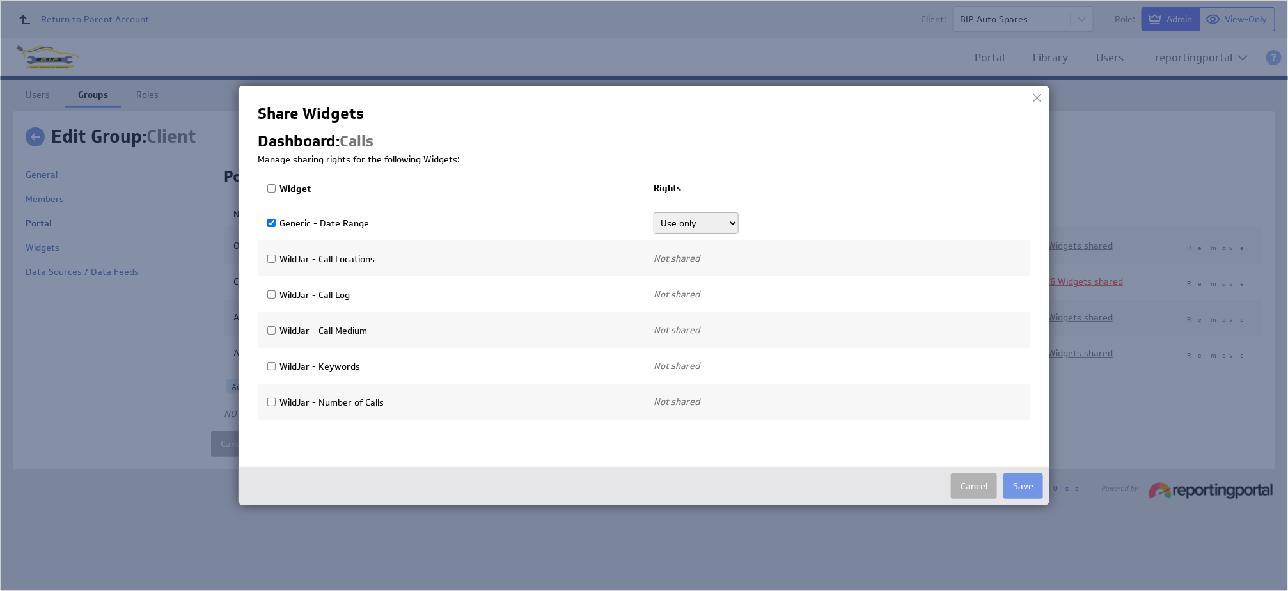
click at [271, 185] on input "Widget" at bounding box center [271, 188] width 8 height 8
checkbox input "true"
select select"] "087febc8904785cbce85d04ecca73bc9:use"
checkbox input "true"
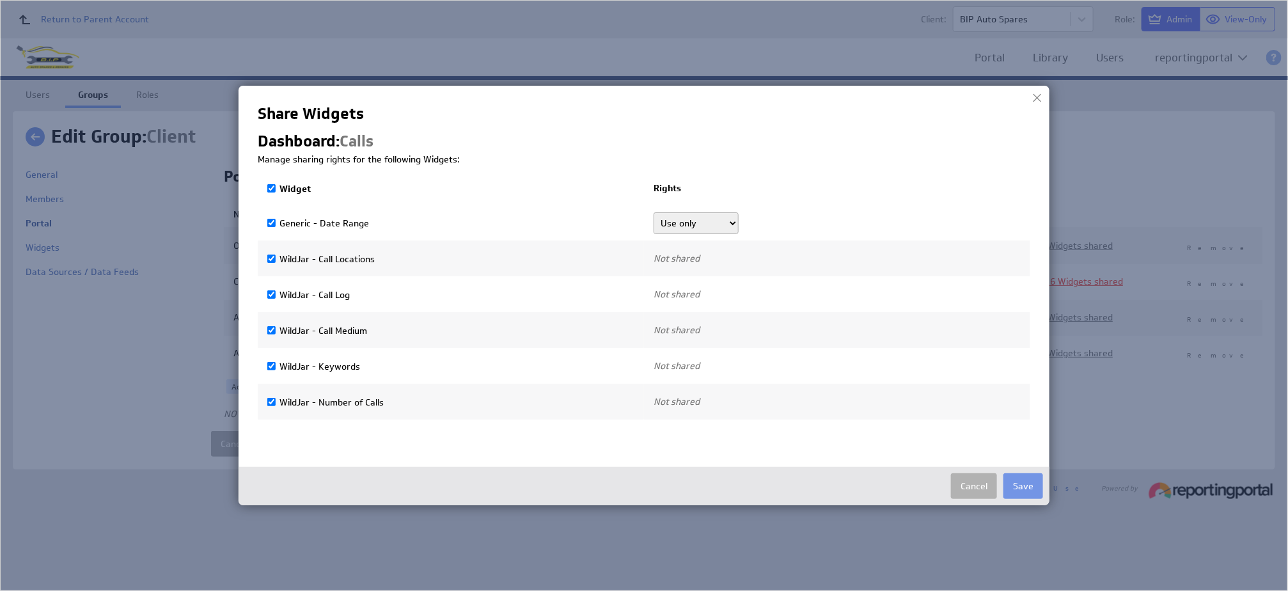
select select"] "edf387ecc701201f776158b577852607:use"
checkbox input "true"
select select"] "e6e715d238857e3b4c4805c720363bfd:use"
checkbox input "true"
select select"] "ca9e636aaf2fb02e2fb96925bb433d58:use"
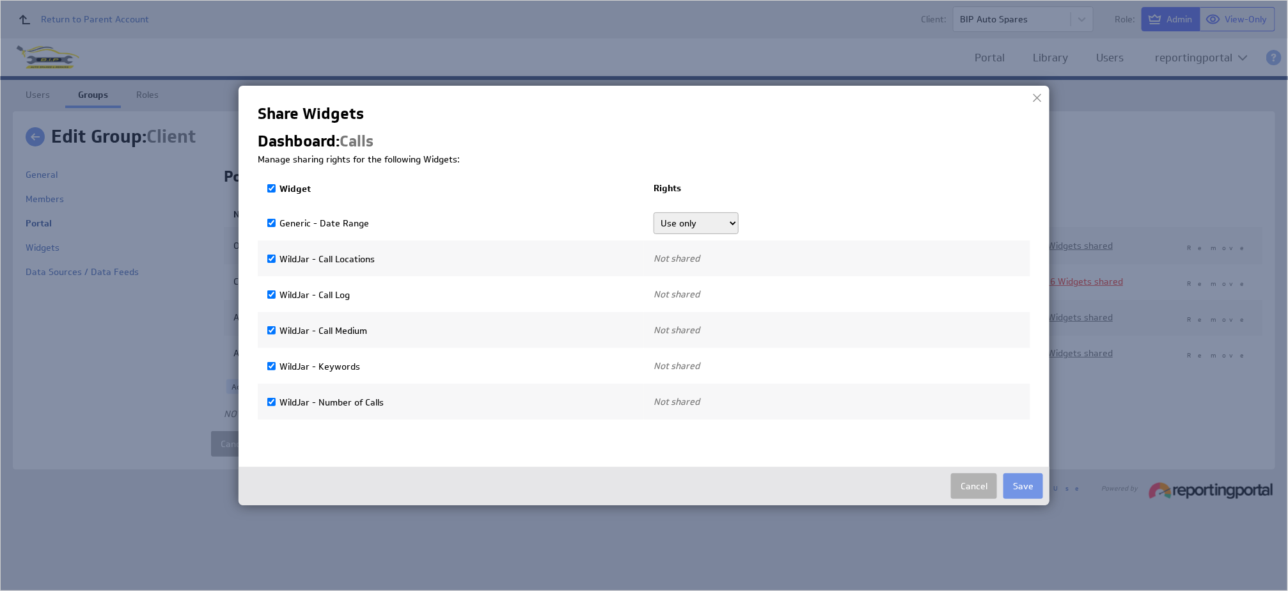
checkbox input "true"
select select"] "3279c9deb2616993a738d5c9ceb513b0:use"
click at [1011, 490] on button "Save" at bounding box center [1023, 486] width 40 height 26
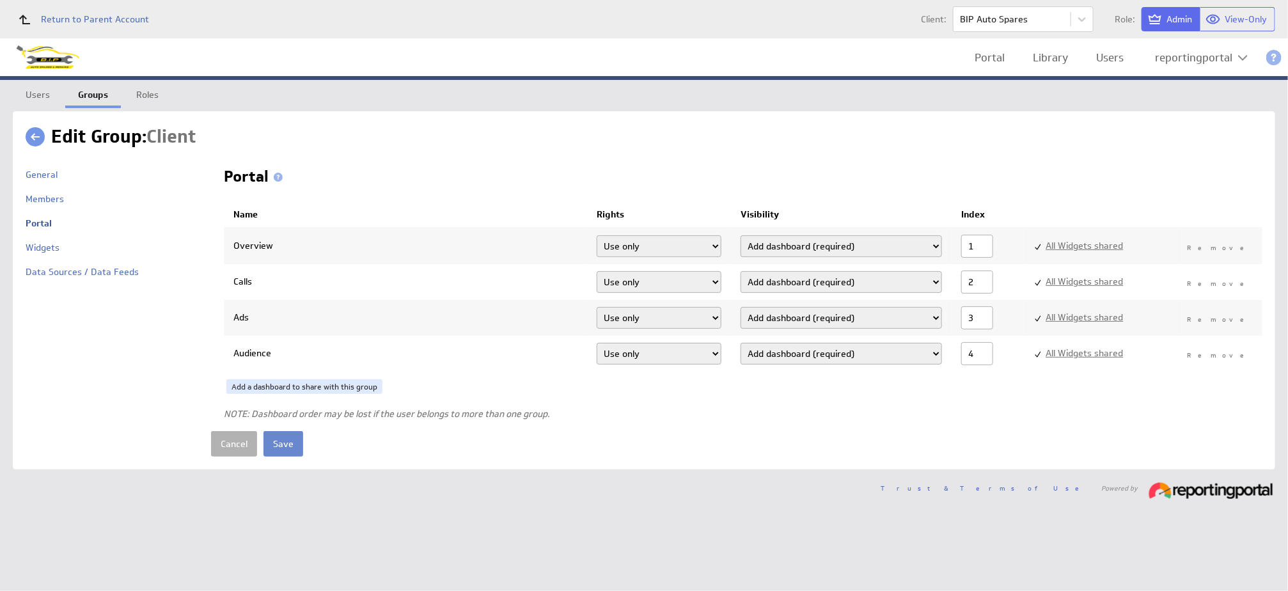
click at [282, 442] on input "Save" at bounding box center [283, 444] width 40 height 26
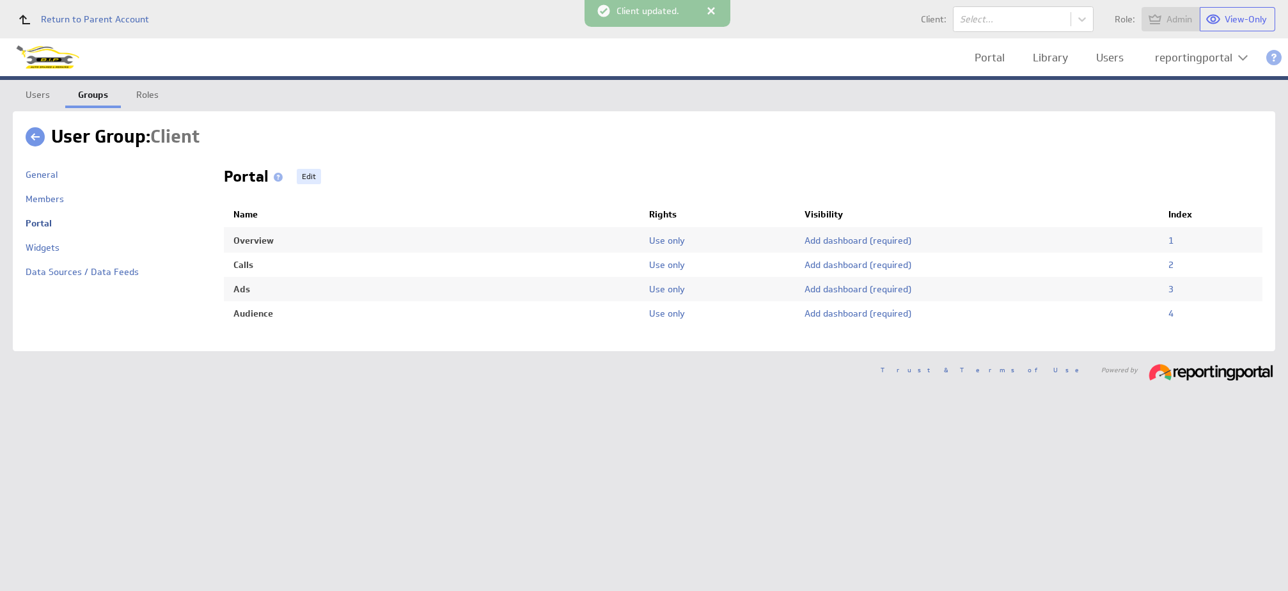
click at [992, 54] on link "Portal" at bounding box center [989, 58] width 49 height 26
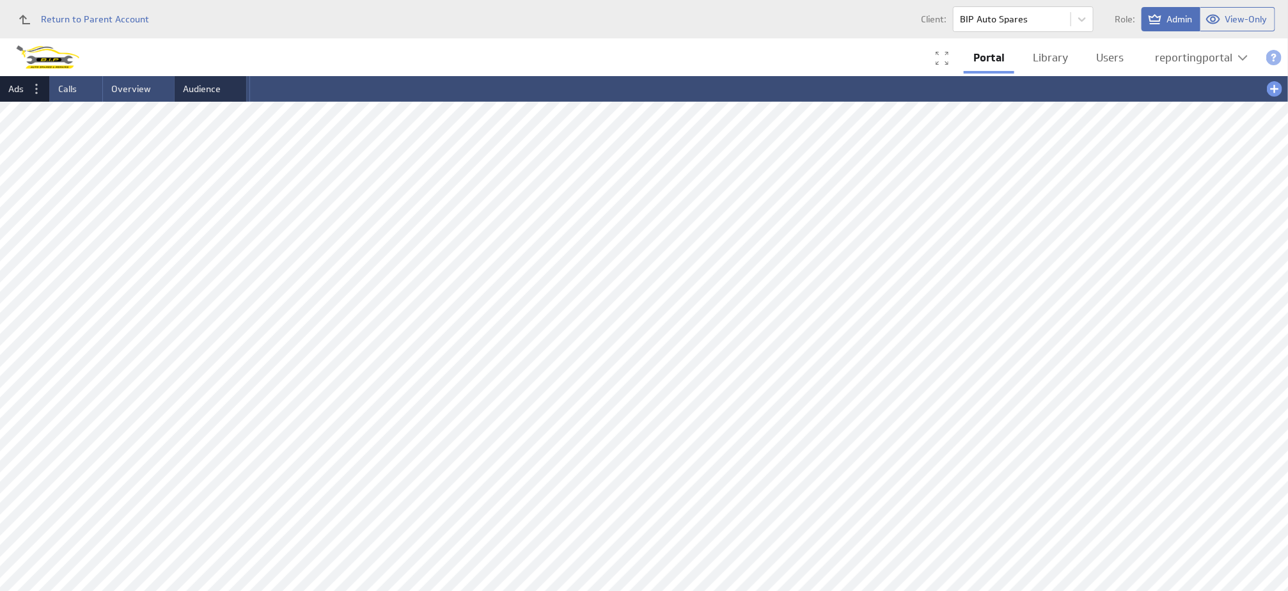
drag, startPoint x: 79, startPoint y: 82, endPoint x: 231, endPoint y: 91, distance: 152.4
drag, startPoint x: 129, startPoint y: 92, endPoint x: 0, endPoint y: 85, distance: 128.7
click at [33, 86] on span "Overview" at bounding box center [28, 89] width 40 height 12
click at [82, 87] on span "Ads" at bounding box center [89, 89] width 15 height 12
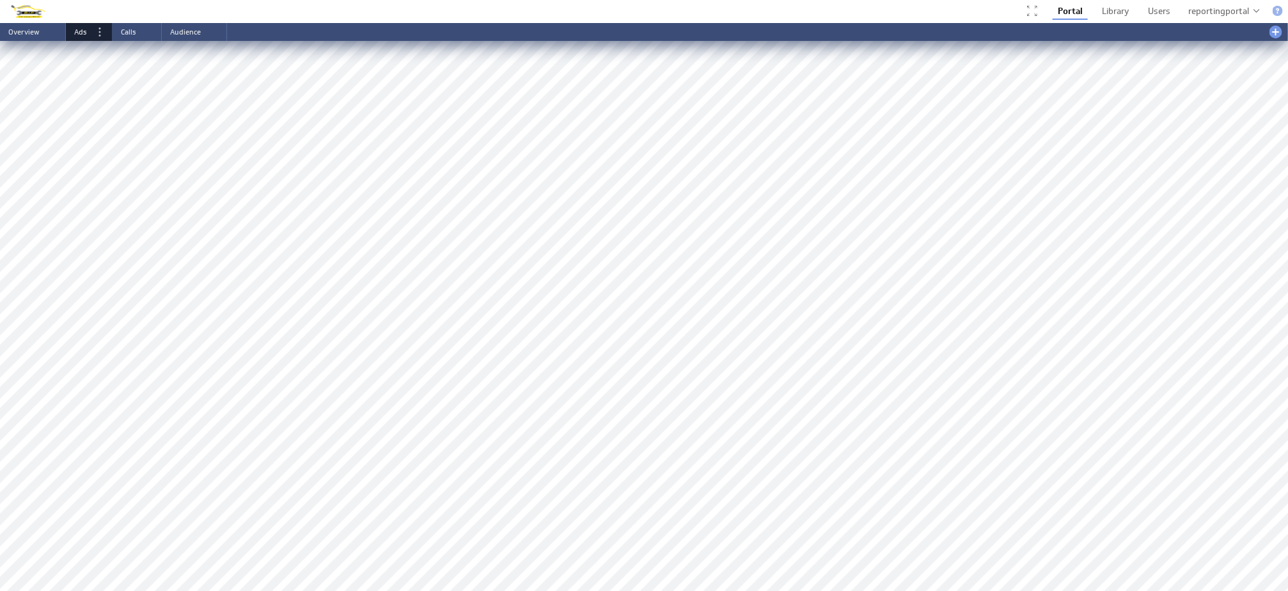
scroll to position [605, 0]
click at [1205, 10] on div "reportingportal" at bounding box center [1218, 11] width 61 height 8
click at [1194, 42] on div "Account" at bounding box center [1223, 36] width 75 height 20
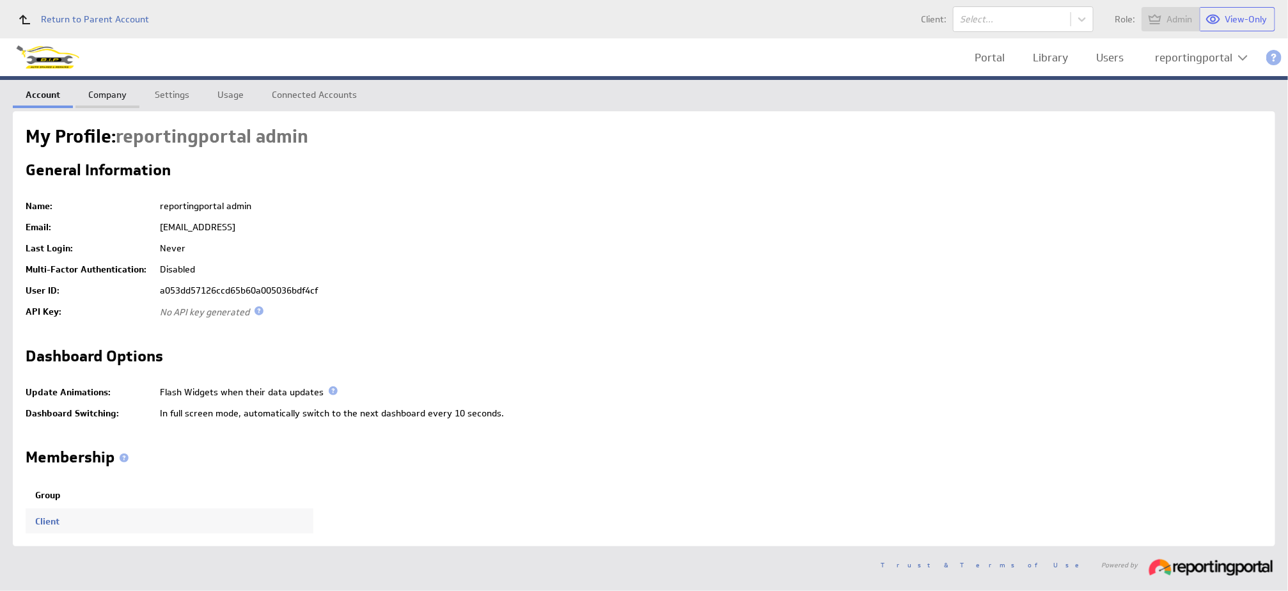
click at [114, 96] on link "Company" at bounding box center [107, 93] width 64 height 26
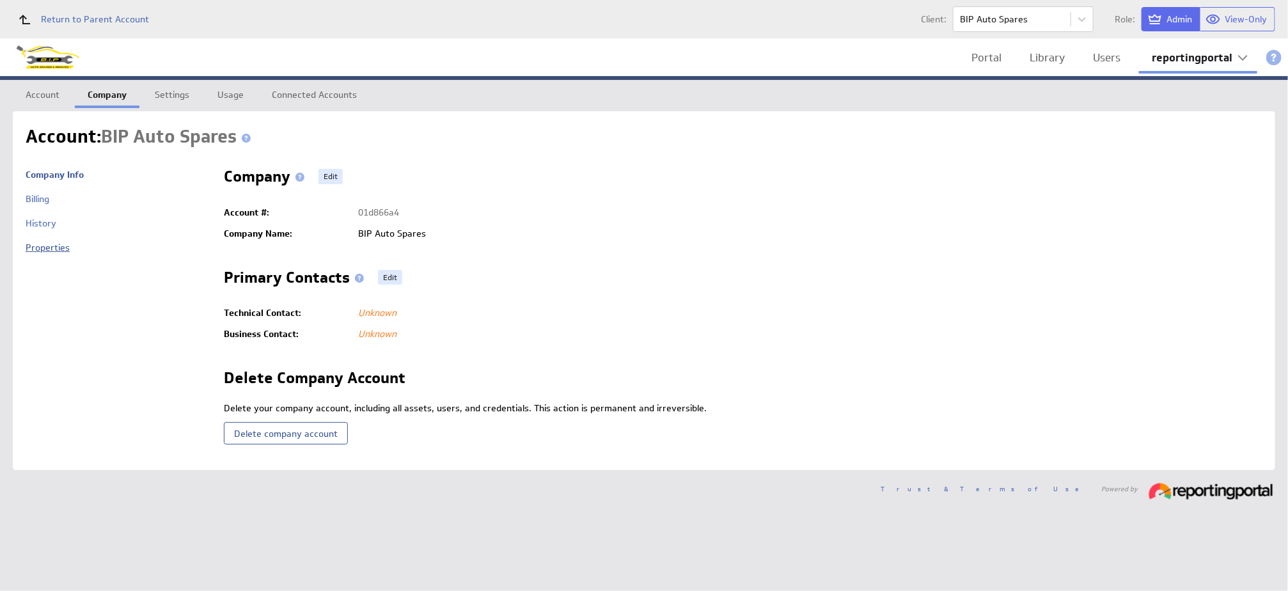
click at [43, 244] on link "Properties" at bounding box center [48, 248] width 44 height 12
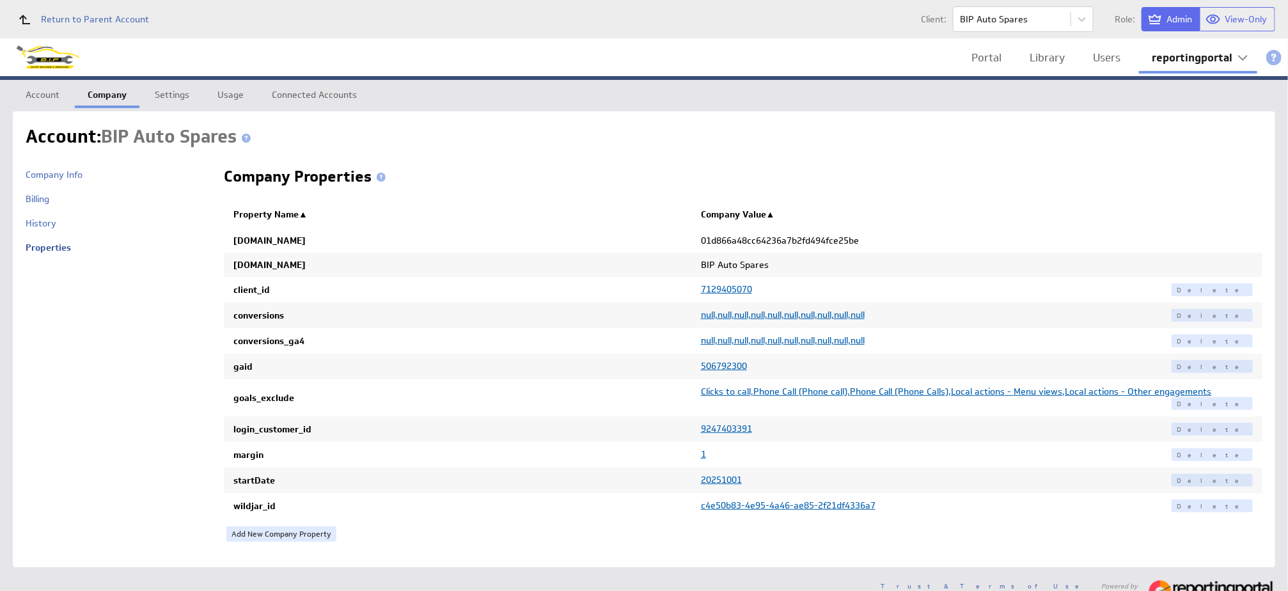
click at [731, 313] on span "null,null,null,null,null,null,null,null,null,null" at bounding box center [783, 315] width 164 height 12
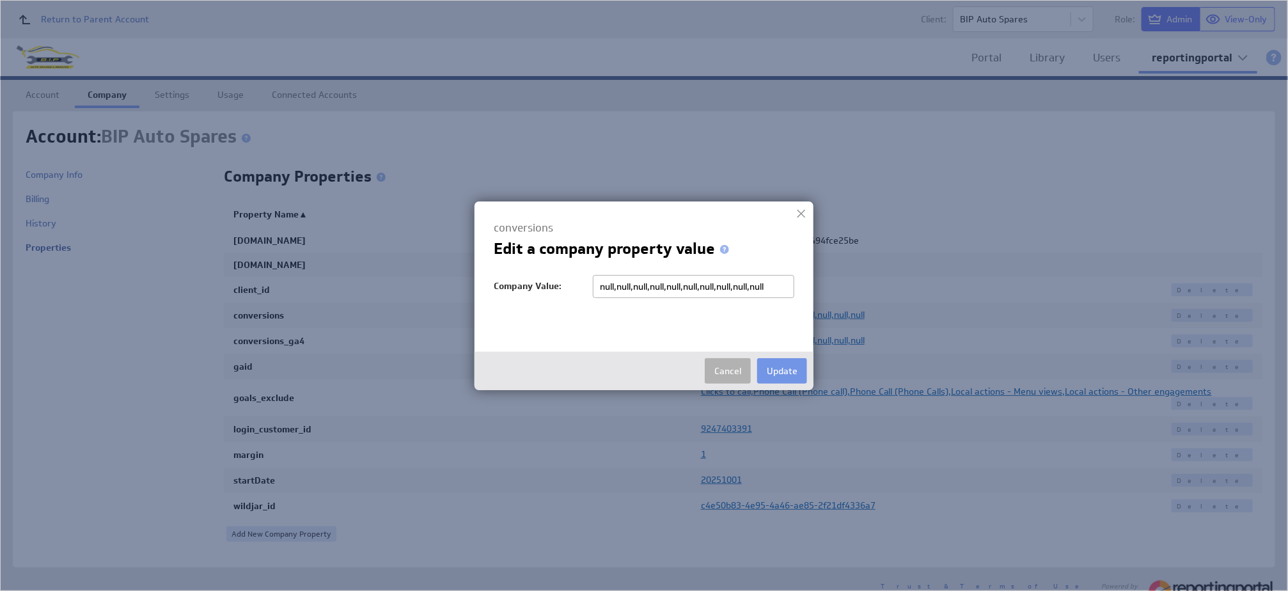
click at [606, 286] on input "null,null,null,null,null,null,null,null,null,null" at bounding box center [693, 286] width 201 height 23
type input "BIP Auto Spares (web) Email,null,null,null,null,null,null,null,null,null"
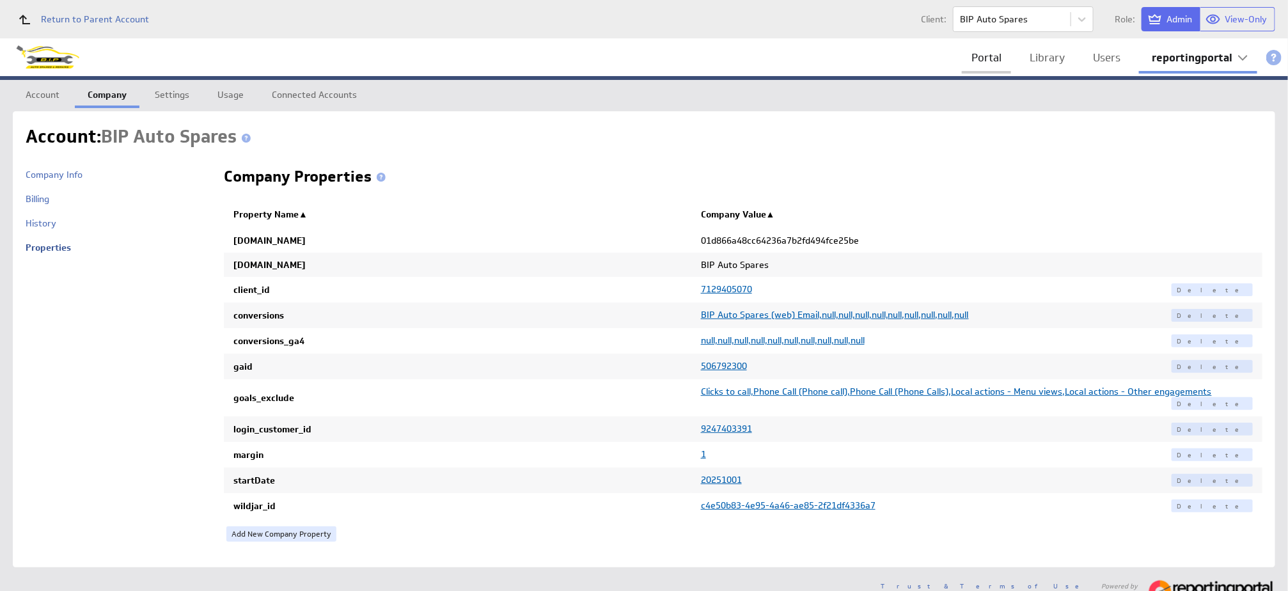
click at [983, 54] on link "Portal" at bounding box center [986, 58] width 49 height 26
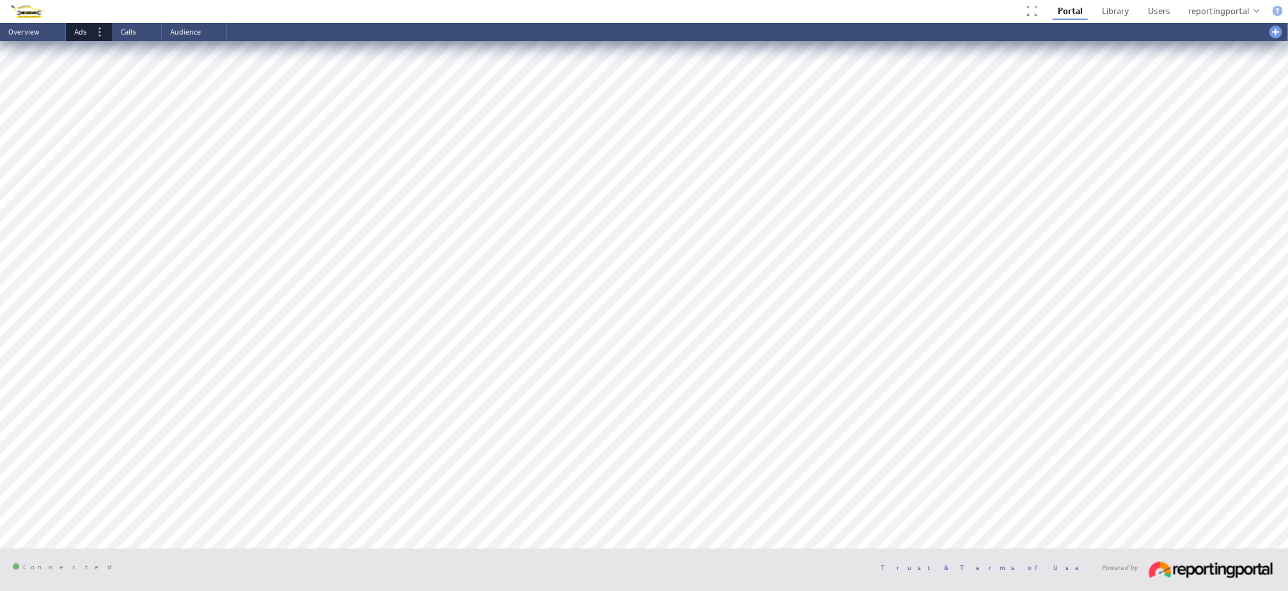
scroll to position [489, 0]
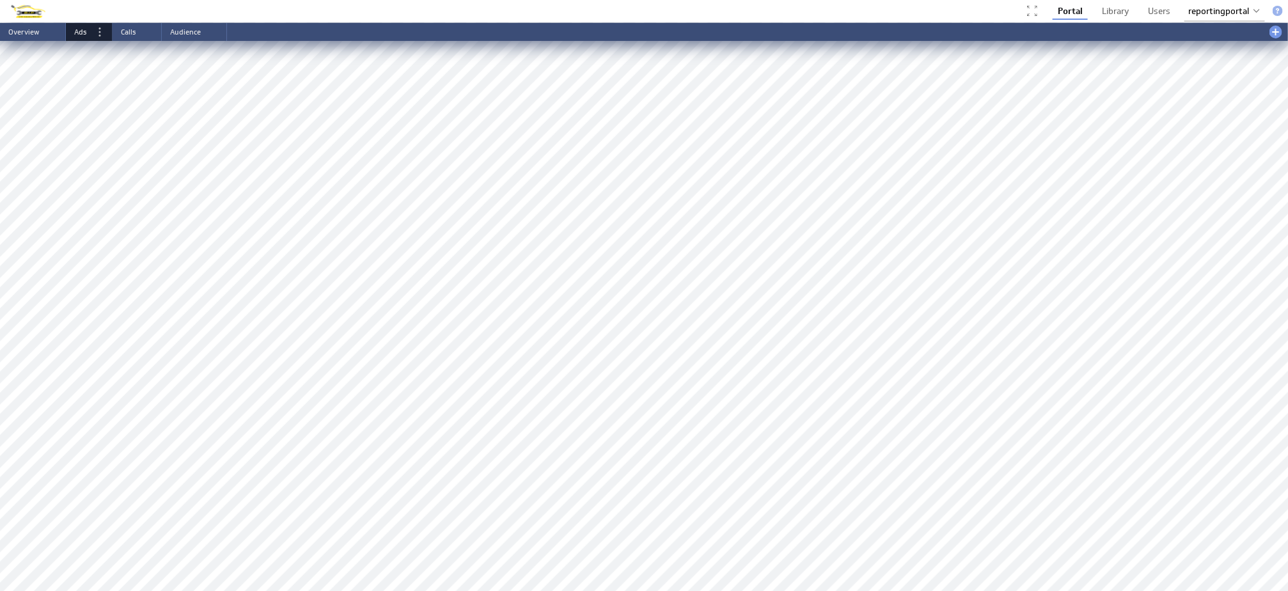
click at [1224, 14] on div "reportingportal" at bounding box center [1218, 11] width 61 height 8
click at [1201, 35] on div "Account" at bounding box center [1223, 36] width 75 height 20
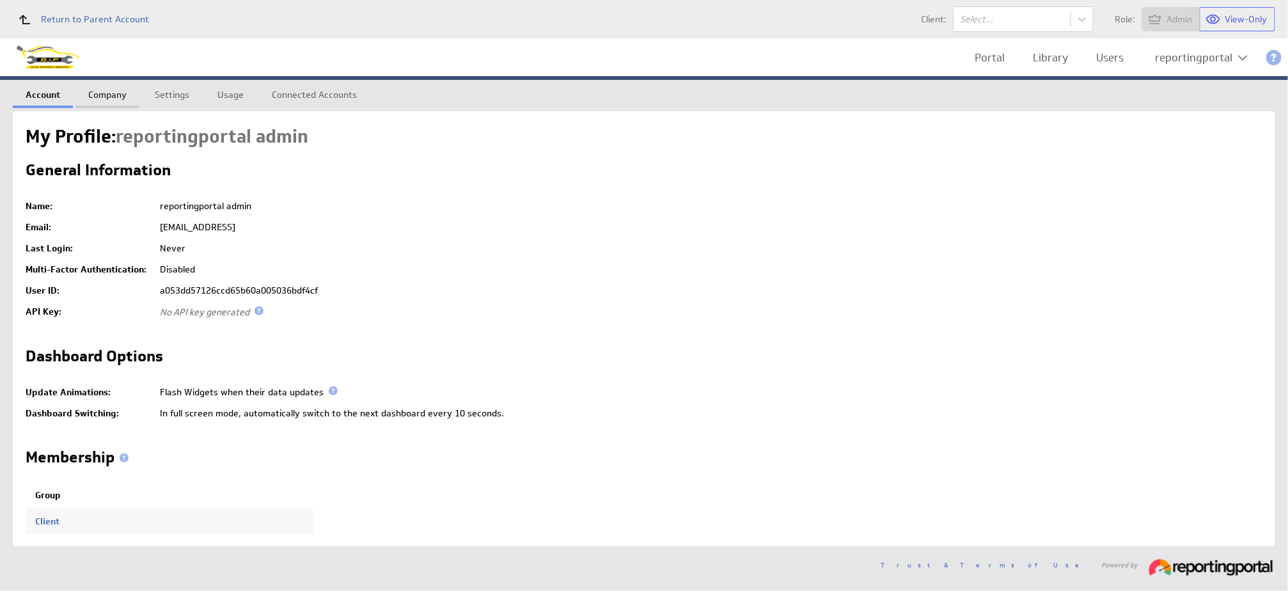
click at [113, 90] on link "Company" at bounding box center [107, 93] width 64 height 26
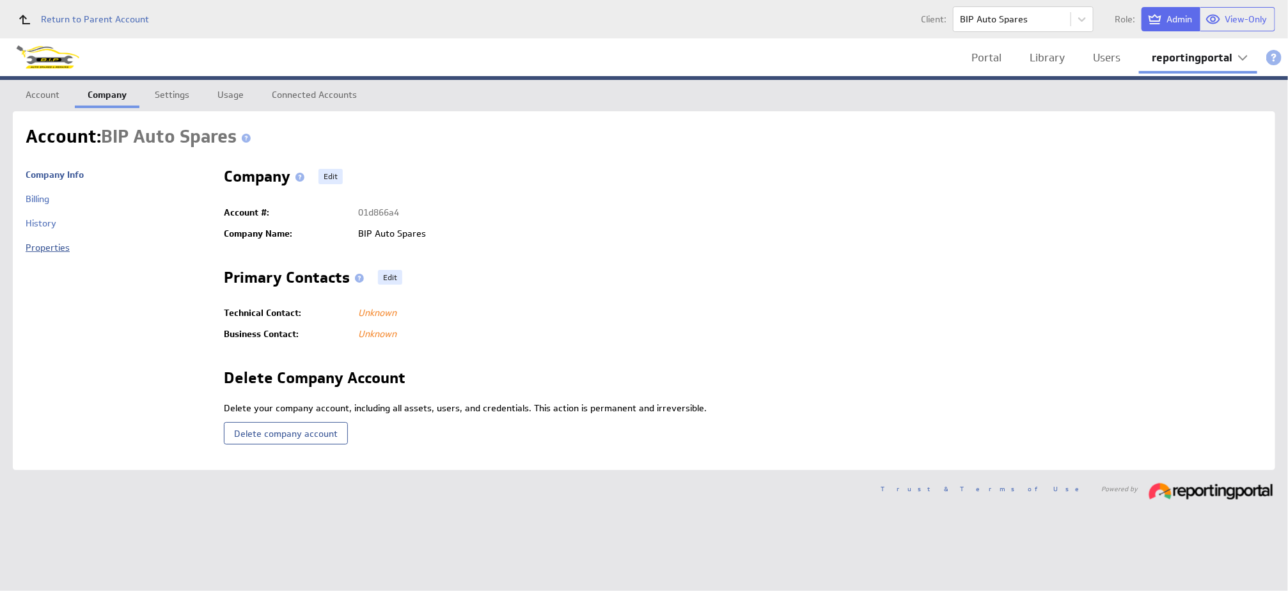
click at [44, 242] on link "Properties" at bounding box center [48, 248] width 44 height 12
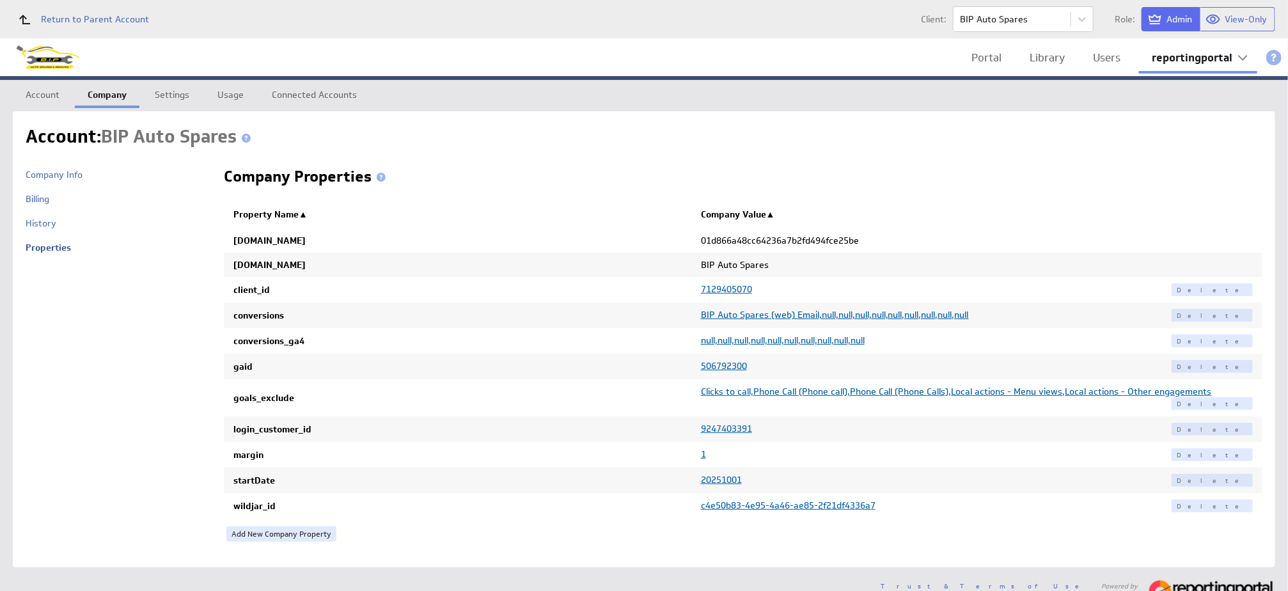
click at [777, 315] on span "BIP Auto Spares (web) Email,null,null,null,null,null,null,null,null,null" at bounding box center [835, 315] width 268 height 12
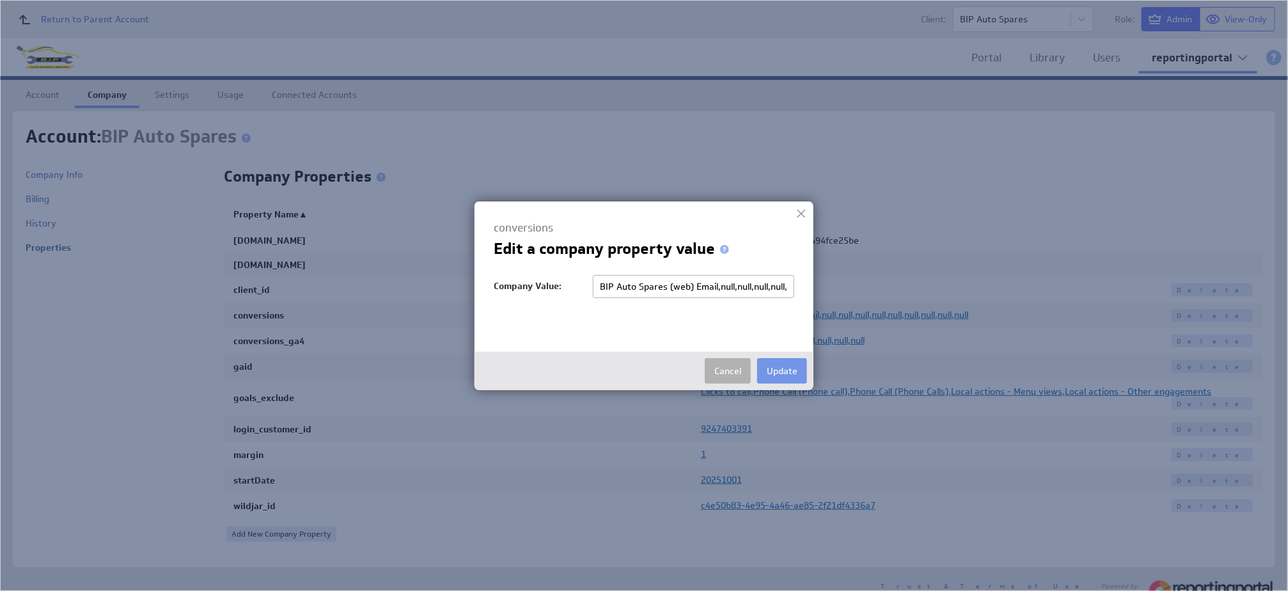
scroll to position [0, 83]
click at [643, 283] on input "BIP Auto Spares (web) Email,null,null,null,null,null,null,null,null,null" at bounding box center [693, 286] width 201 height 23
type input "BIP Auto Spares (web) Email,BIP Auto Spares (web) Enquiry,null,null,null,null,n…"
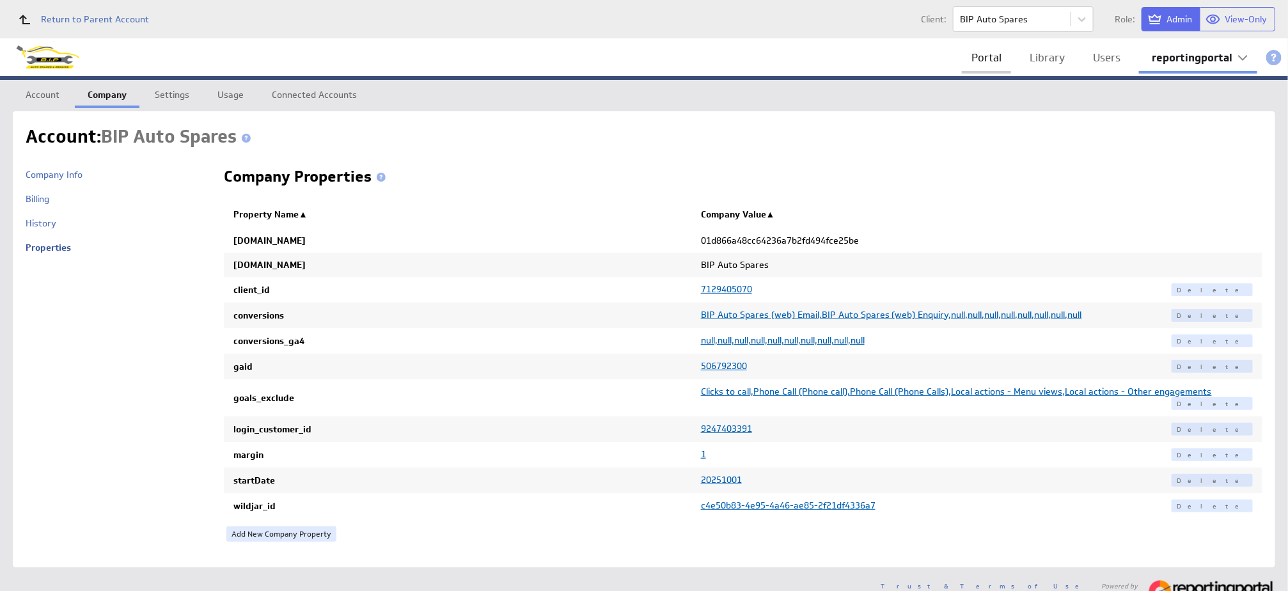
click at [981, 58] on link "Portal" at bounding box center [986, 58] width 49 height 26
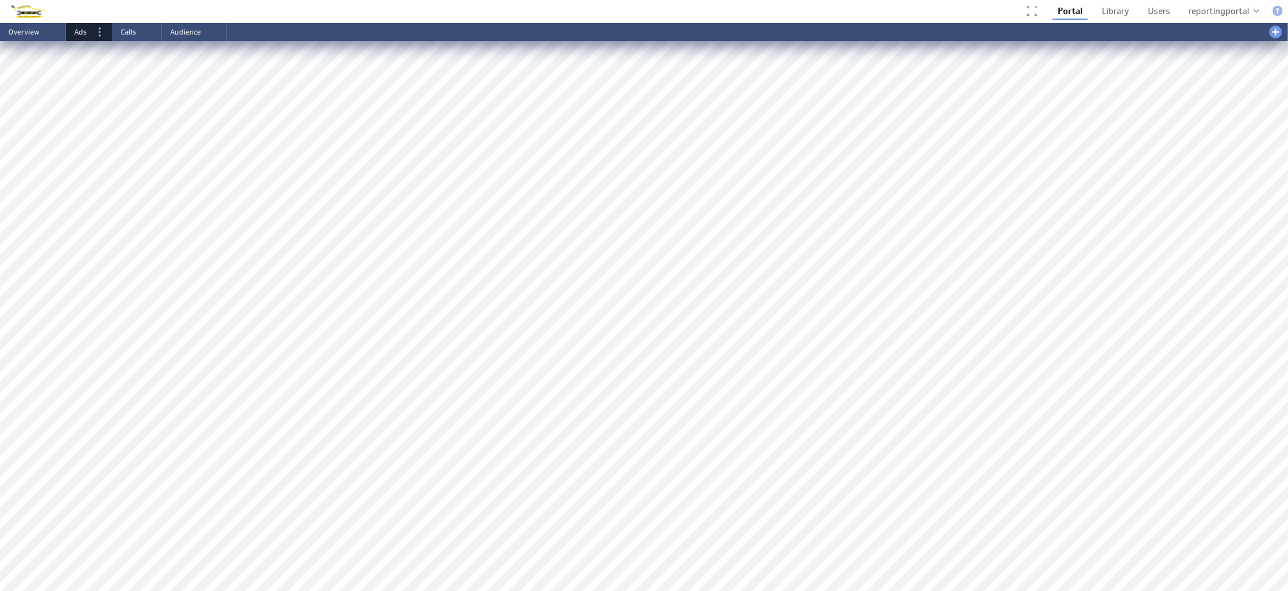
scroll to position [377, 0]
click at [1189, 378] on div "About this Widget" at bounding box center [1203, 374] width 128 height 20
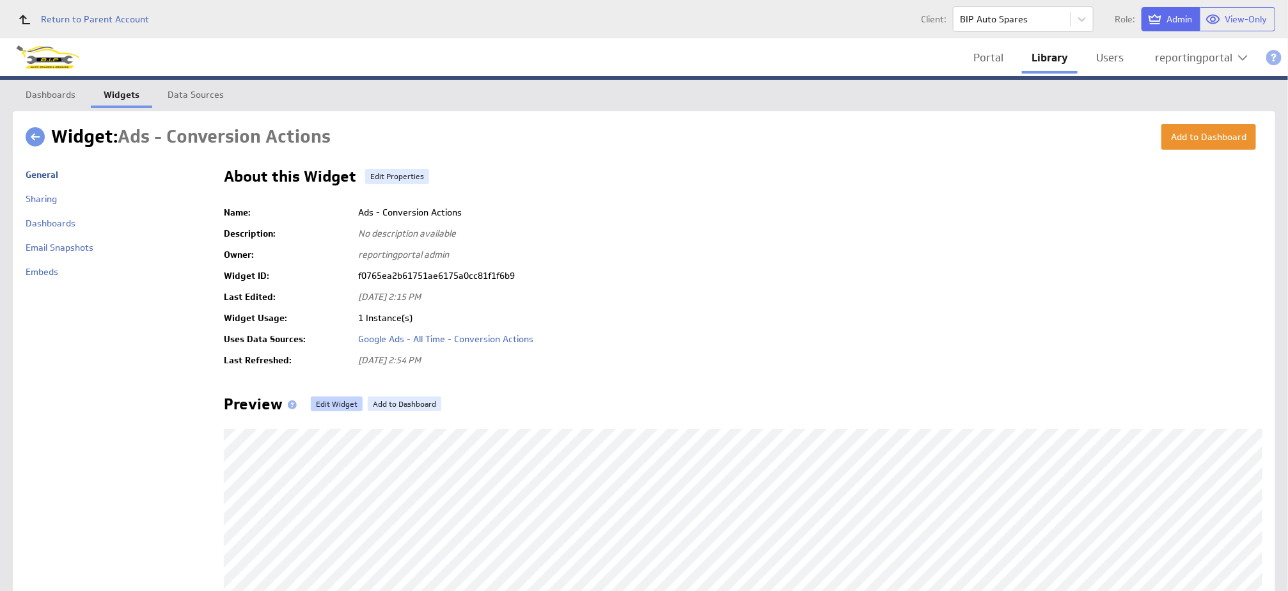
click at [328, 403] on link "Edit Widget" at bounding box center [337, 403] width 52 height 15
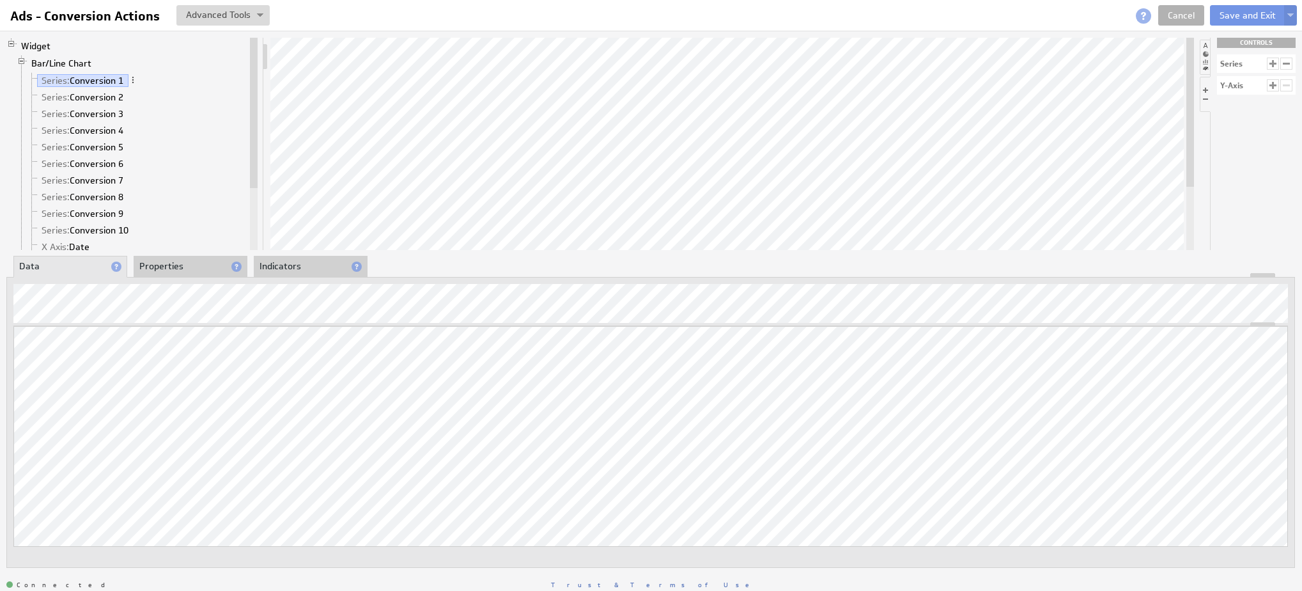
click at [165, 265] on li "Properties" at bounding box center [191, 267] width 114 height 22
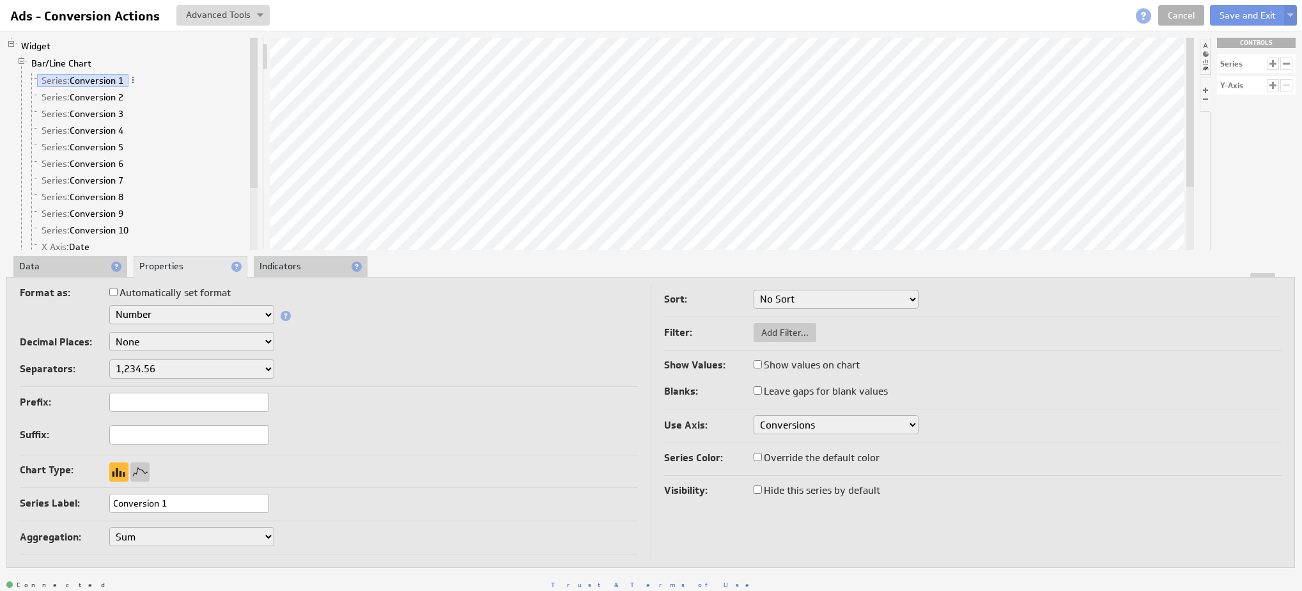
click at [173, 508] on input "Conversion 1" at bounding box center [189, 503] width 160 height 19
type input "C"
type input "Email Submit"
click at [91, 102] on link "Series: Conversion 2" at bounding box center [82, 97] width 91 height 13
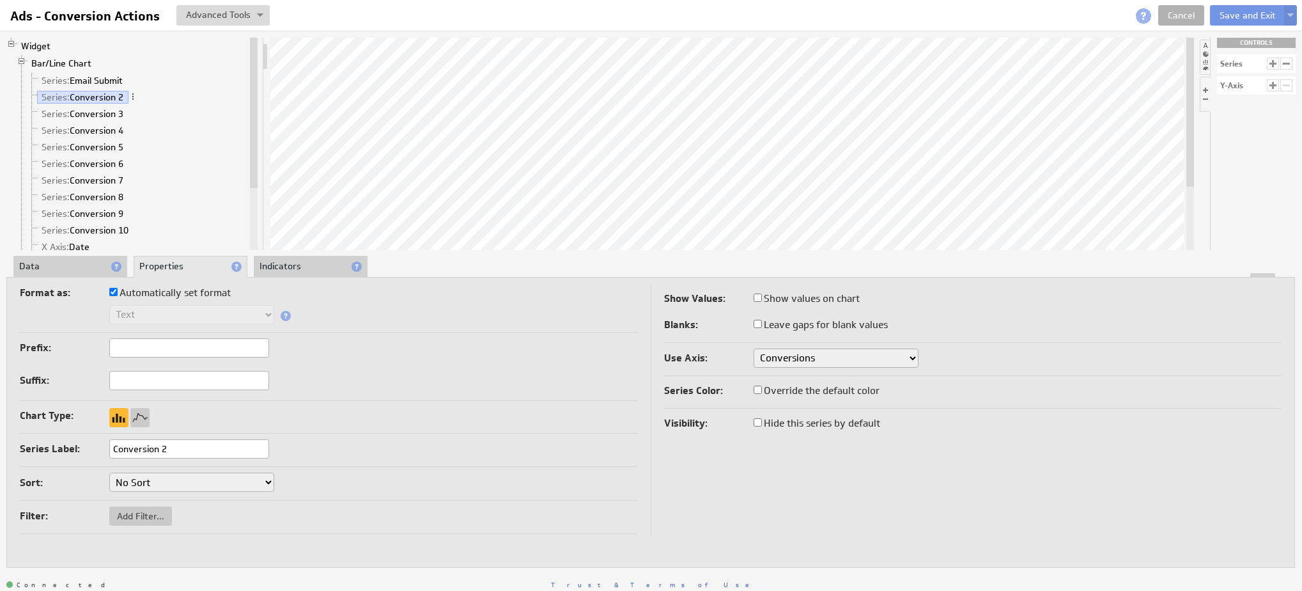
drag, startPoint x: 188, startPoint y: 451, endPoint x: 15, endPoint y: 409, distance: 177.9
click at [48, 426] on td "Format as: Automatically set format Text Number Currency Percentage Date / Time…" at bounding box center [335, 410] width 631 height 253
type input "Enquiry Made"
click at [1253, 8] on button "Save and Exit" at bounding box center [1247, 15] width 75 height 20
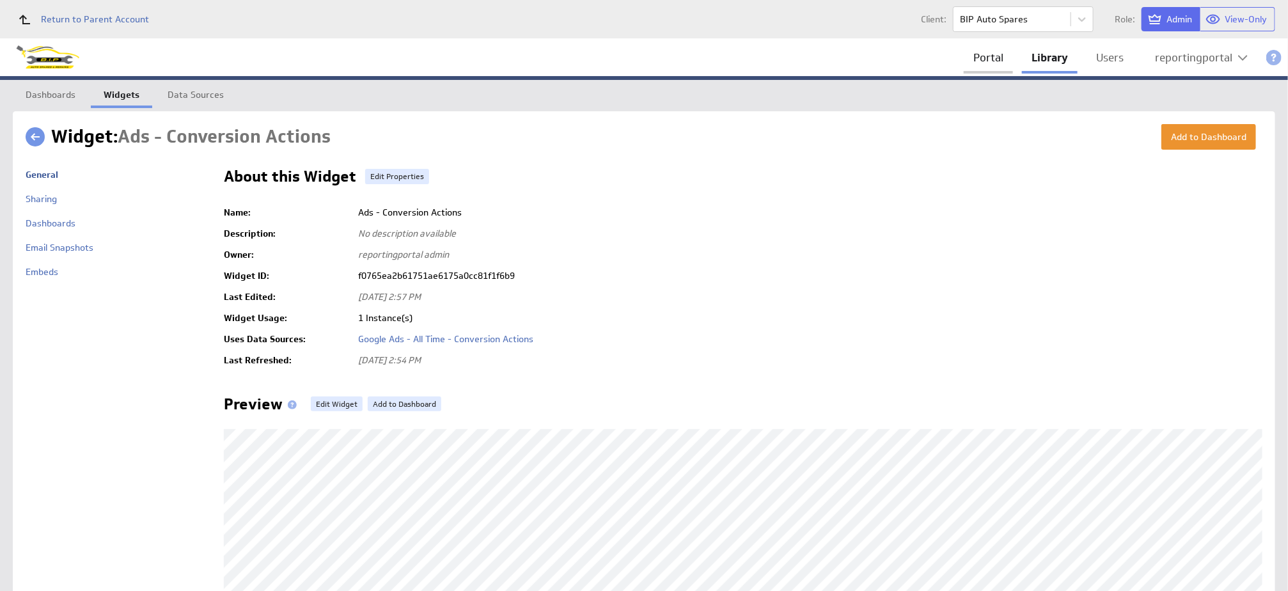
click at [976, 56] on link "Portal" at bounding box center [988, 58] width 49 height 26
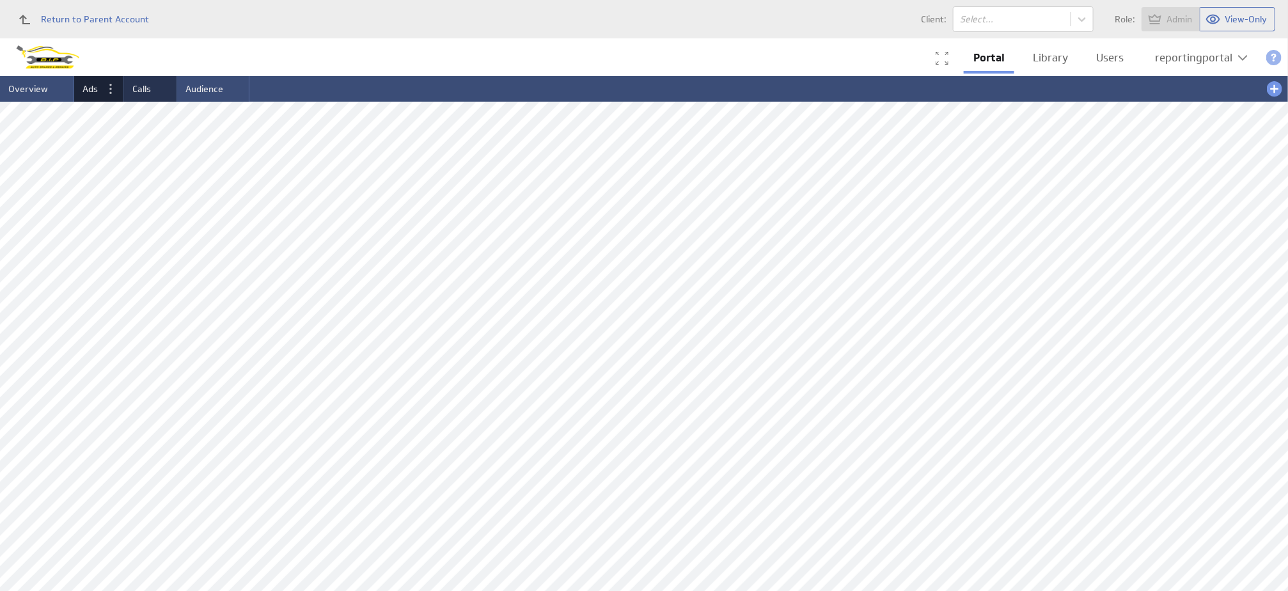
click at [141, 94] on li "Calls" at bounding box center [150, 89] width 53 height 26
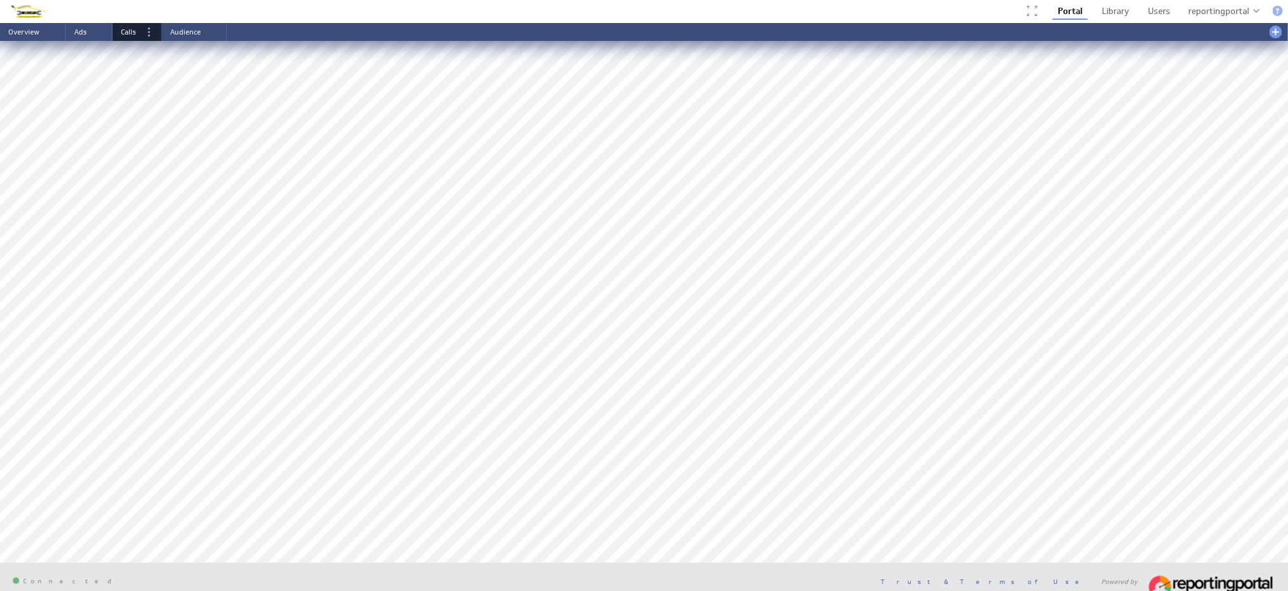
scroll to position [301, 0]
